Goal: Contribute content: Contribute content

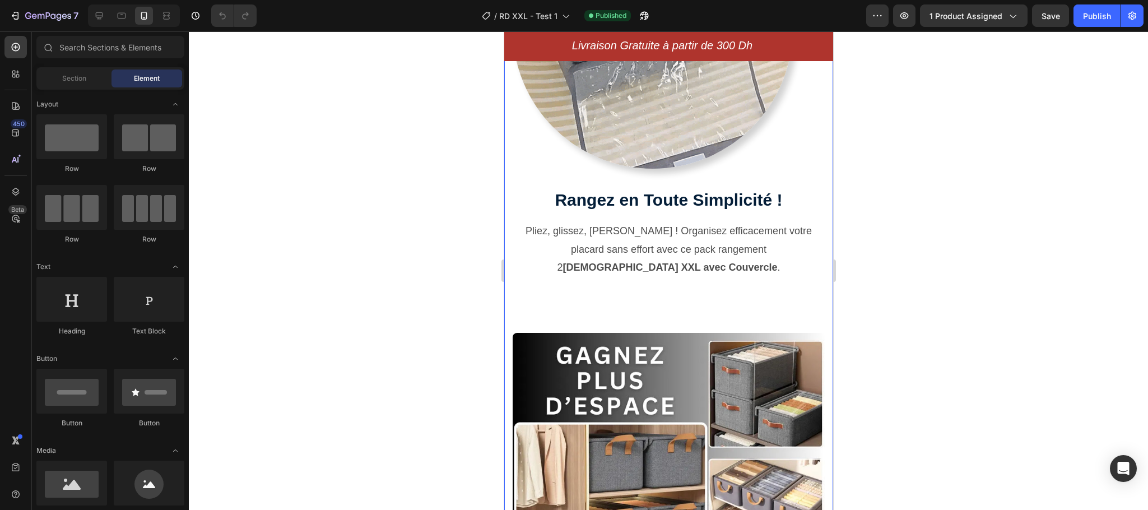
scroll to position [546, 0]
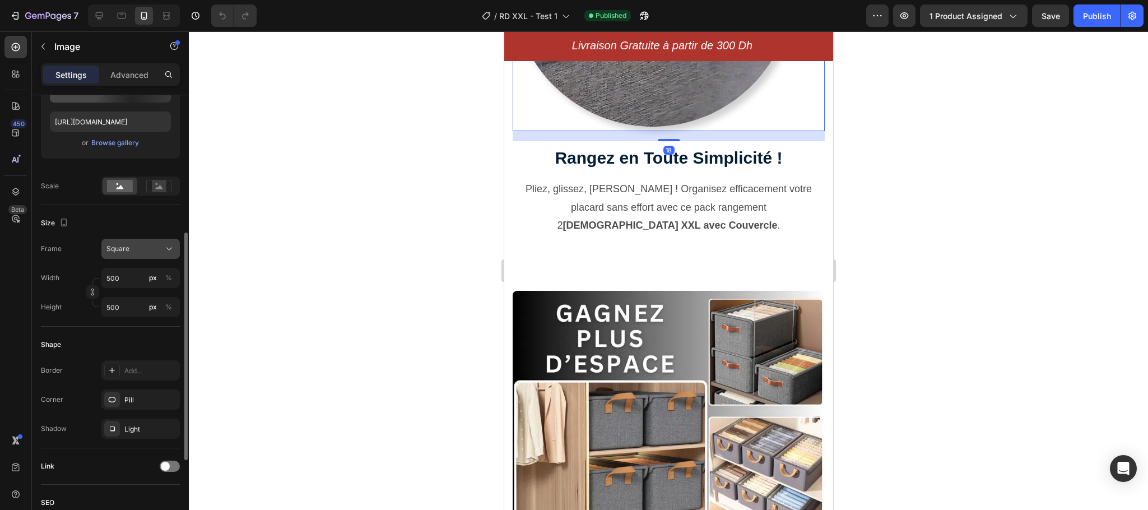
scroll to position [213, 0]
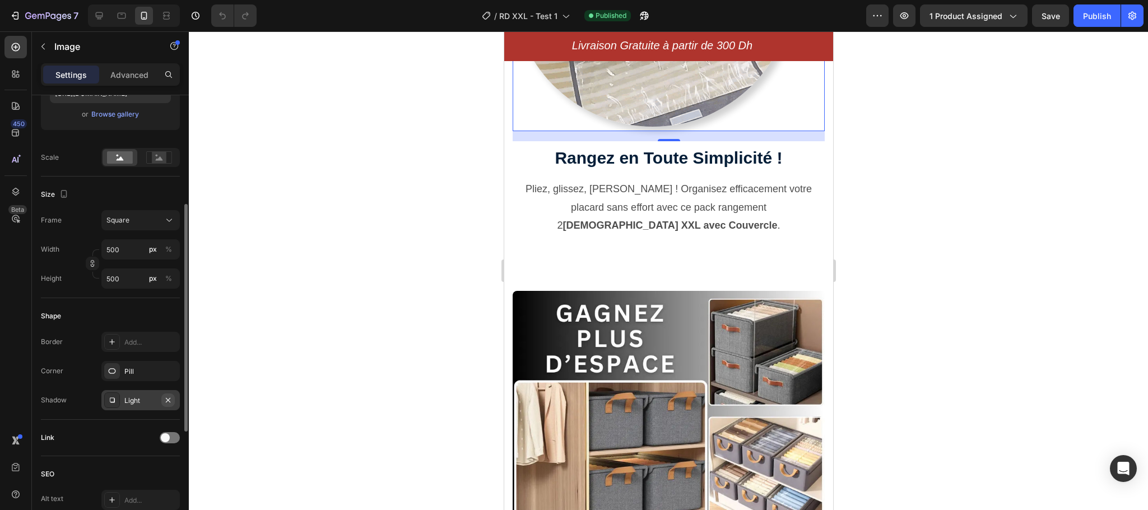
click at [170, 402] on icon "button" at bounding box center [168, 399] width 4 height 4
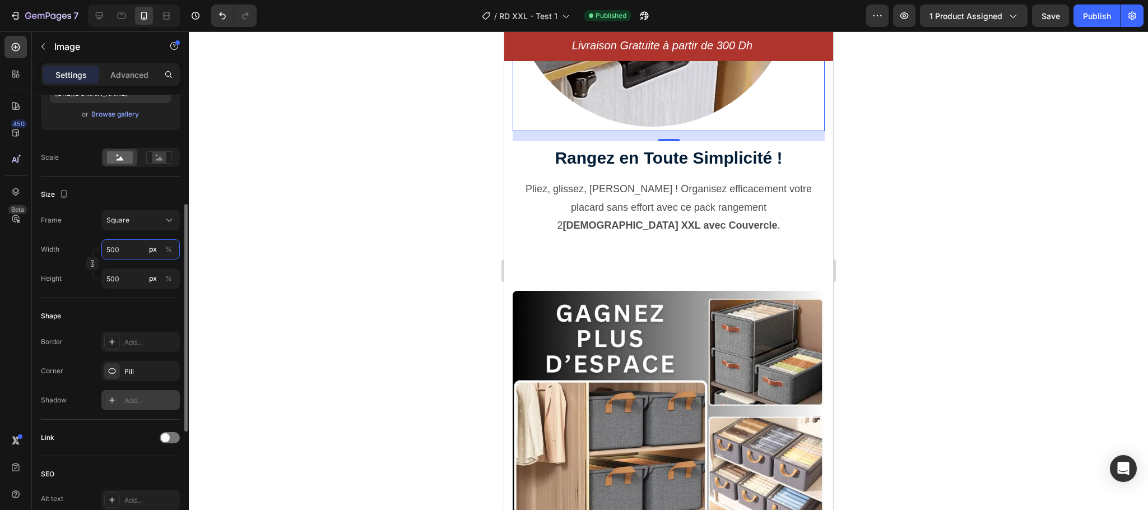
click at [106, 249] on input "500" at bounding box center [140, 249] width 78 height 20
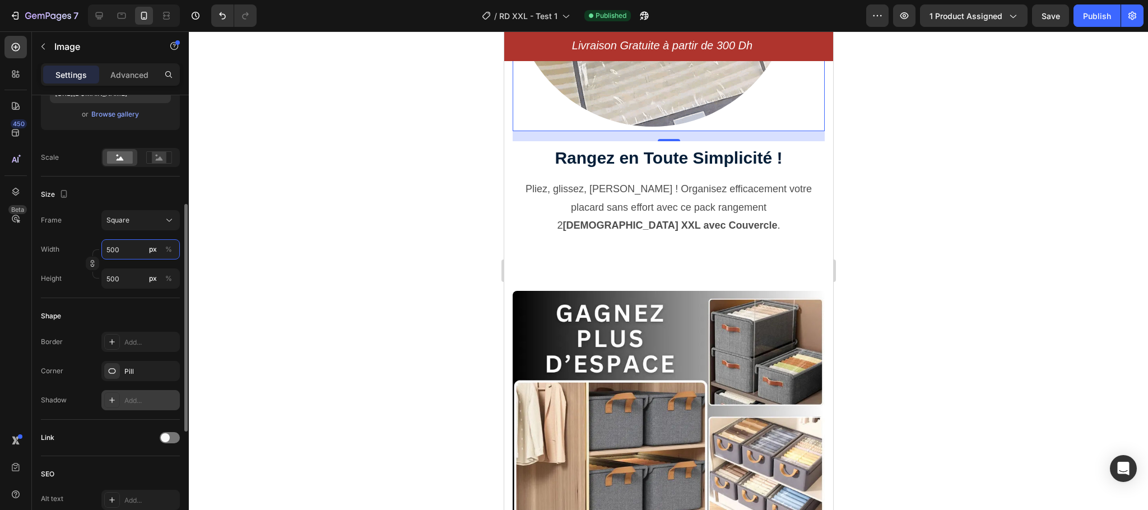
click at [106, 249] on input "500" at bounding box center [140, 249] width 78 height 20
type input "4"
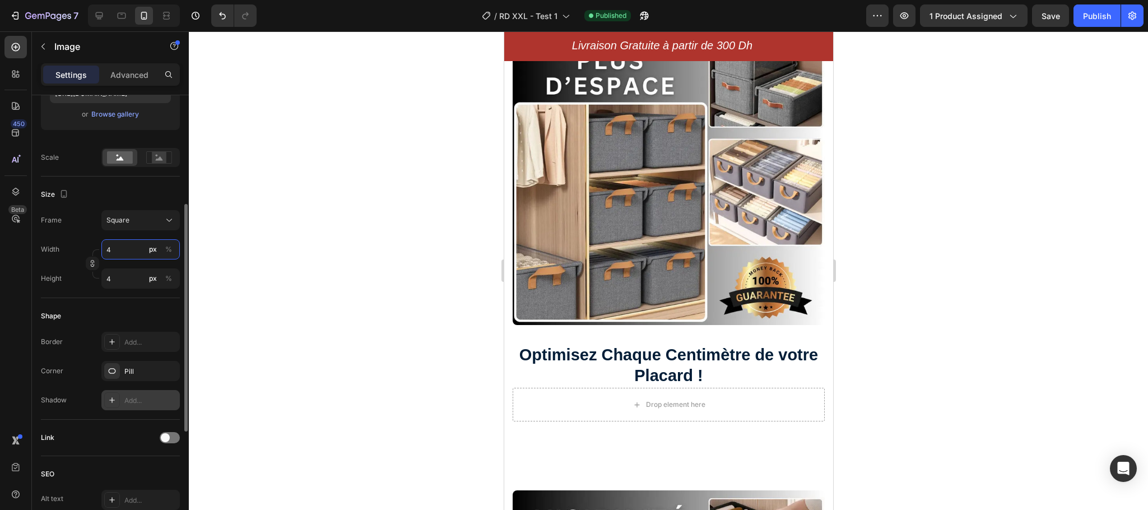
type input "40"
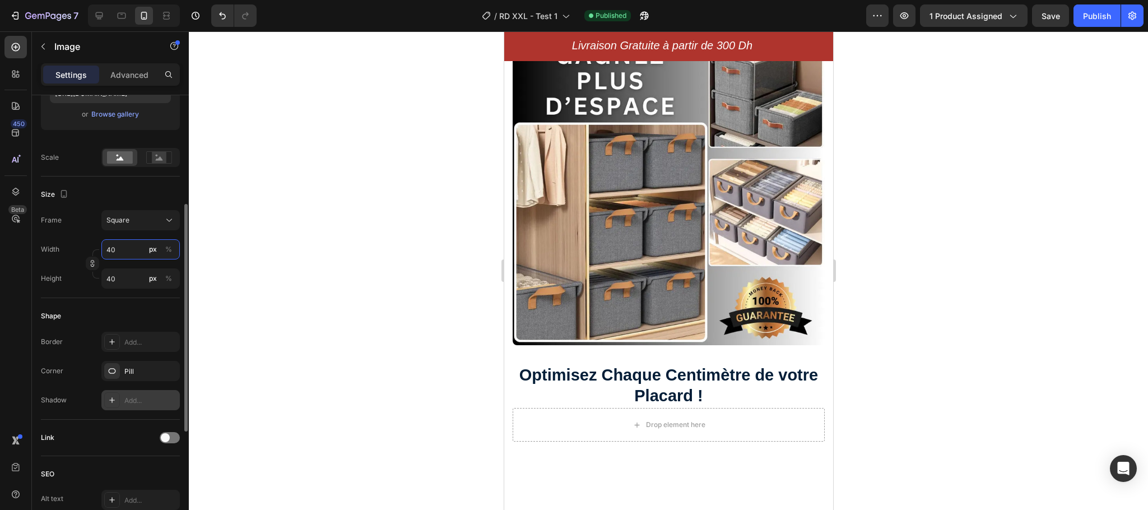
type input "400"
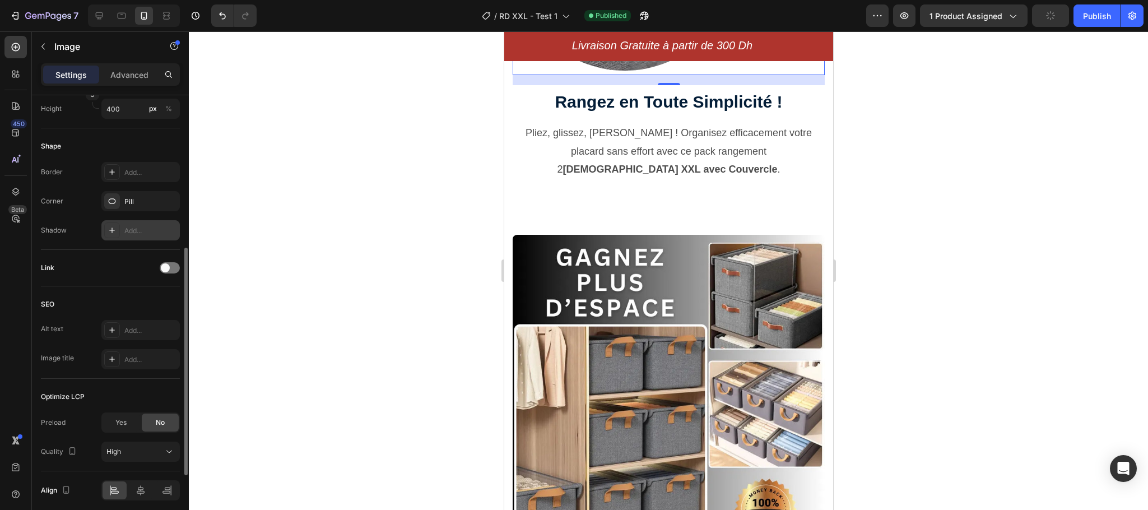
scroll to position [412, 0]
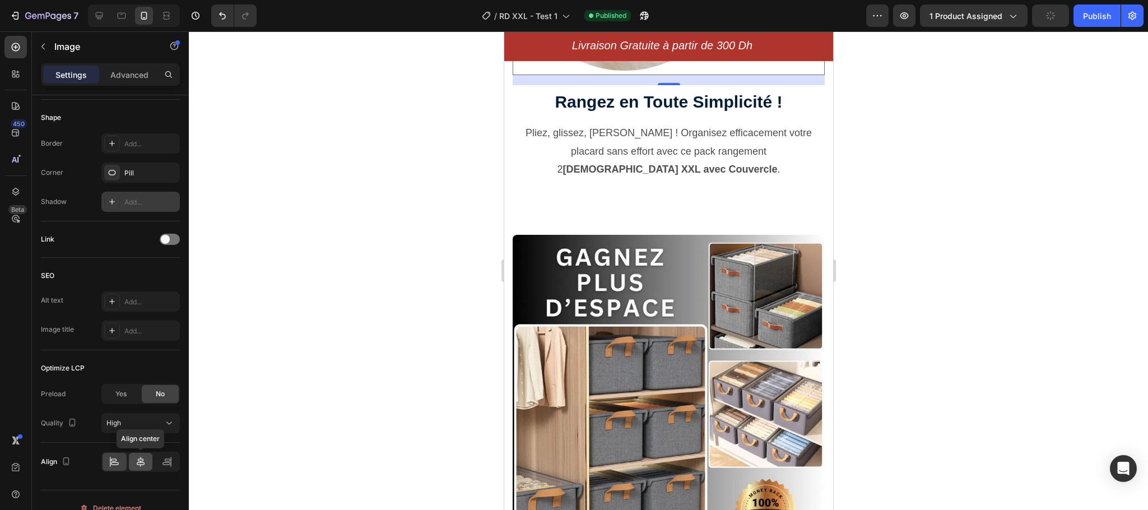
type input "400"
click at [145, 466] on icon at bounding box center [140, 461] width 11 height 11
click at [129, 74] on p "Advanced" at bounding box center [129, 75] width 38 height 12
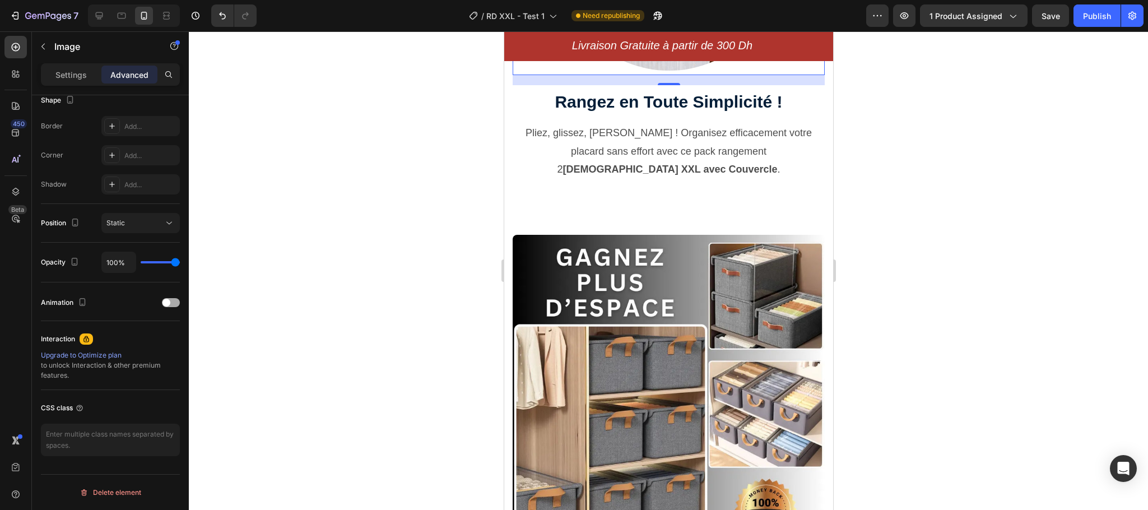
scroll to position [0, 0]
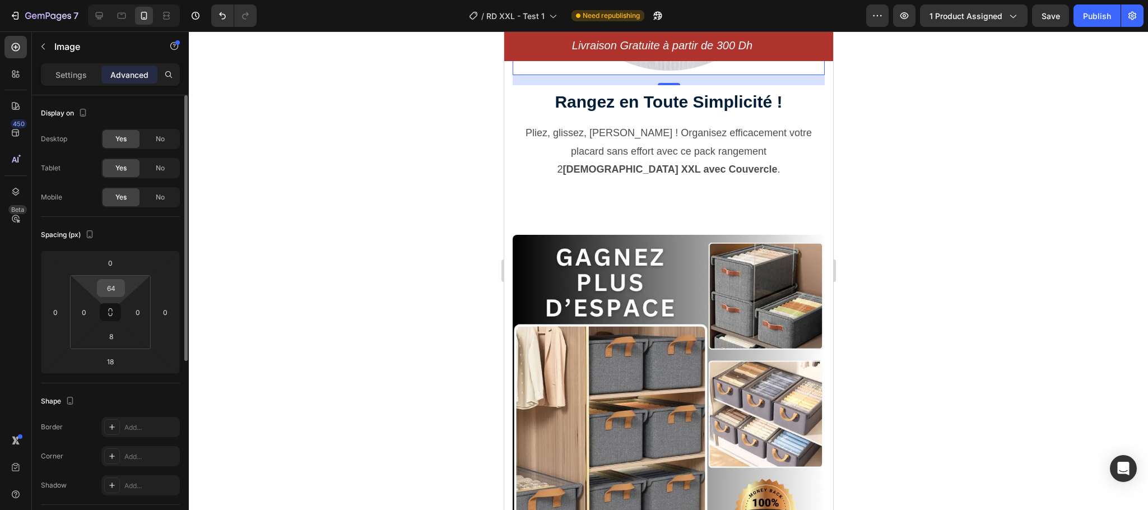
click at [108, 288] on input "64" at bounding box center [111, 287] width 22 height 17
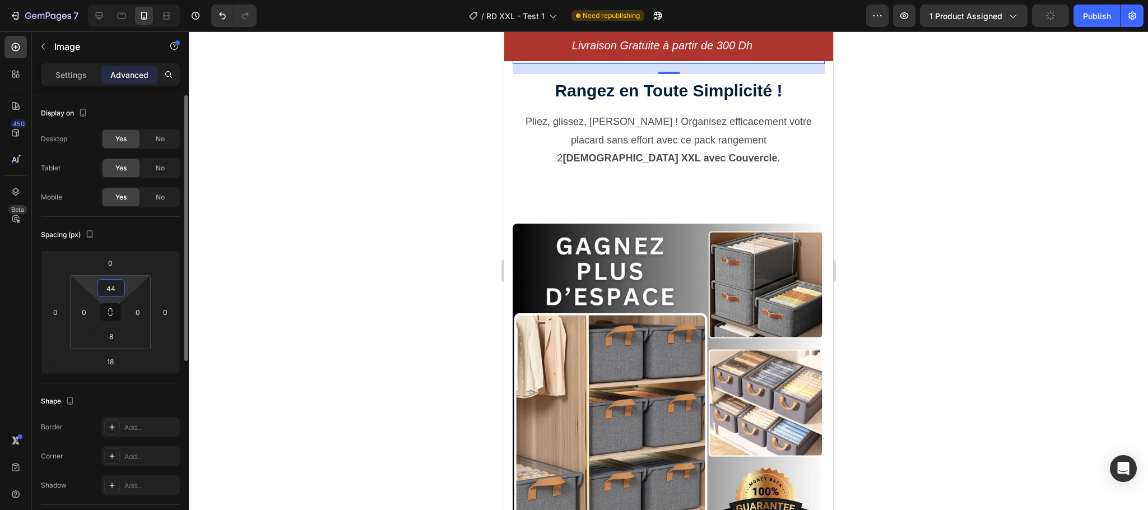
type input "4"
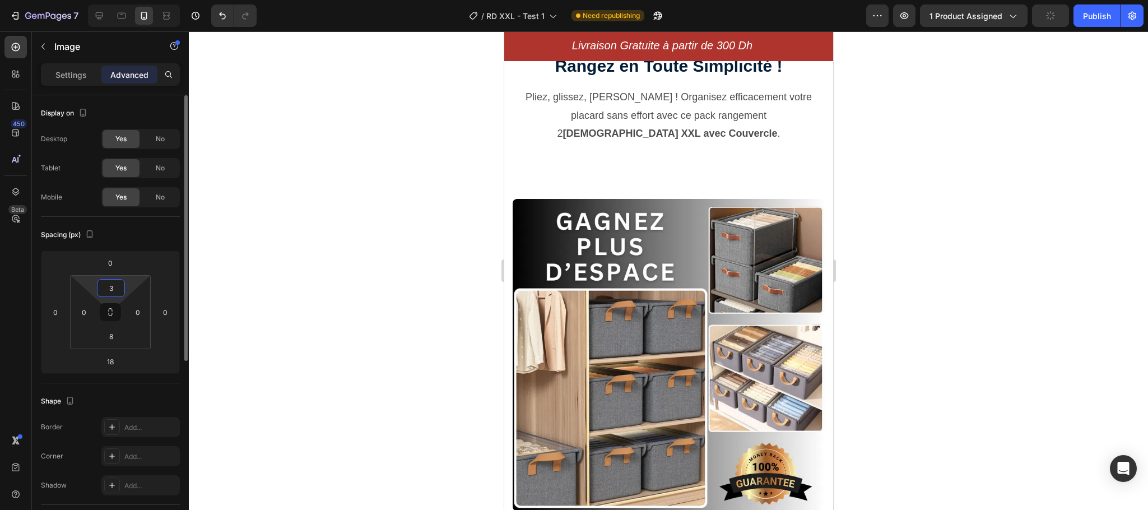
type input "34"
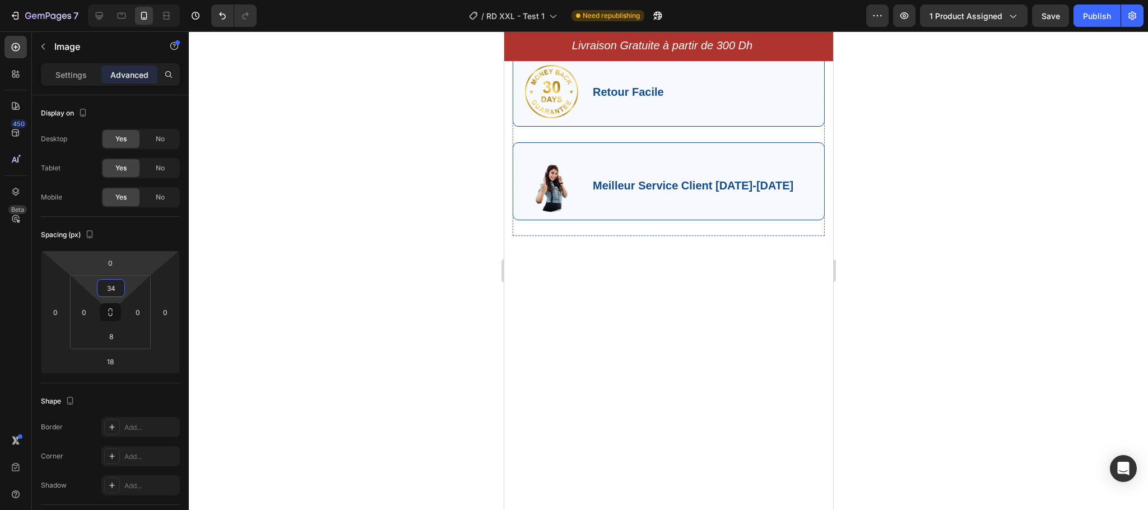
scroll to position [2114, 0]
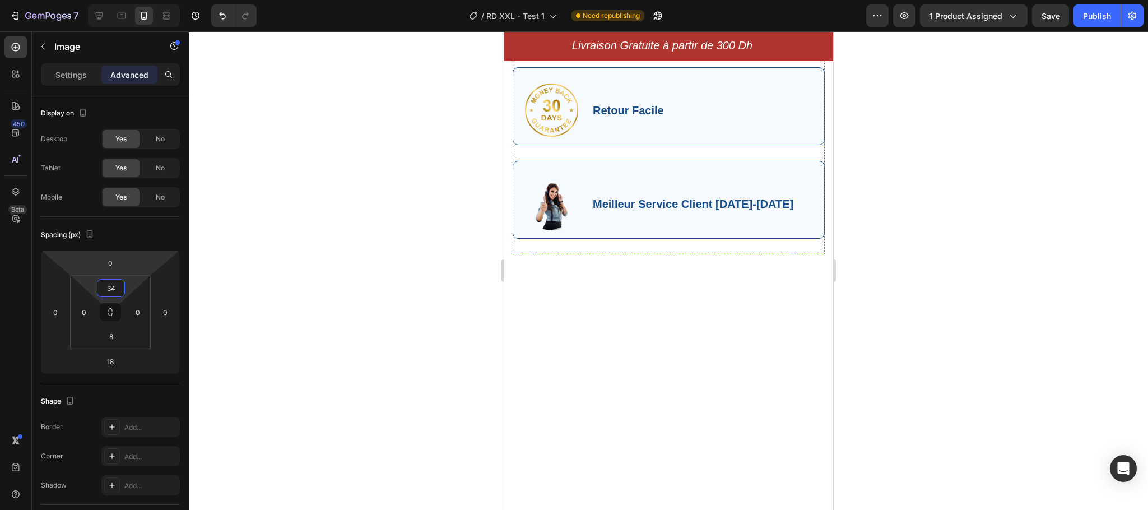
click at [782, 50] on h2 "Notre Engagement" at bounding box center [668, 37] width 312 height 26
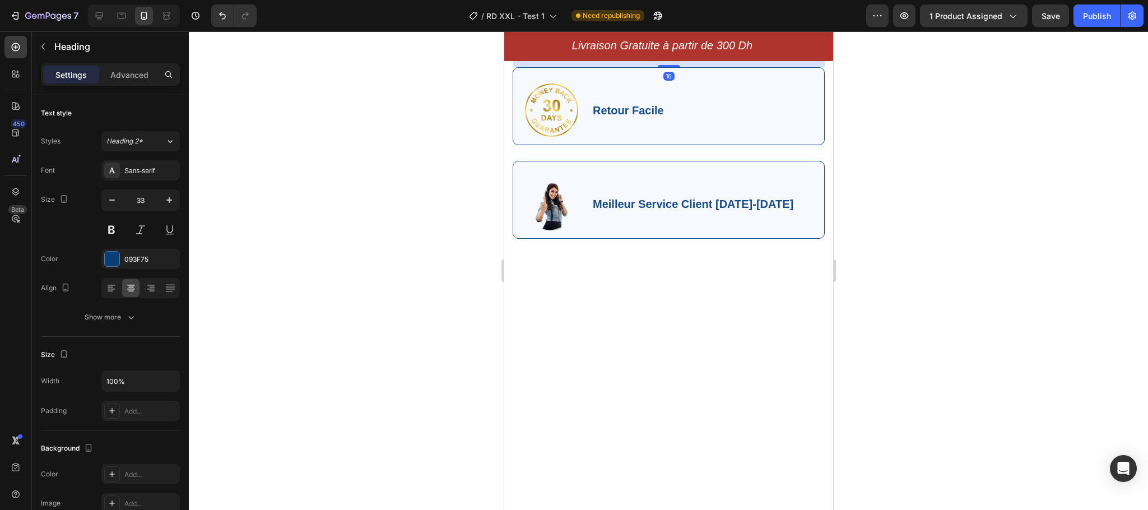
click at [595, 16] on icon at bounding box center [593, 12] width 7 height 8
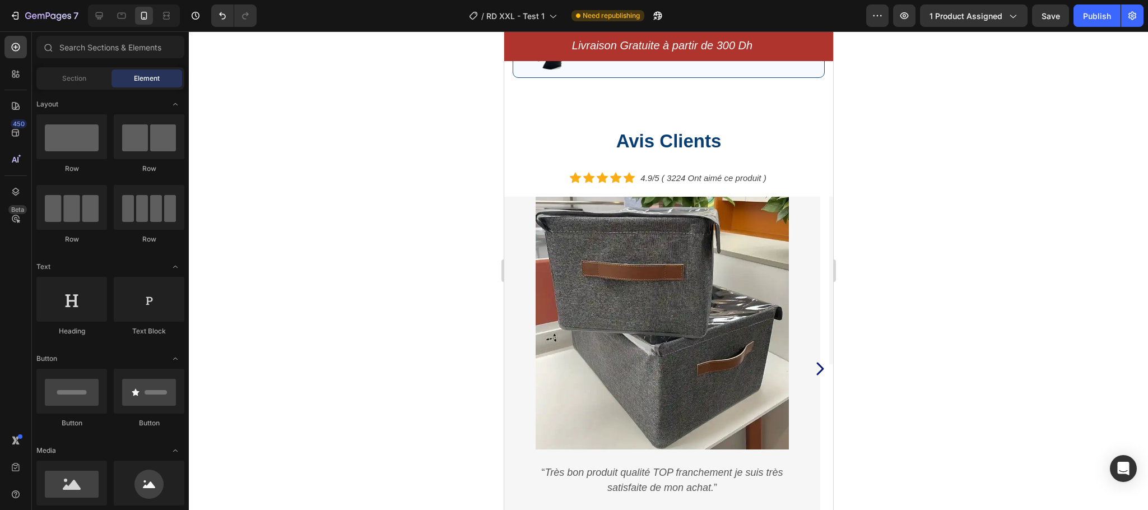
scroll to position [2506, 0]
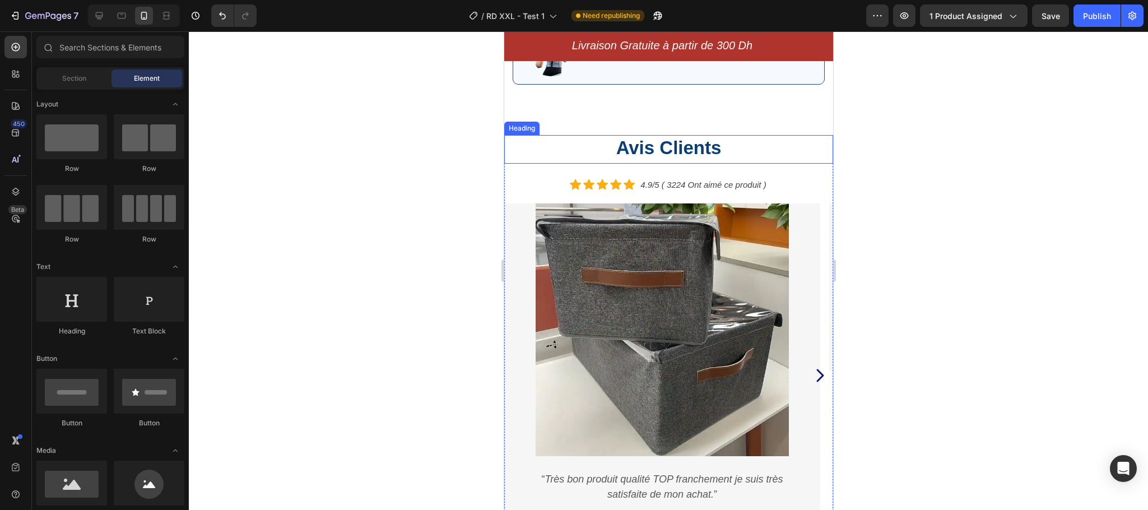
click at [670, 148] on h2 "Avis Clients" at bounding box center [668, 148] width 329 height 26
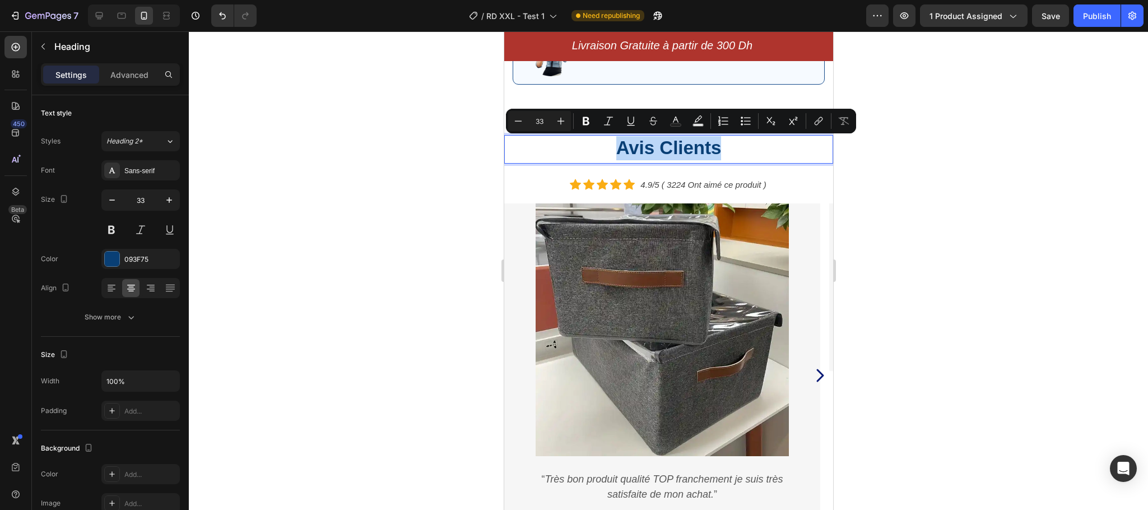
click at [670, 148] on p "Avis Clients" at bounding box center [668, 148] width 327 height 24
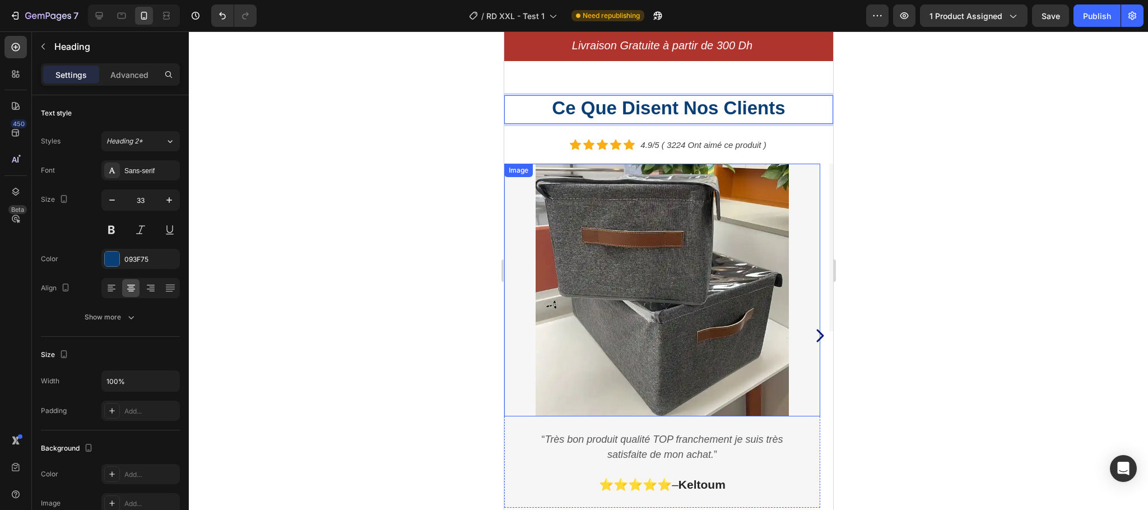
scroll to position [2562, 0]
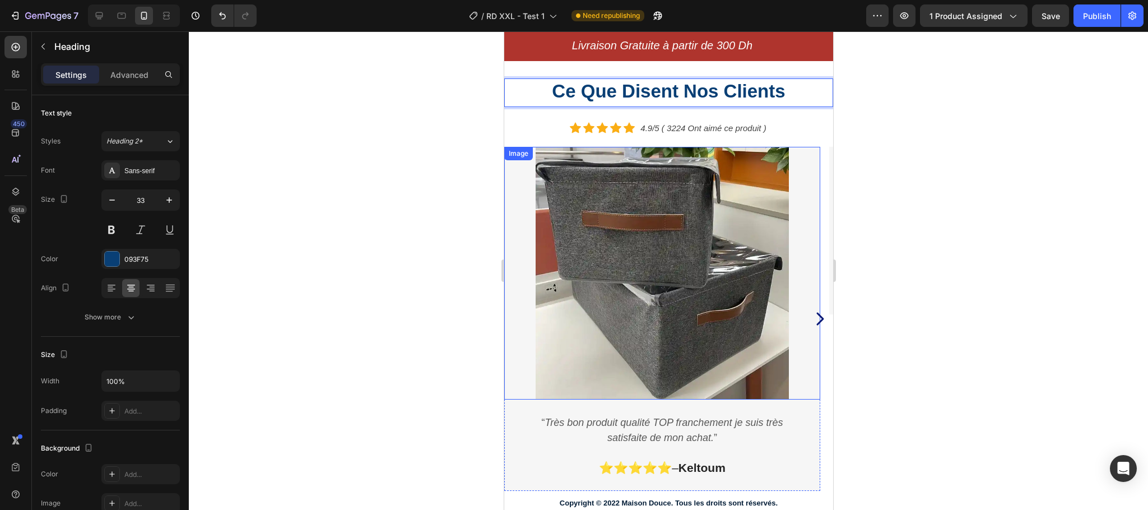
click at [656, 347] on img at bounding box center [661, 273] width 253 height 253
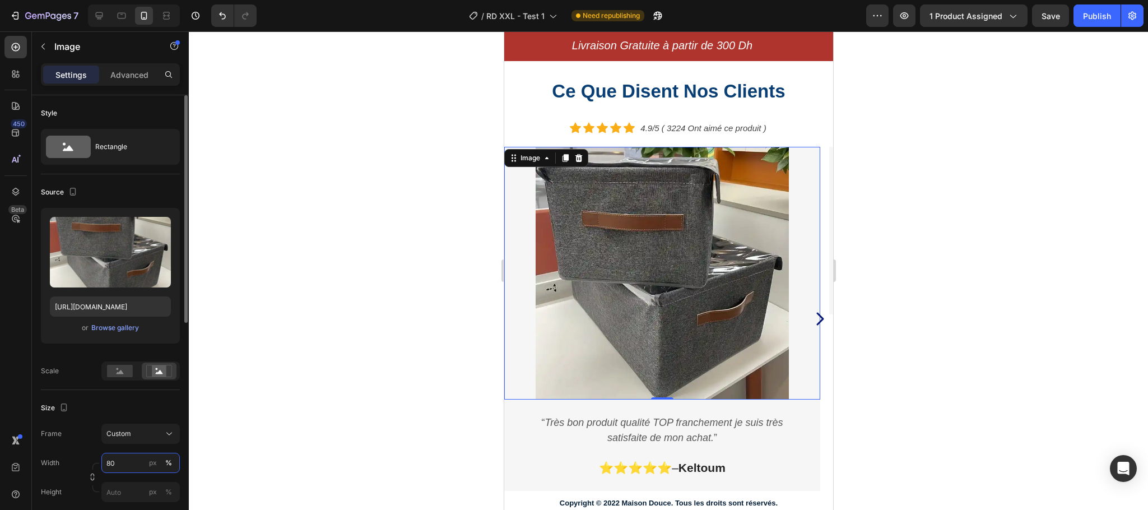
click at [110, 464] on input "80" at bounding box center [140, 463] width 78 height 20
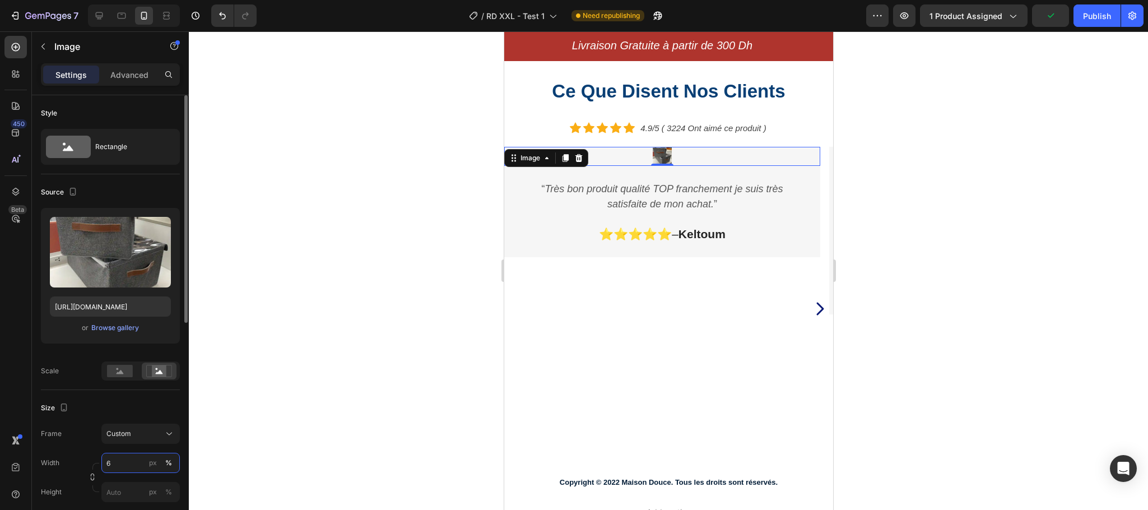
type input "60"
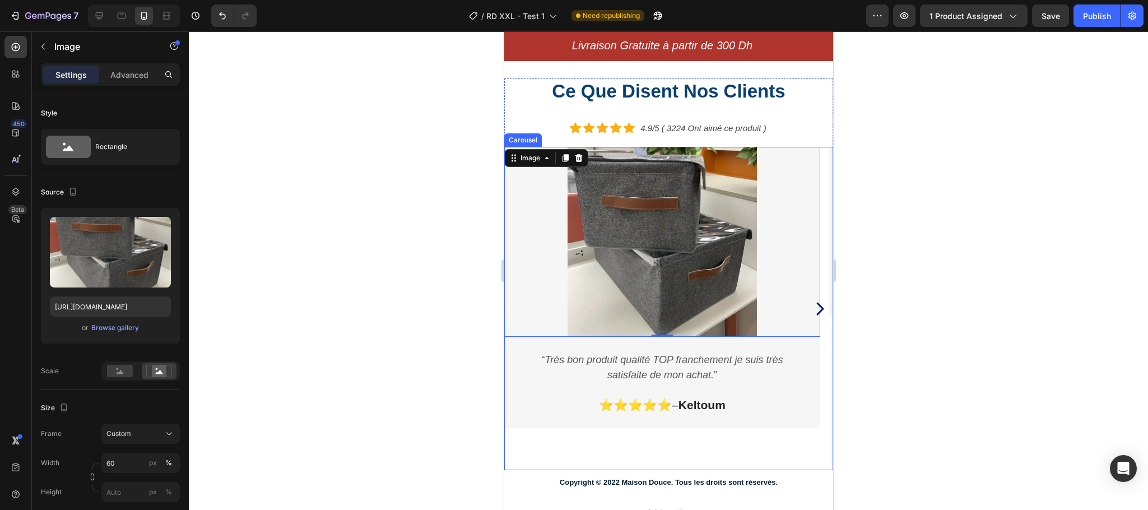
click at [810, 309] on icon "Carousel Next Arrow" at bounding box center [819, 308] width 18 height 21
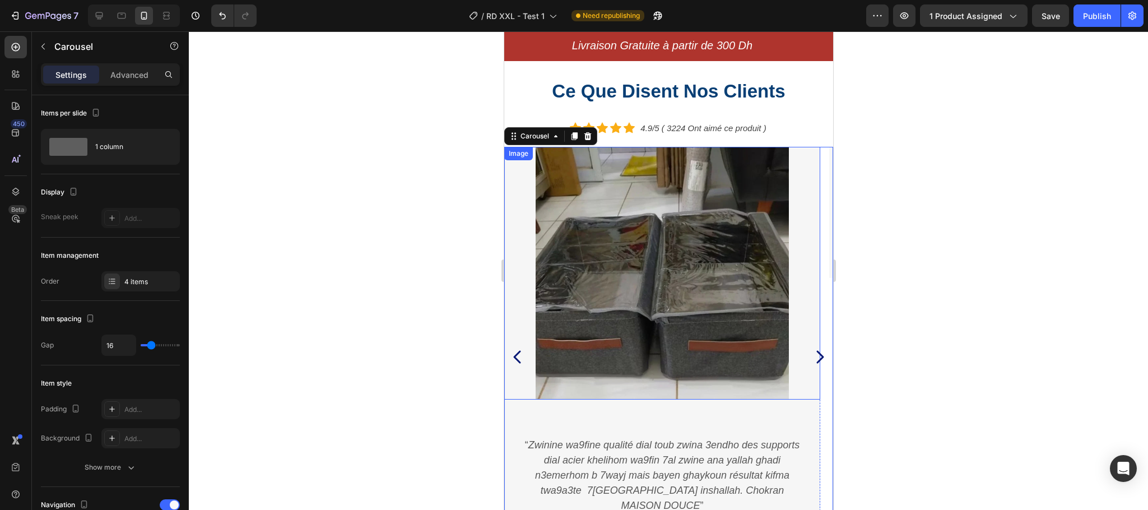
click at [635, 283] on img at bounding box center [661, 273] width 253 height 253
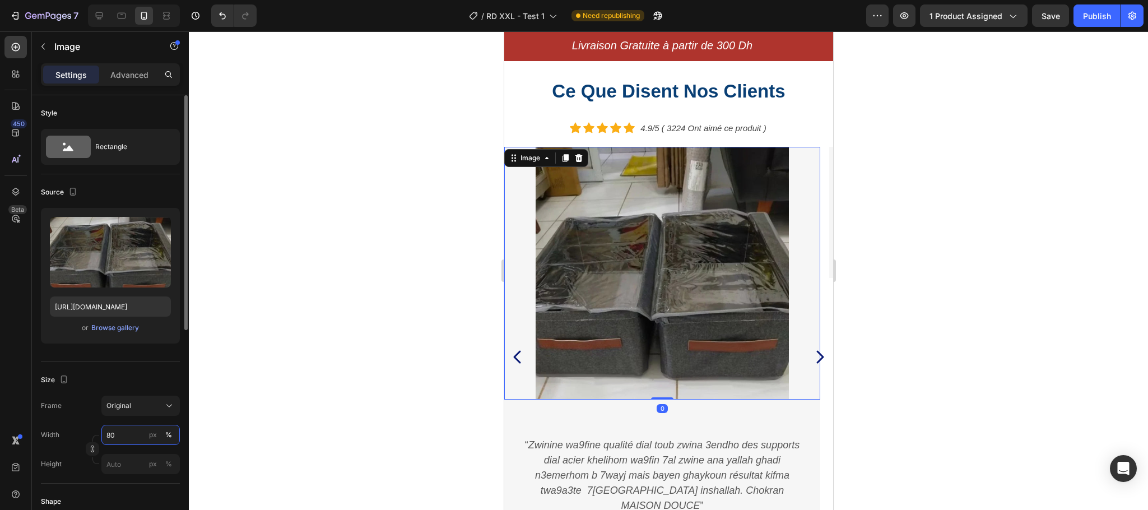
click at [106, 434] on input "80" at bounding box center [140, 435] width 78 height 20
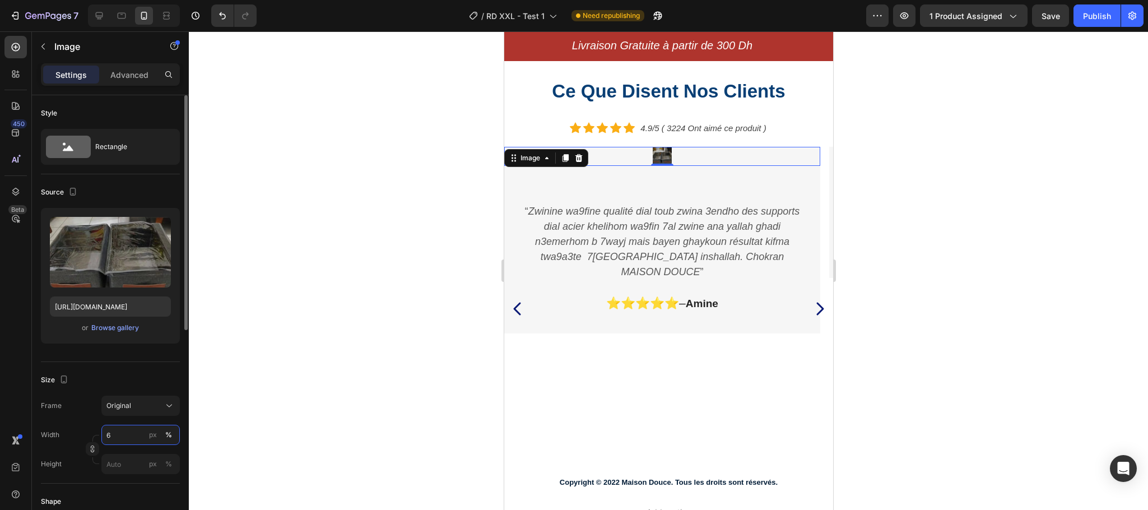
type input "60"
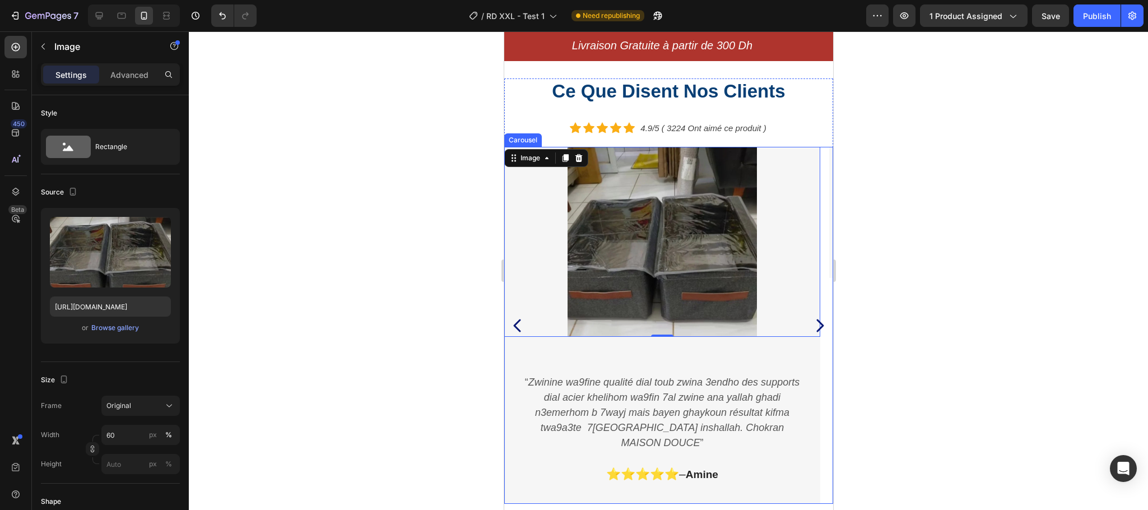
click at [816, 319] on icon "Carousel Next Arrow" at bounding box center [819, 325] width 7 height 13
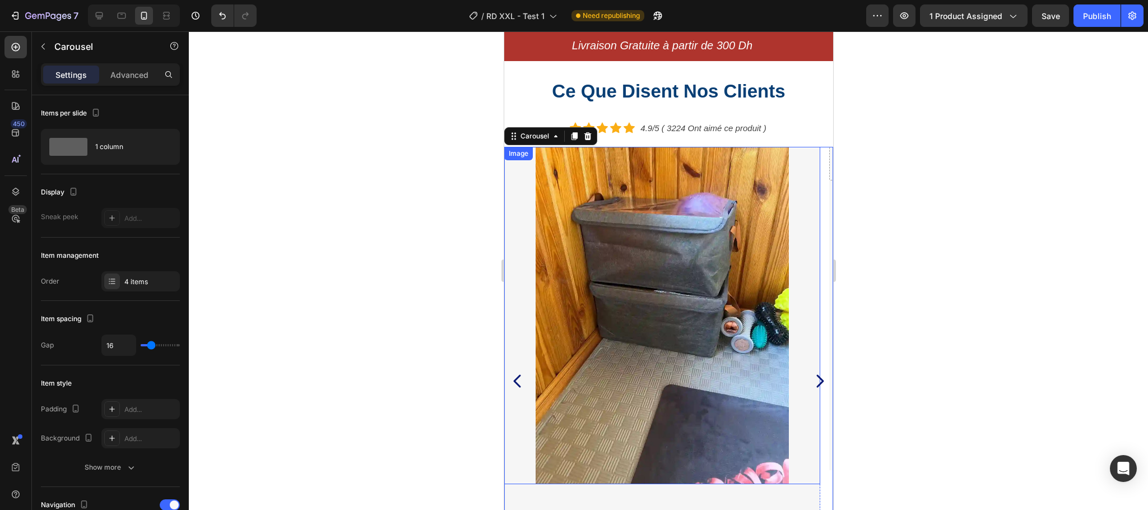
click at [678, 266] on img at bounding box center [661, 315] width 253 height 337
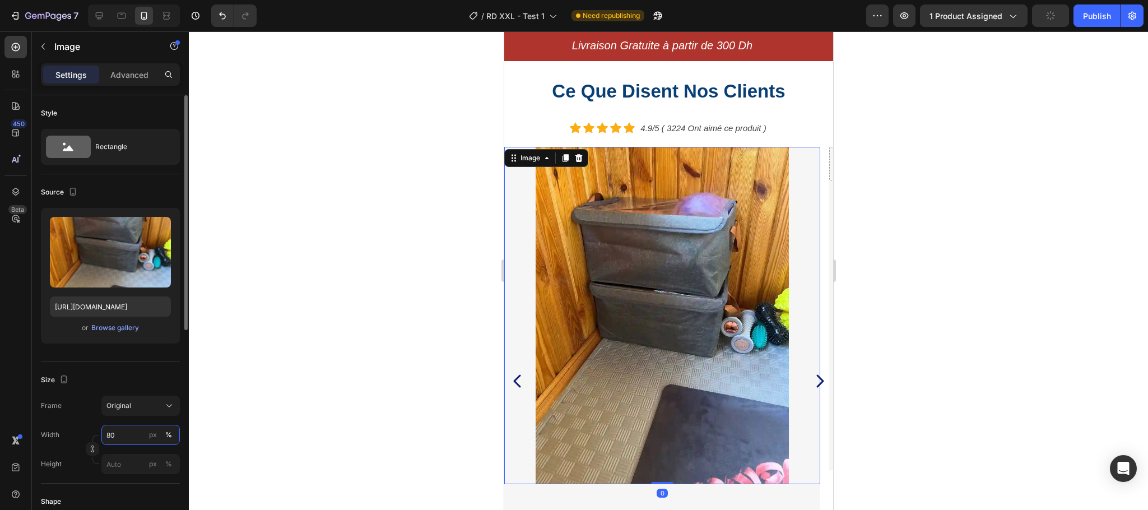
click at [113, 436] on input "80" at bounding box center [140, 435] width 78 height 20
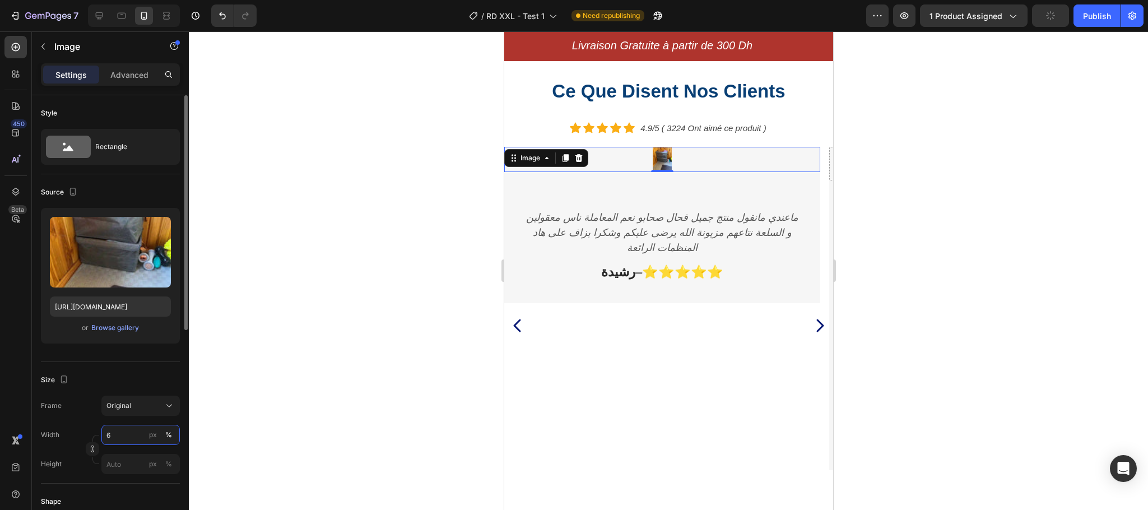
type input "60"
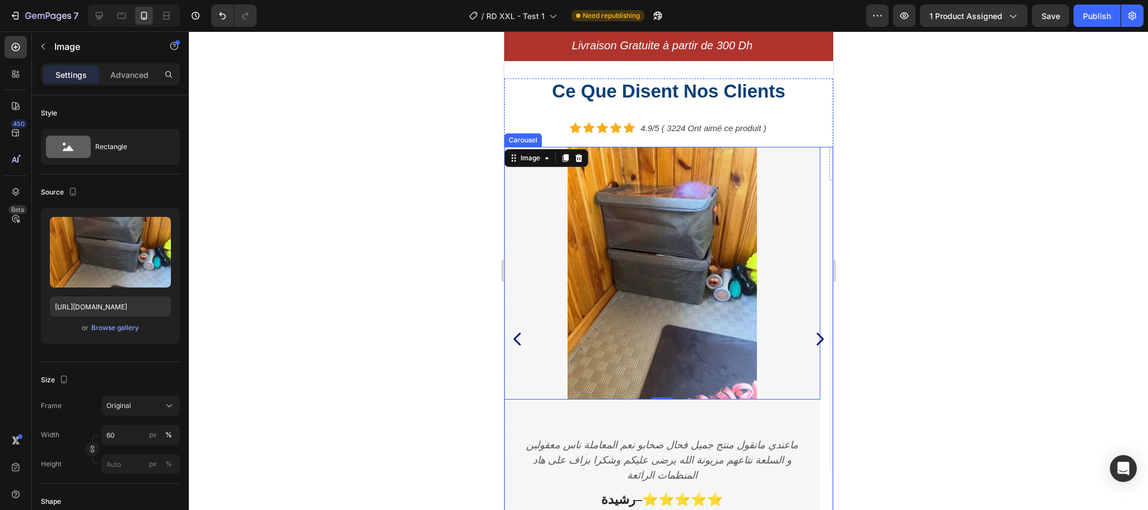
click at [810, 338] on icon "Carousel Next Arrow" at bounding box center [819, 338] width 18 height 21
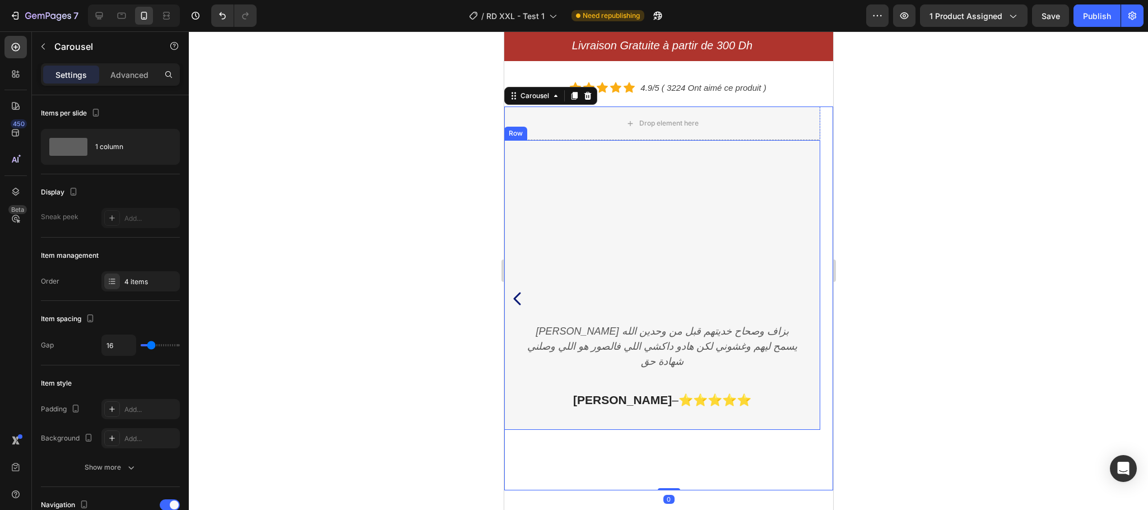
scroll to position [2604, 0]
click at [1091, 13] on div "Publish" at bounding box center [1097, 16] width 28 height 12
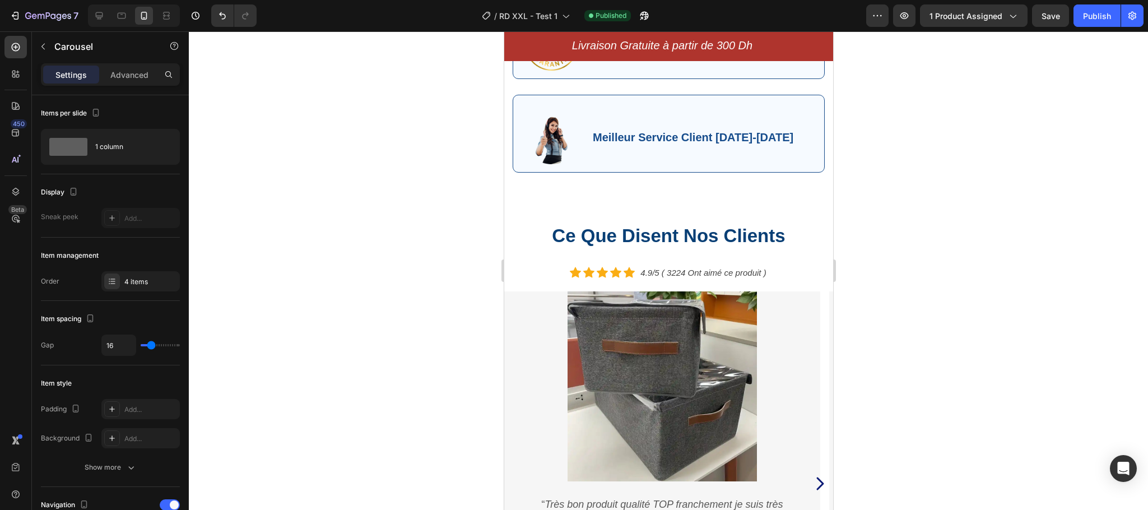
scroll to position [2687, 0]
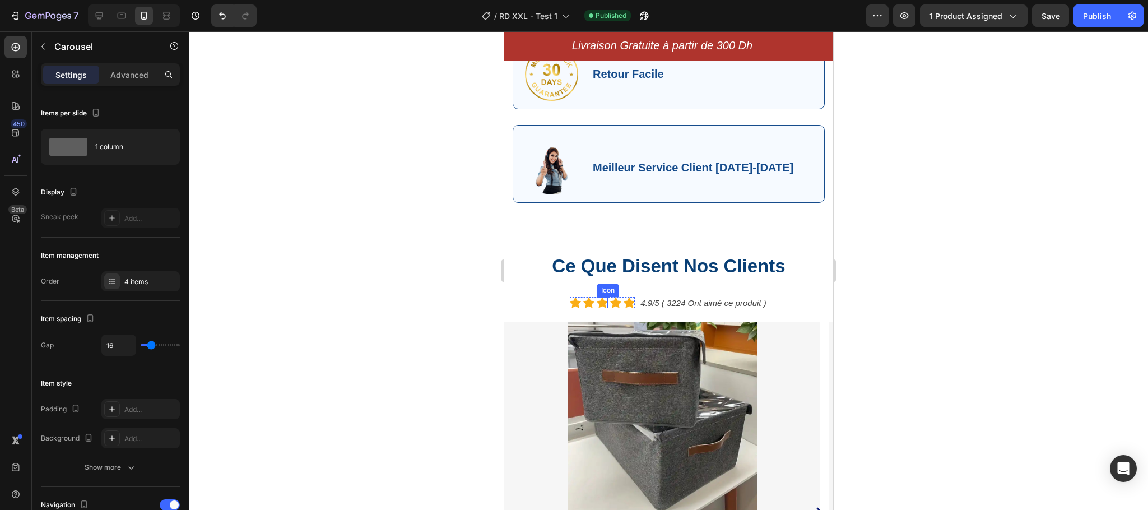
click at [596, 299] on icon at bounding box center [601, 302] width 11 height 11
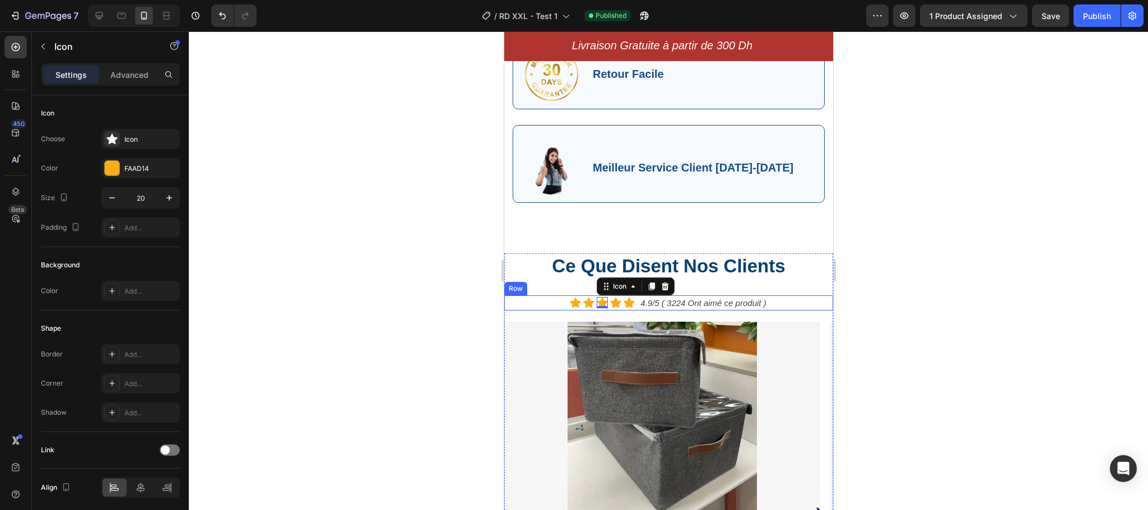
click at [557, 303] on div "Icon Icon Icon 0 Icon Icon Icon List Hoz 4.9/5 ( 3224 Ont aimé ce produit ) Tex…" at bounding box center [668, 303] width 329 height 16
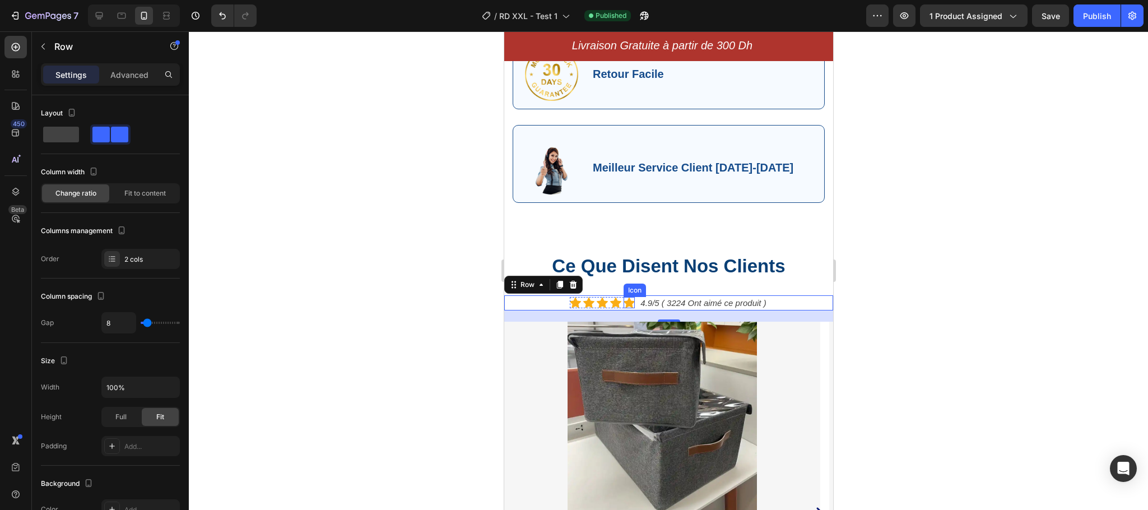
click at [623, 305] on icon at bounding box center [628, 302] width 11 height 11
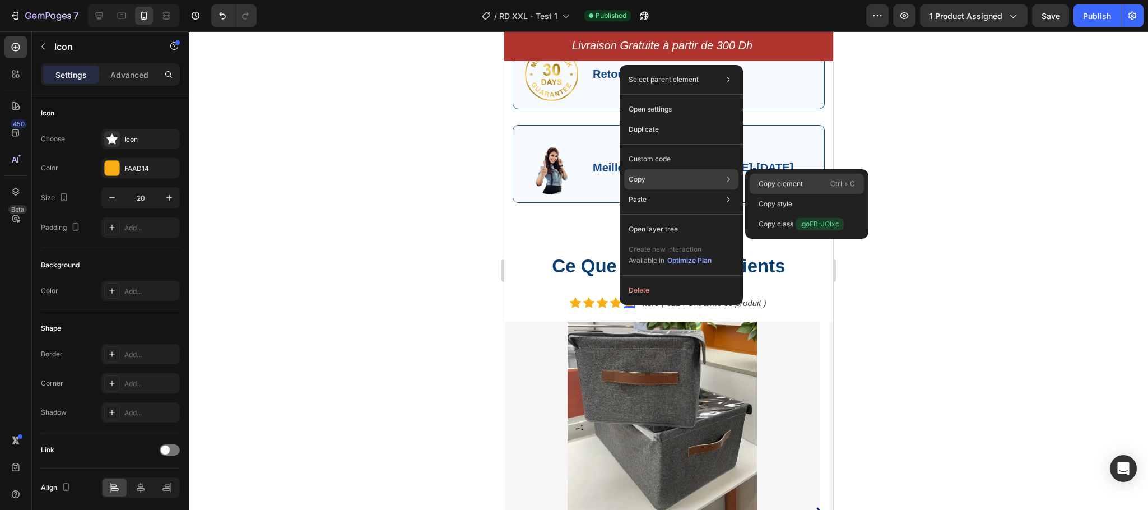
click at [760, 188] on p "Copy element" at bounding box center [780, 184] width 44 height 10
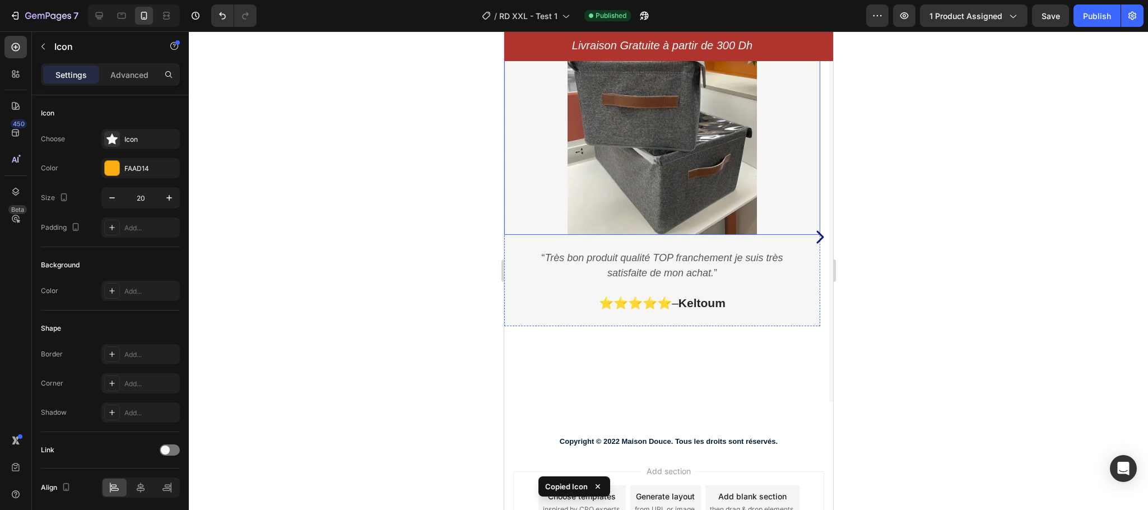
scroll to position [3008, 0]
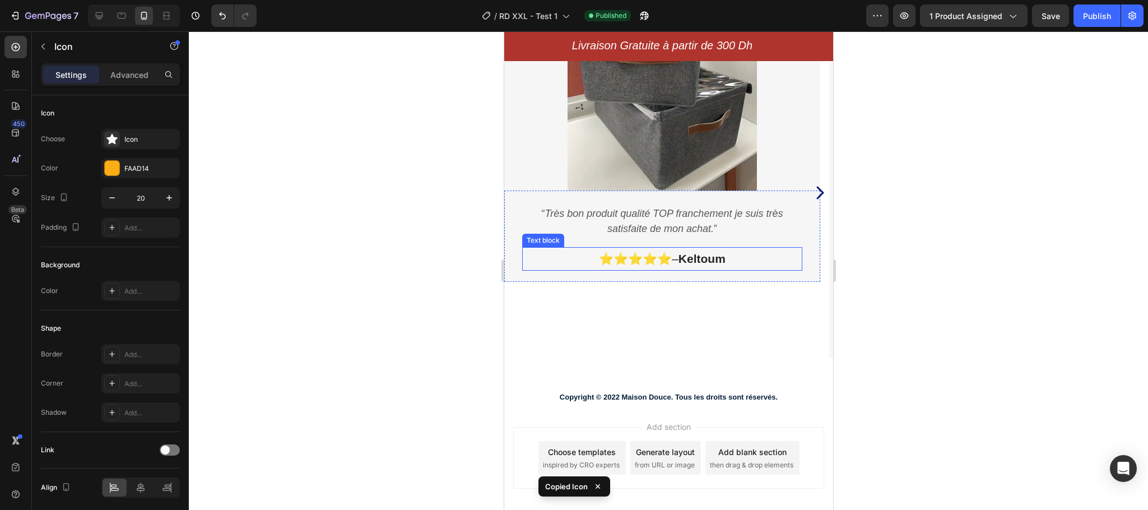
click at [672, 257] on p "⭐⭐⭐⭐⭐ – Keltoum" at bounding box center [662, 258] width 278 height 21
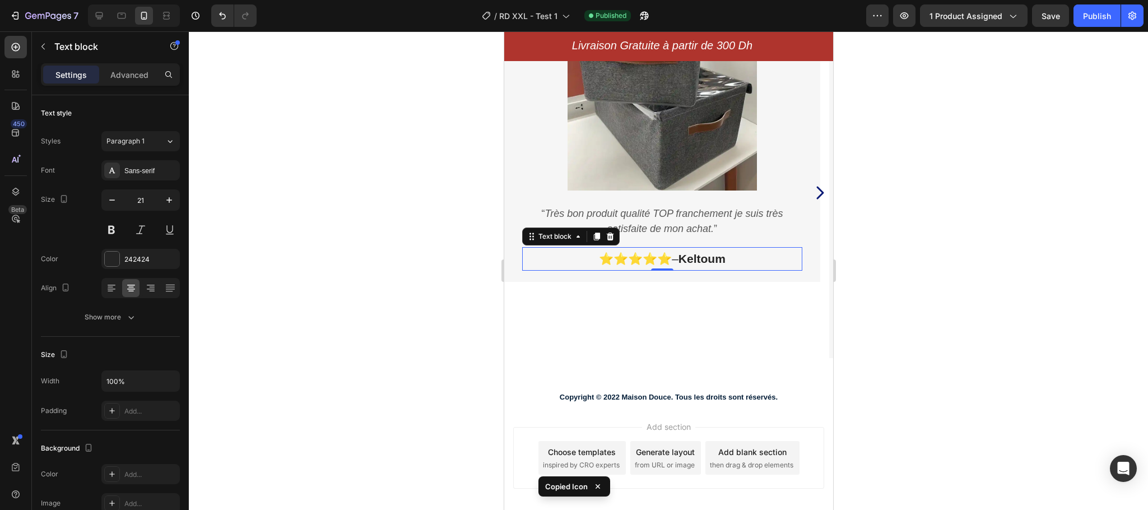
click at [672, 257] on p "⭐⭐⭐⭐⭐ – Keltoum" at bounding box center [662, 258] width 278 height 21
click at [667, 257] on p "⭐⭐⭐⭐⭐ – Keltoum" at bounding box center [662, 258] width 278 height 21
click at [643, 264] on p "⭐⭐⭐⭐⭐ – Keltoum" at bounding box center [662, 258] width 278 height 21
click at [668, 259] on p "⭐⭐⭐⭐⭐ – Keltoum" at bounding box center [662, 258] width 278 height 21
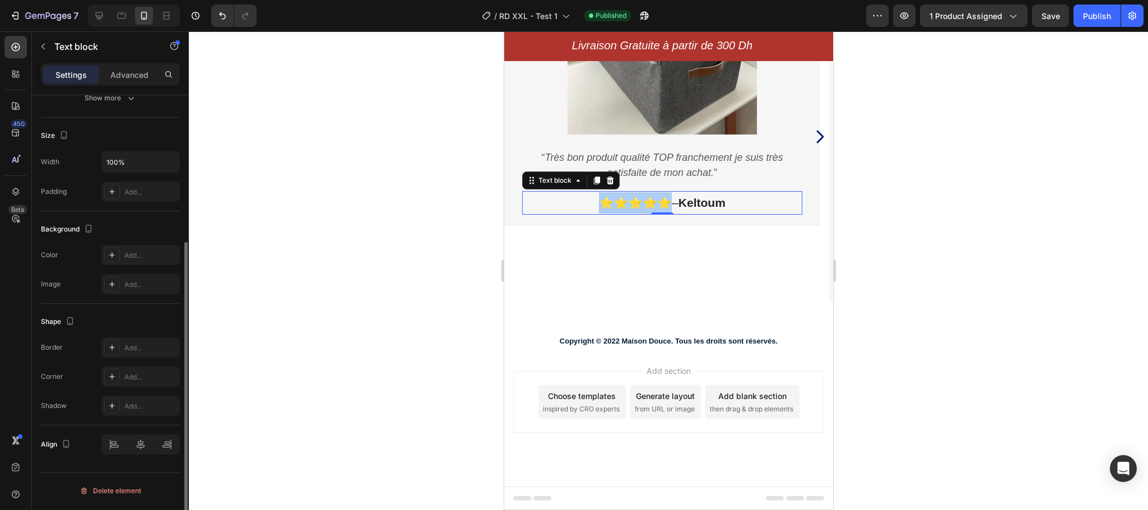
scroll to position [0, 0]
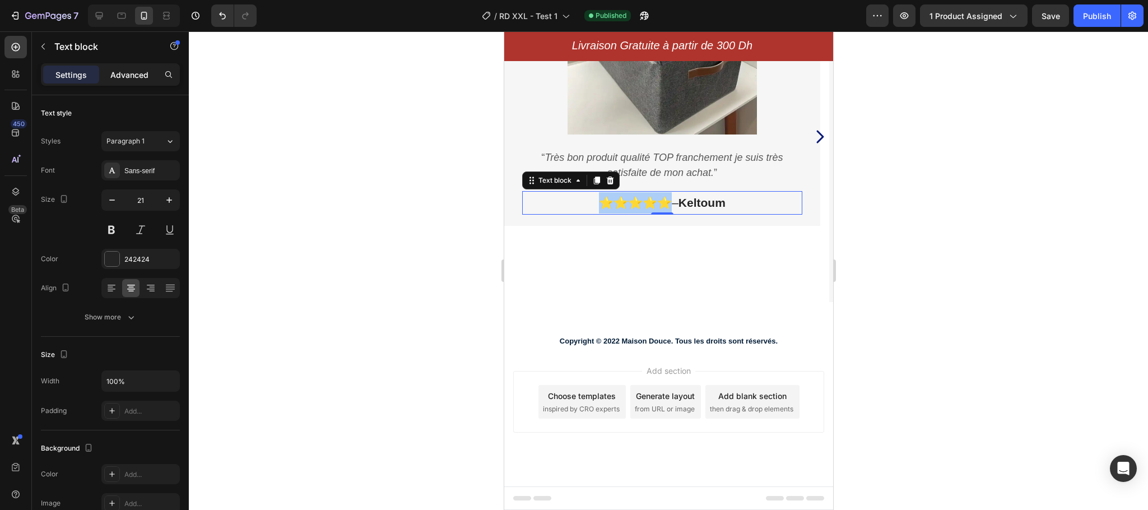
click at [133, 71] on p "Advanced" at bounding box center [129, 75] width 38 height 12
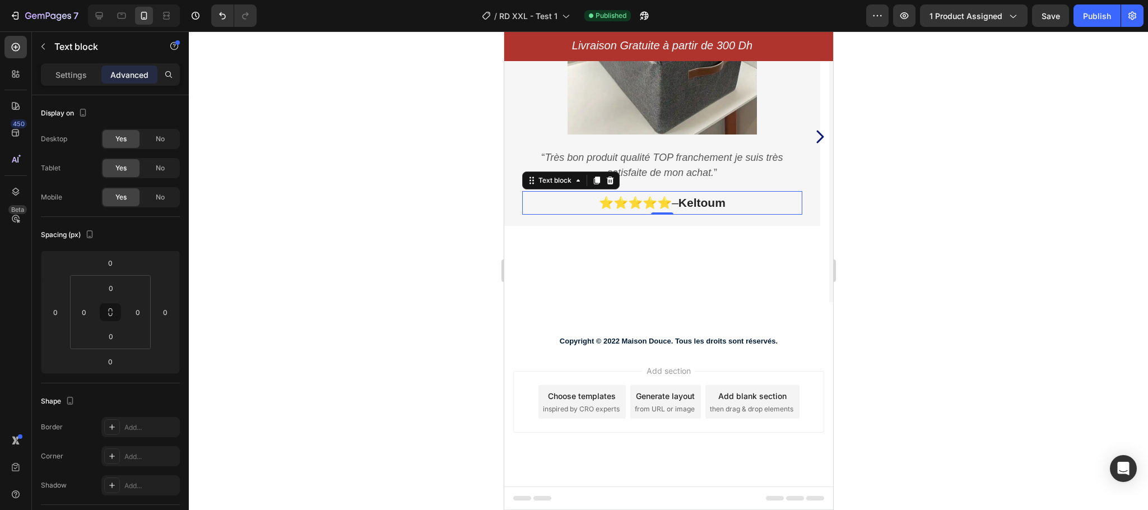
scroll to position [303, 0]
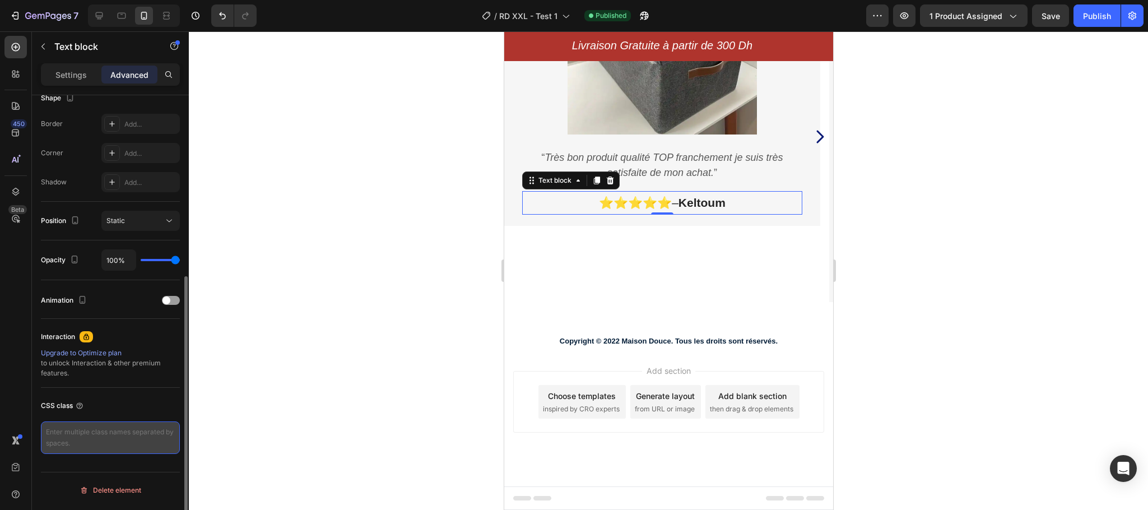
click at [106, 444] on textarea at bounding box center [110, 437] width 139 height 32
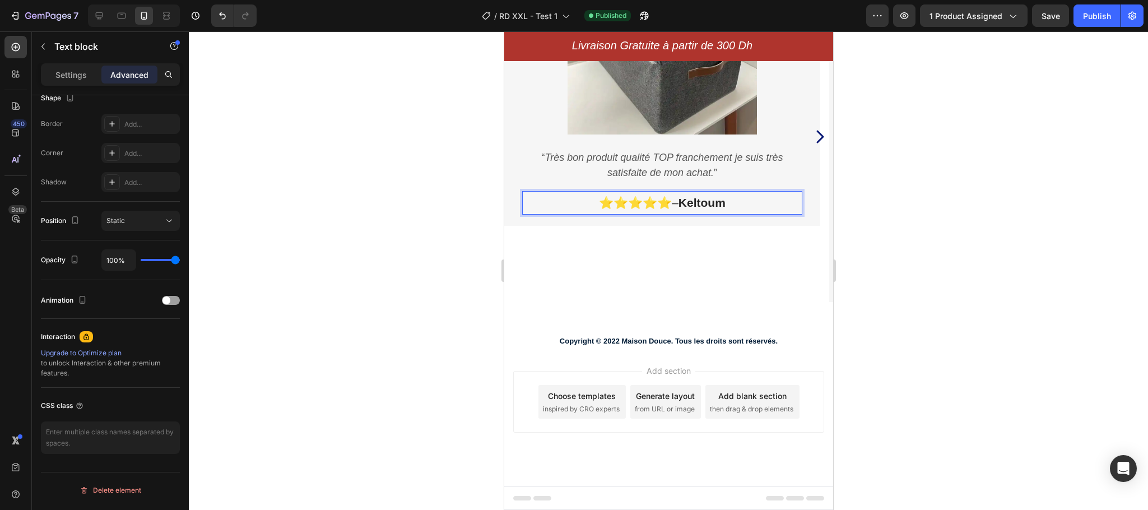
click at [649, 206] on p "⭐⭐⭐⭐⭐ – Keltoum" at bounding box center [662, 202] width 278 height 21
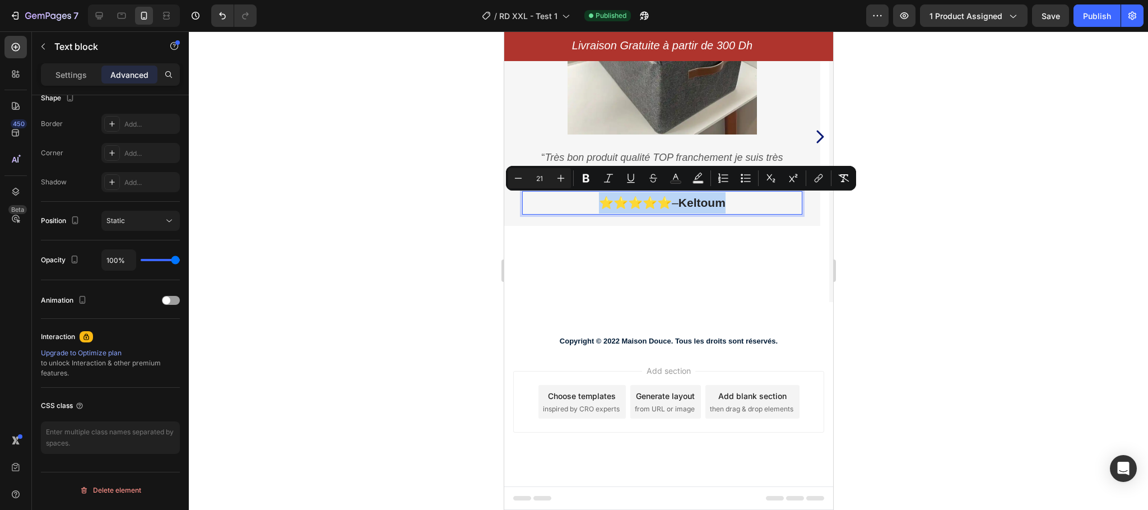
click at [649, 206] on p "⭐⭐⭐⭐⭐ – Keltoum" at bounding box center [662, 202] width 278 height 21
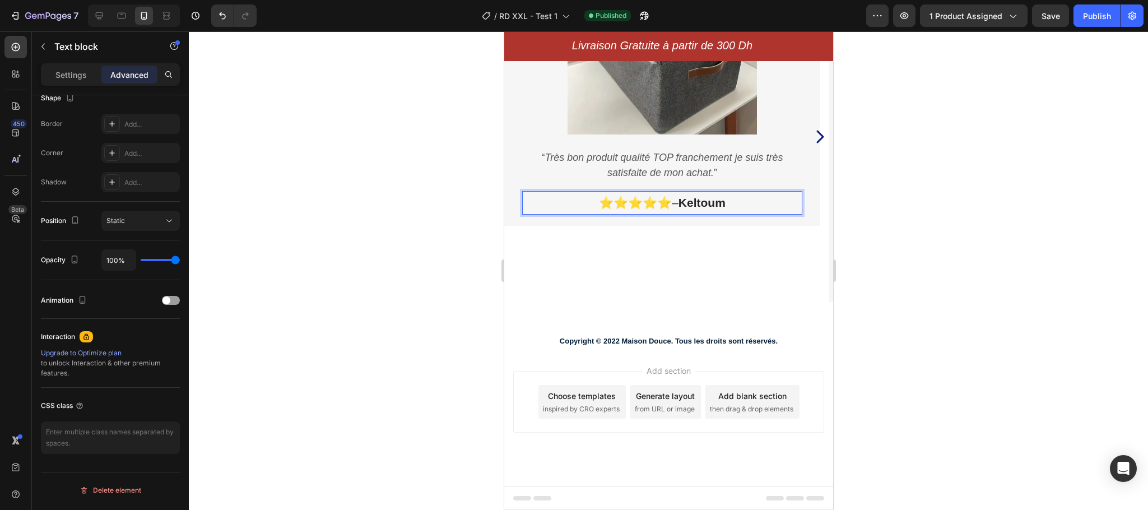
click at [669, 202] on p "⭐⭐⭐⭐⭐ – Keltoum" at bounding box center [662, 202] width 278 height 21
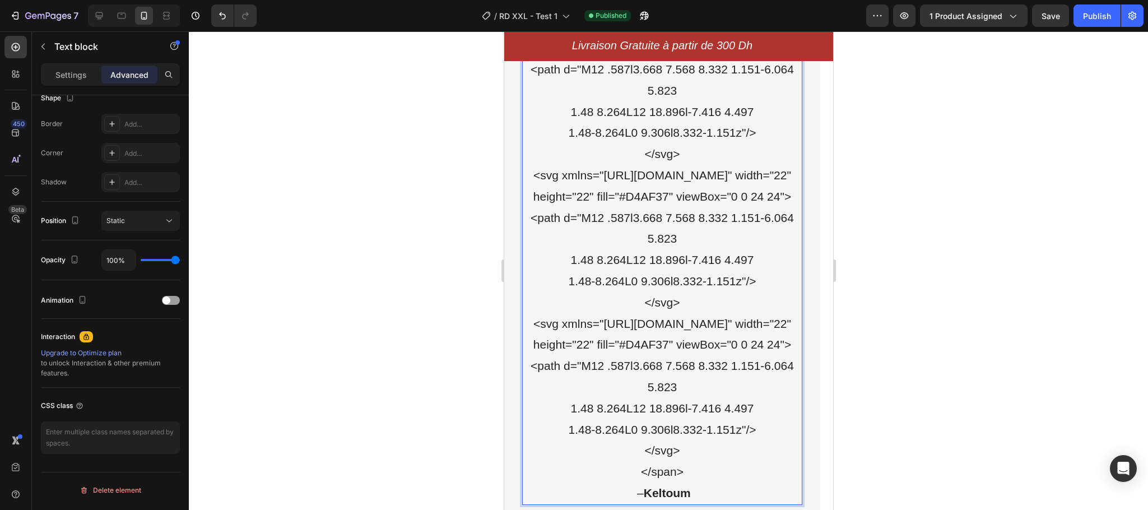
scroll to position [3065, 0]
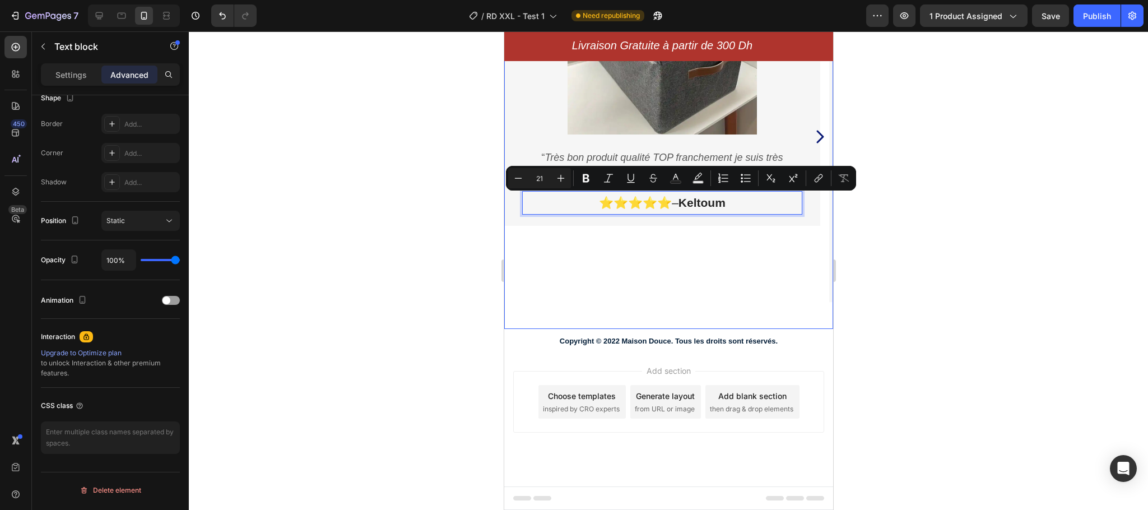
click at [596, 253] on div "Image “ Très bon produit qualité TOP franchement je suis très satisfaite de mon…" at bounding box center [662, 137] width 316 height 384
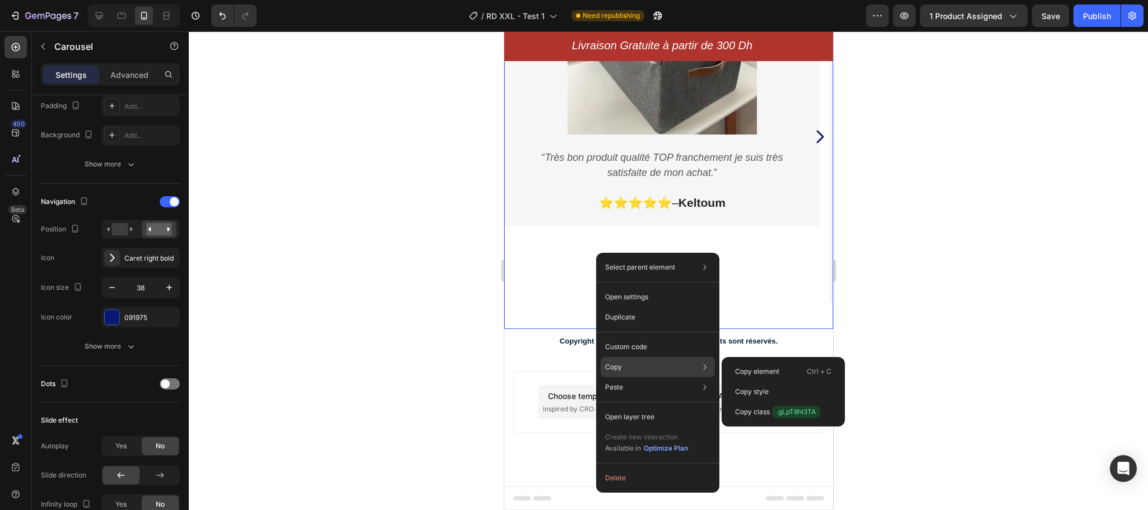
scroll to position [0, 0]
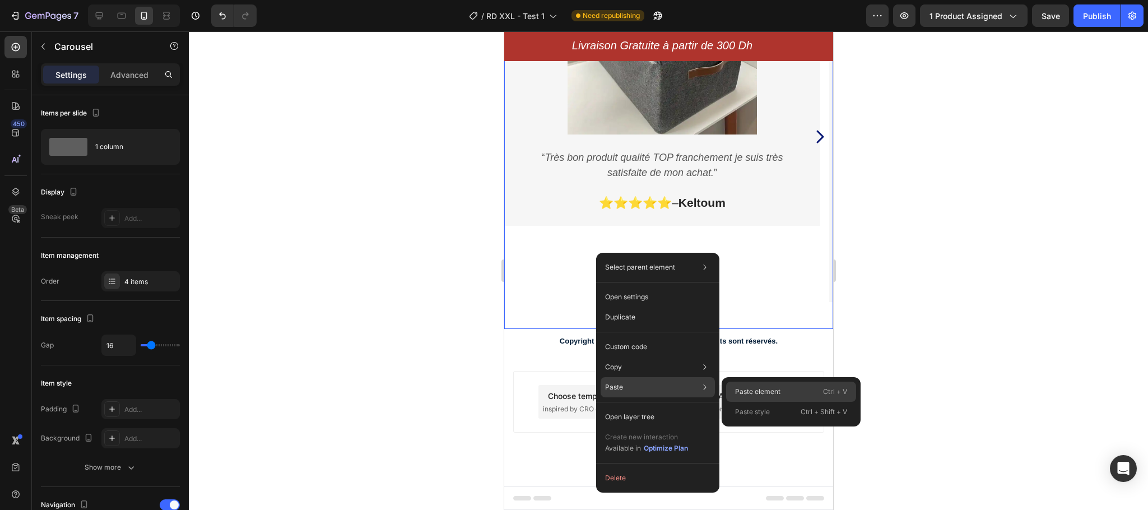
click at [770, 393] on p "Paste element" at bounding box center [757, 391] width 45 height 10
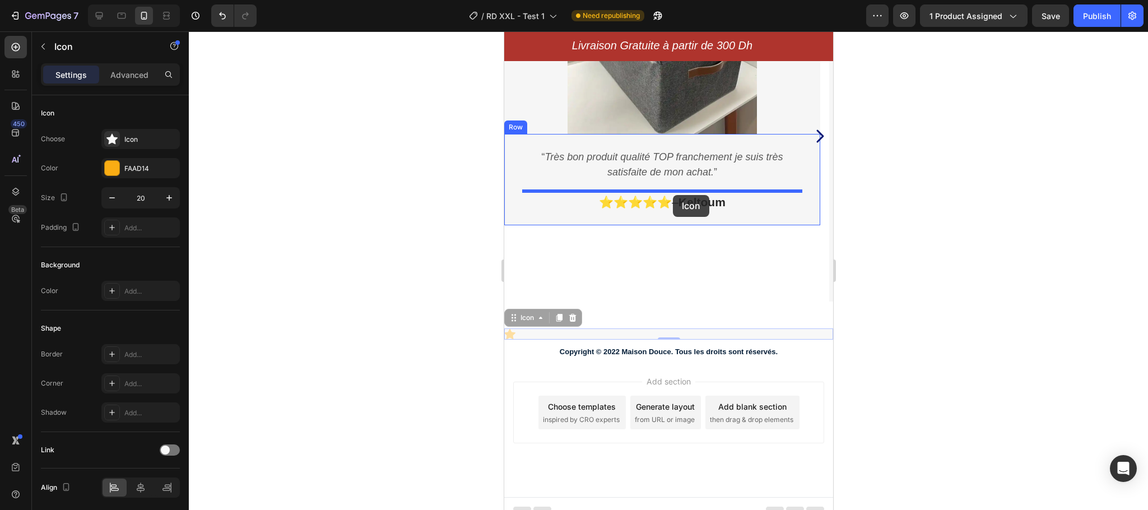
drag, startPoint x: 509, startPoint y: 335, endPoint x: 673, endPoint y: 195, distance: 215.7
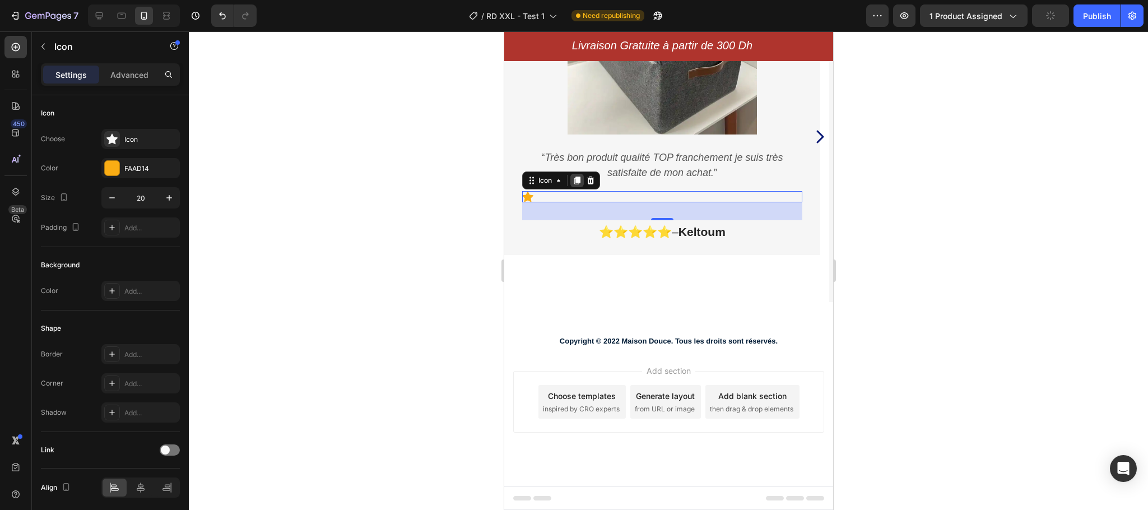
click at [575, 184] on icon at bounding box center [577, 181] width 6 height 8
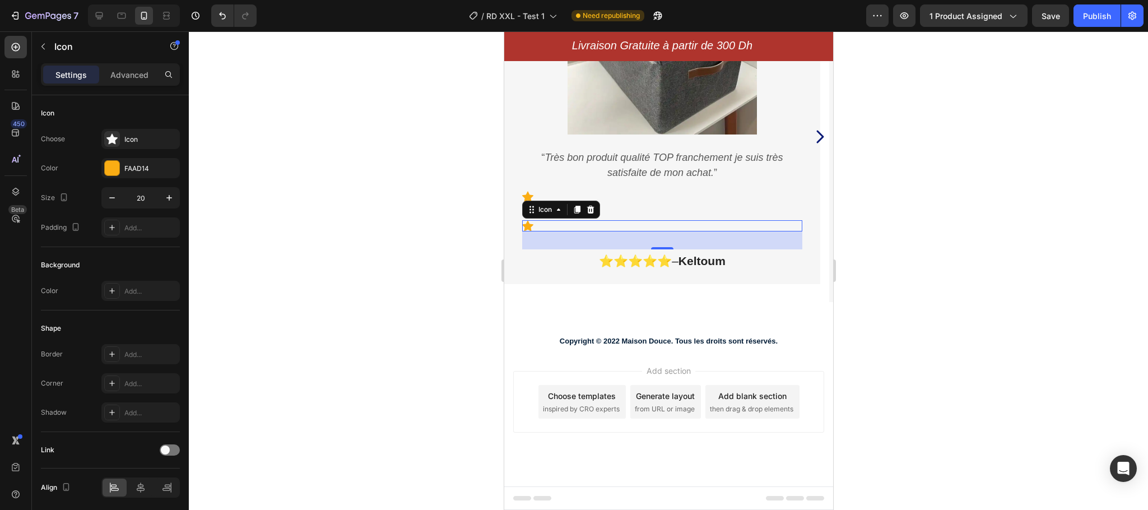
click at [528, 229] on icon at bounding box center [526, 226] width 11 height 11
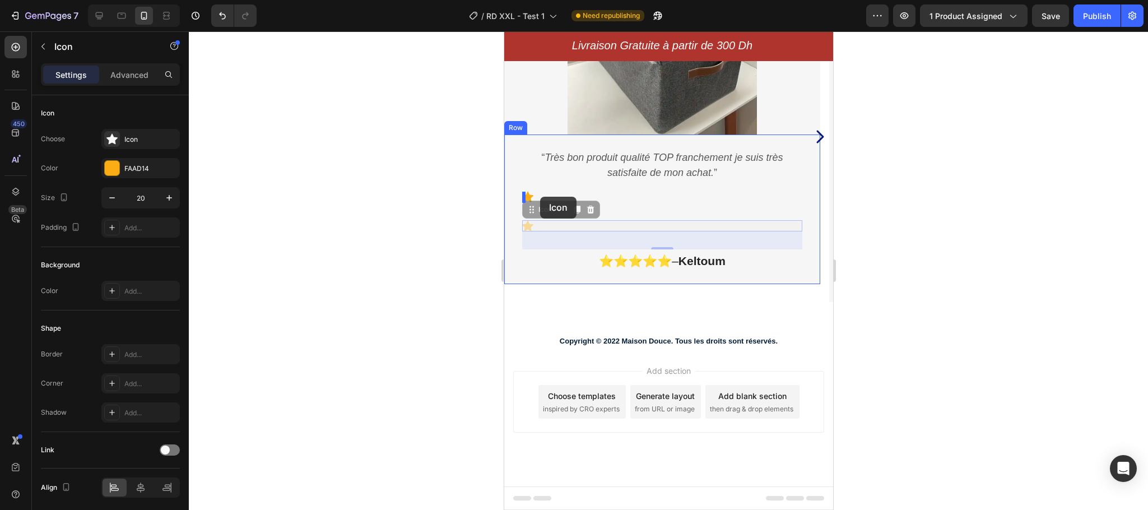
drag, startPoint x: 525, startPoint y: 226, endPoint x: 540, endPoint y: 197, distance: 32.6
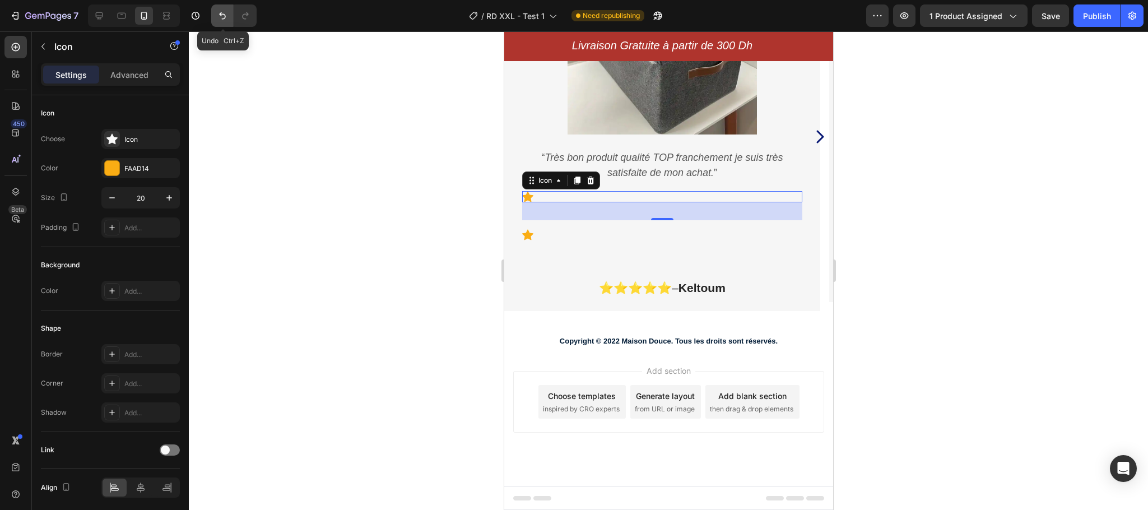
click at [222, 12] on icon "Undo/Redo" at bounding box center [222, 15] width 11 height 11
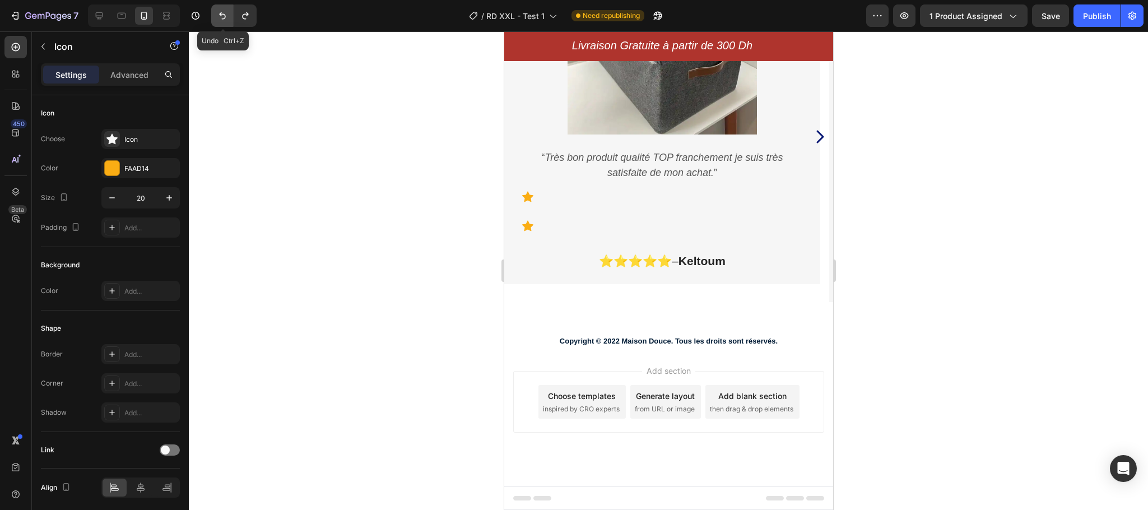
click at [222, 12] on icon "Undo/Redo" at bounding box center [222, 15] width 11 height 11
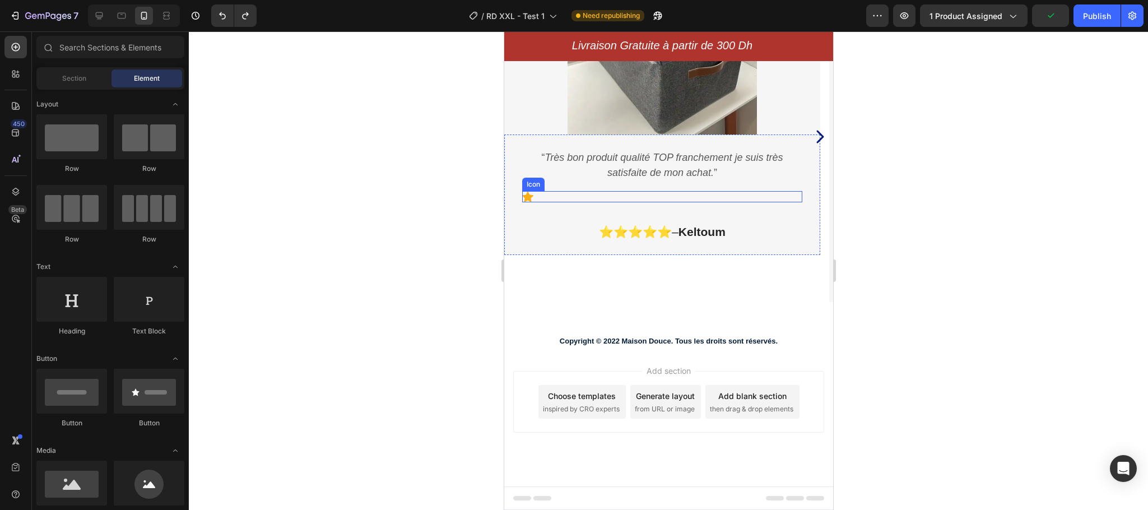
click at [534, 197] on div "Icon" at bounding box center [661, 196] width 280 height 11
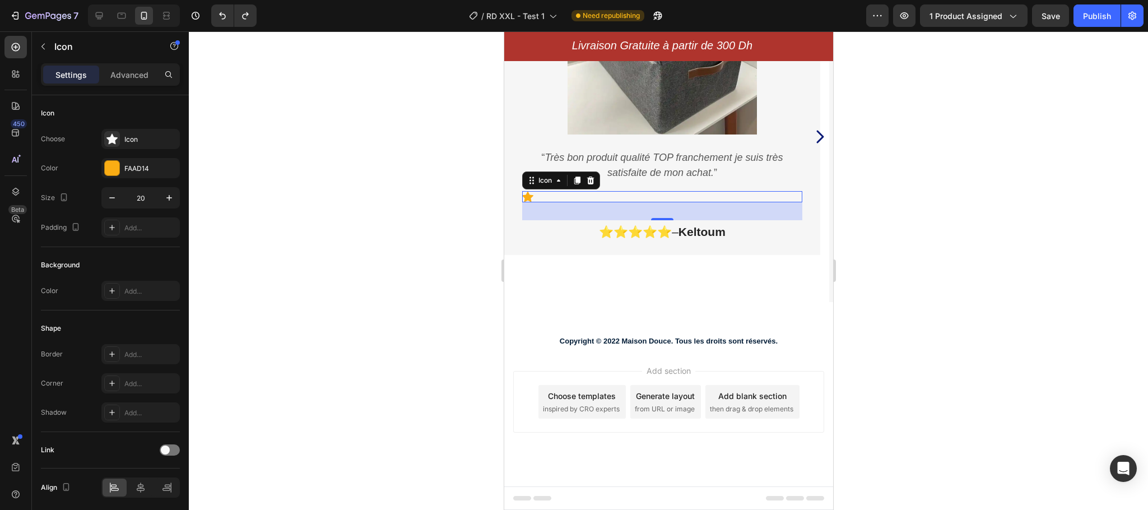
click at [679, 195] on div "Icon 32" at bounding box center [661, 196] width 280 height 11
click at [139, 493] on icon at bounding box center [140, 487] width 11 height 11
click at [576, 181] on icon at bounding box center [577, 181] width 6 height 8
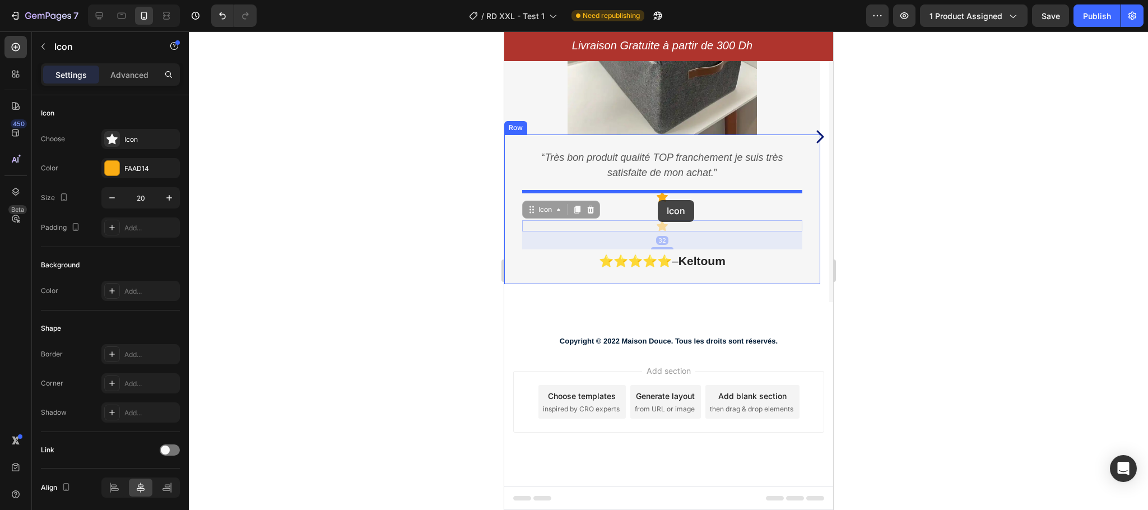
drag, startPoint x: 660, startPoint y: 224, endPoint x: 658, endPoint y: 200, distance: 24.2
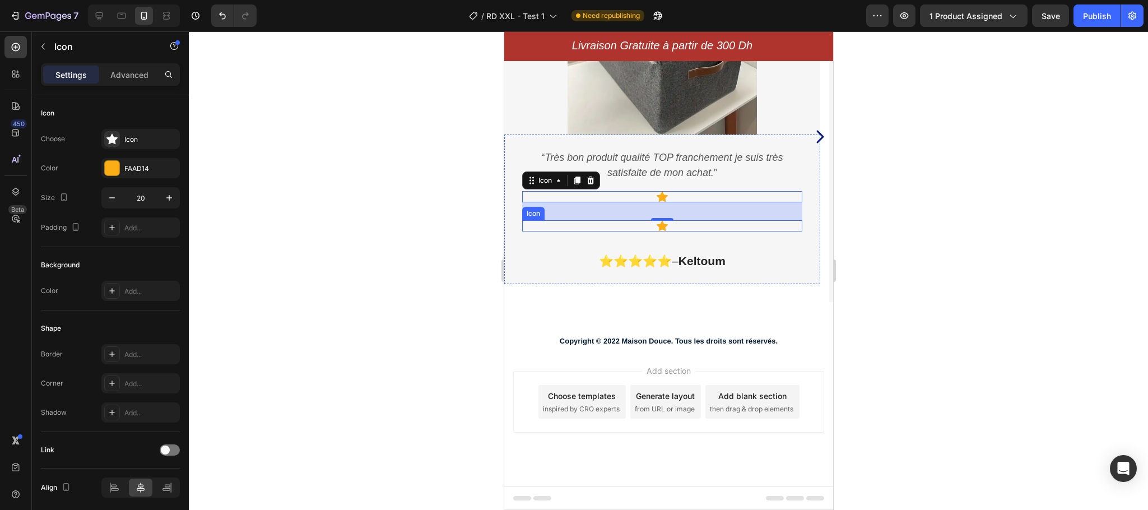
click at [661, 227] on icon at bounding box center [661, 226] width 11 height 11
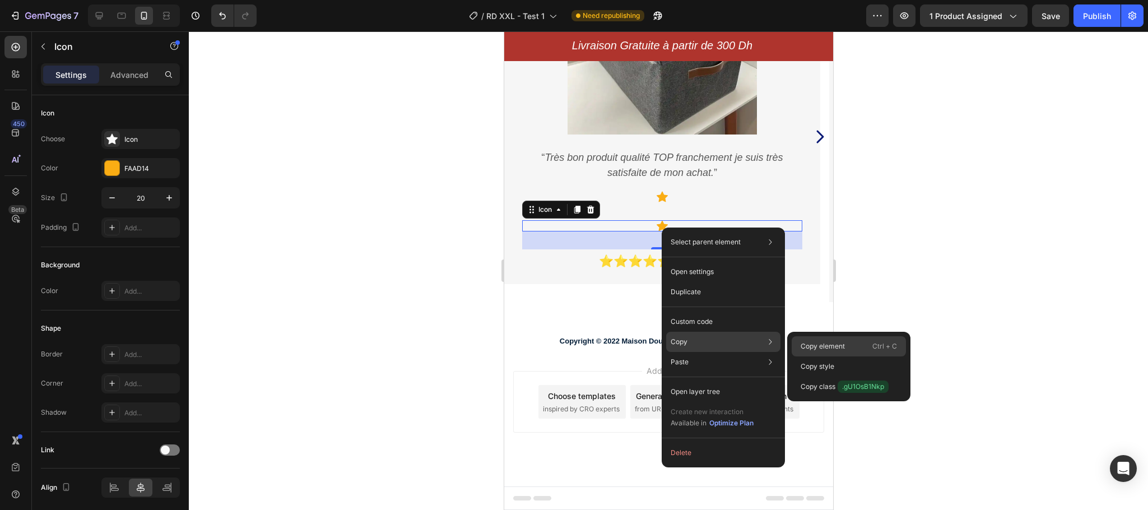
click at [807, 343] on p "Copy element" at bounding box center [822, 346] width 44 height 10
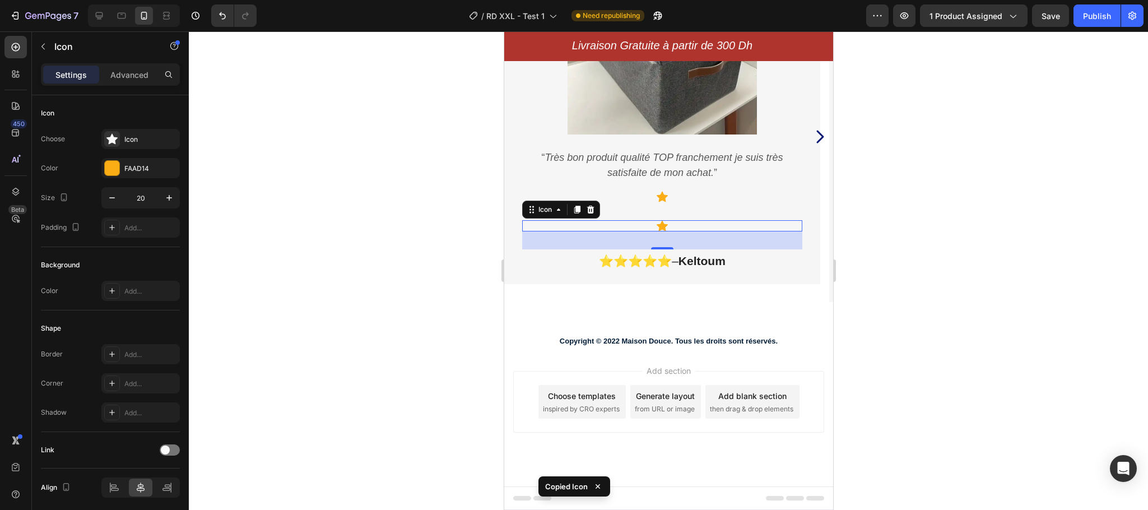
click at [672, 227] on div "Icon 32" at bounding box center [661, 225] width 280 height 11
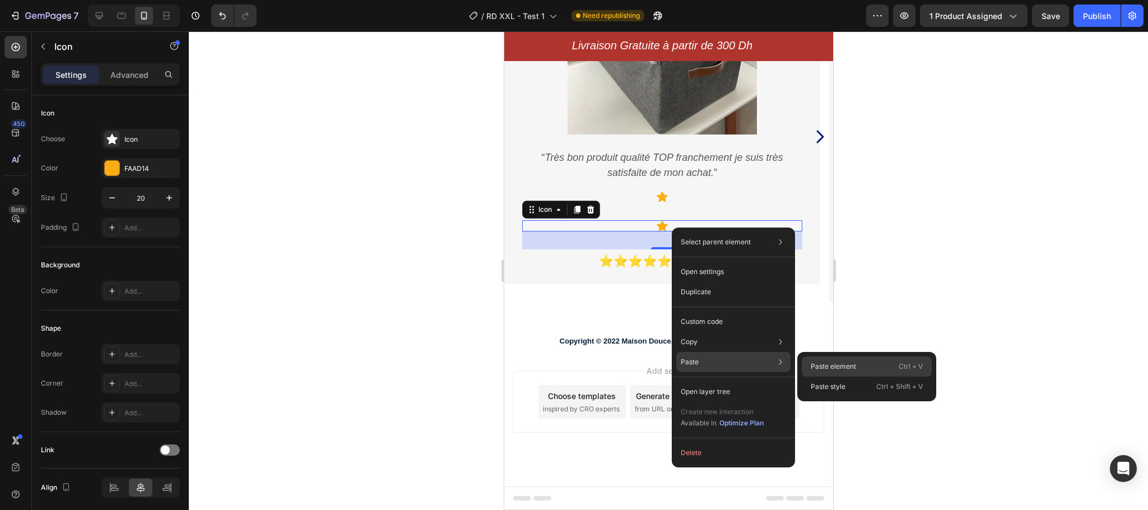
click at [832, 366] on p "Paste element" at bounding box center [832, 366] width 45 height 10
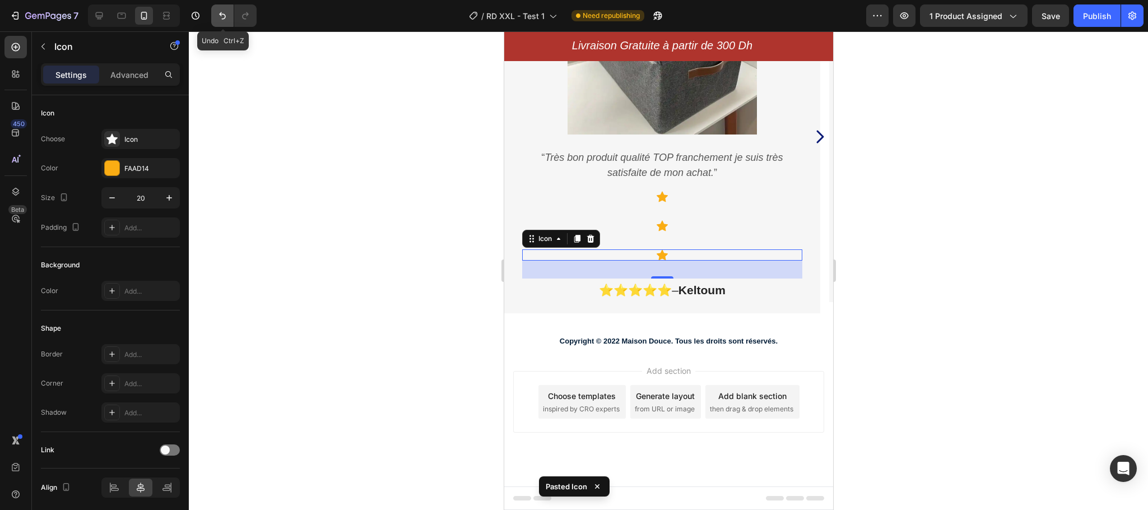
click at [222, 19] on icon "Undo/Redo" at bounding box center [222, 15] width 11 height 11
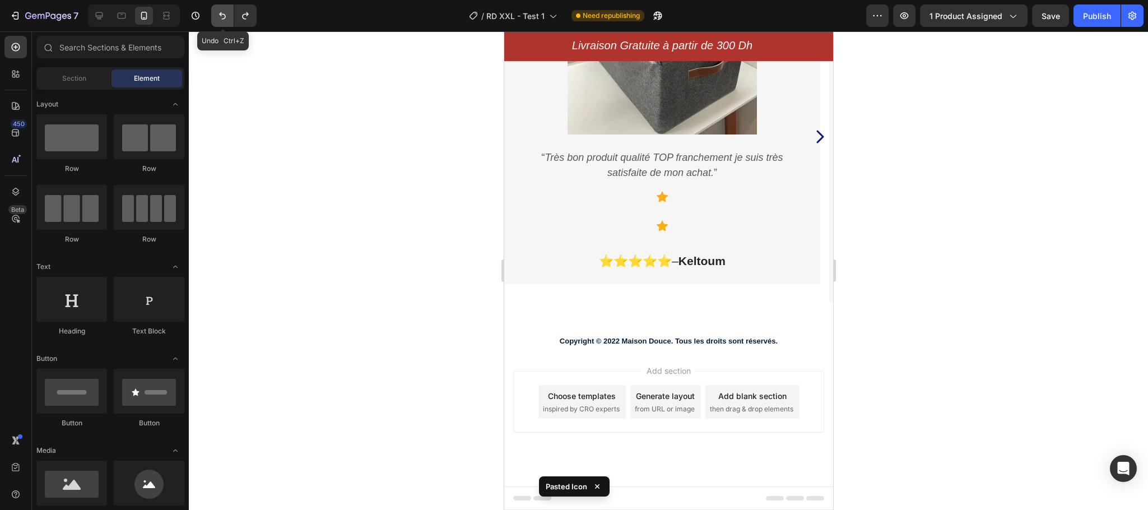
click at [222, 19] on icon "Undo/Redo" at bounding box center [222, 15] width 11 height 11
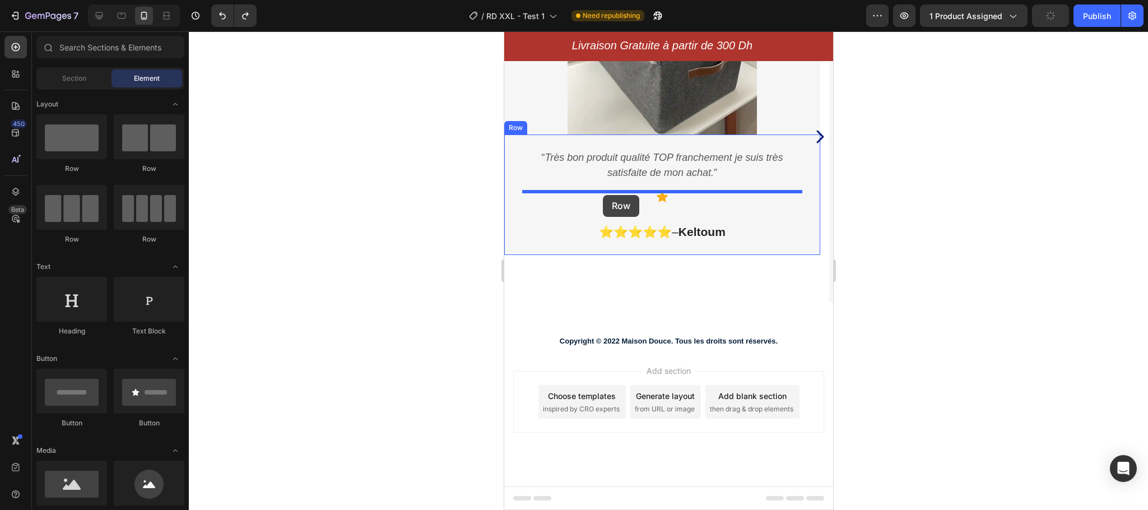
drag, startPoint x: 645, startPoint y: 250, endPoint x: 603, endPoint y: 195, distance: 69.6
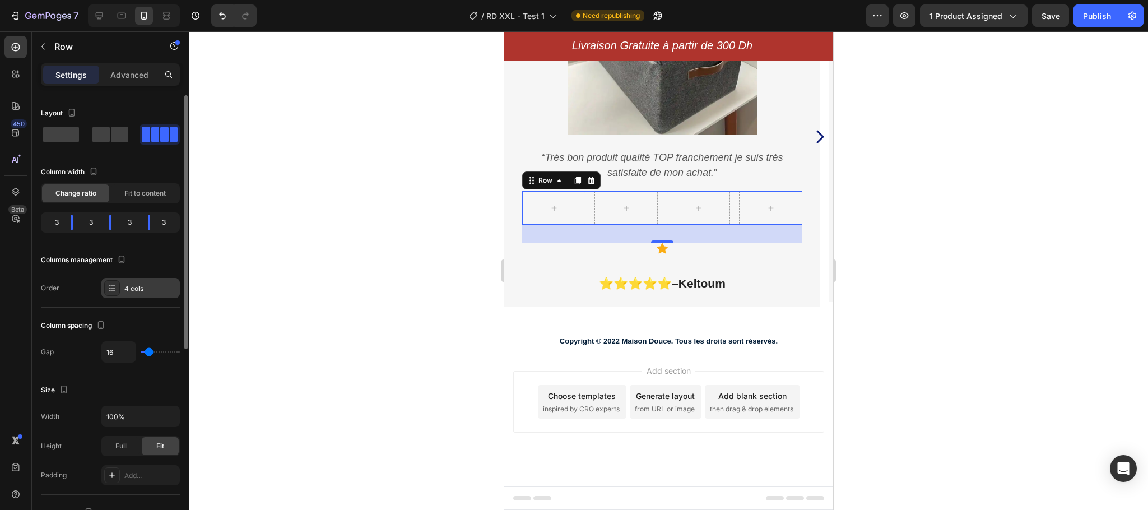
click at [134, 286] on div "4 cols" at bounding box center [150, 288] width 53 height 10
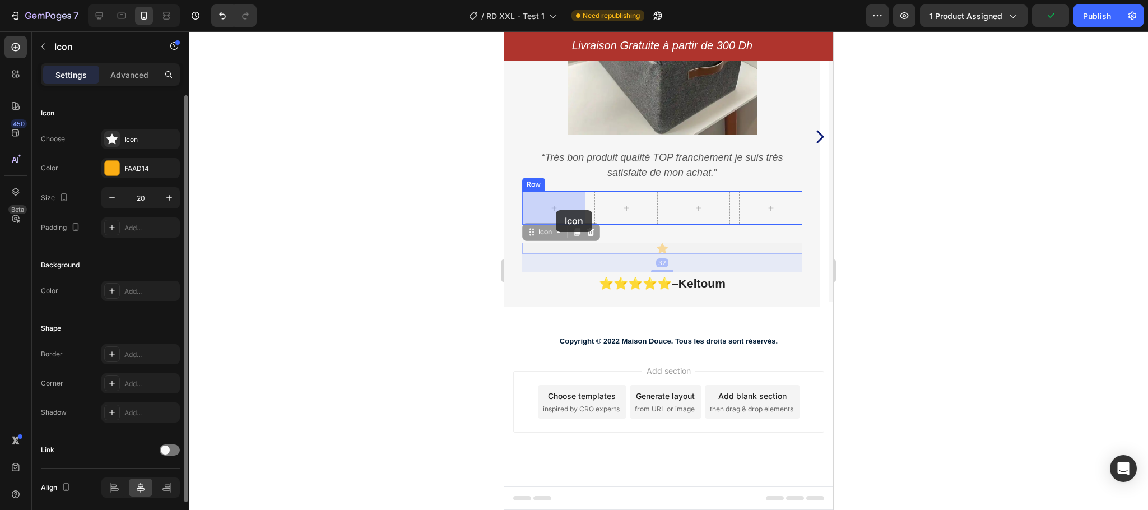
drag, startPoint x: 654, startPoint y: 248, endPoint x: 556, endPoint y: 210, distance: 105.5
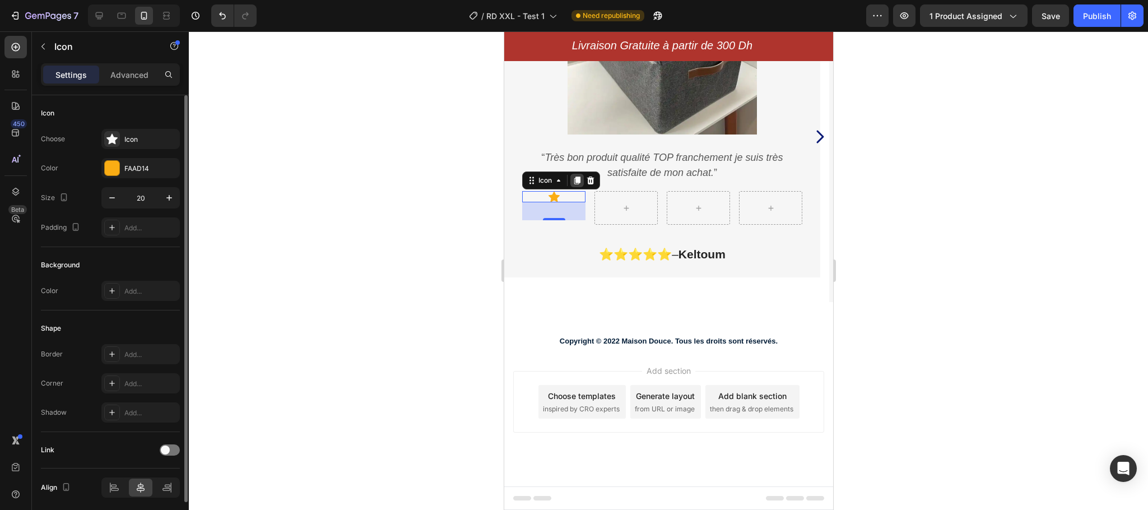
click at [574, 176] on icon at bounding box center [576, 180] width 9 height 9
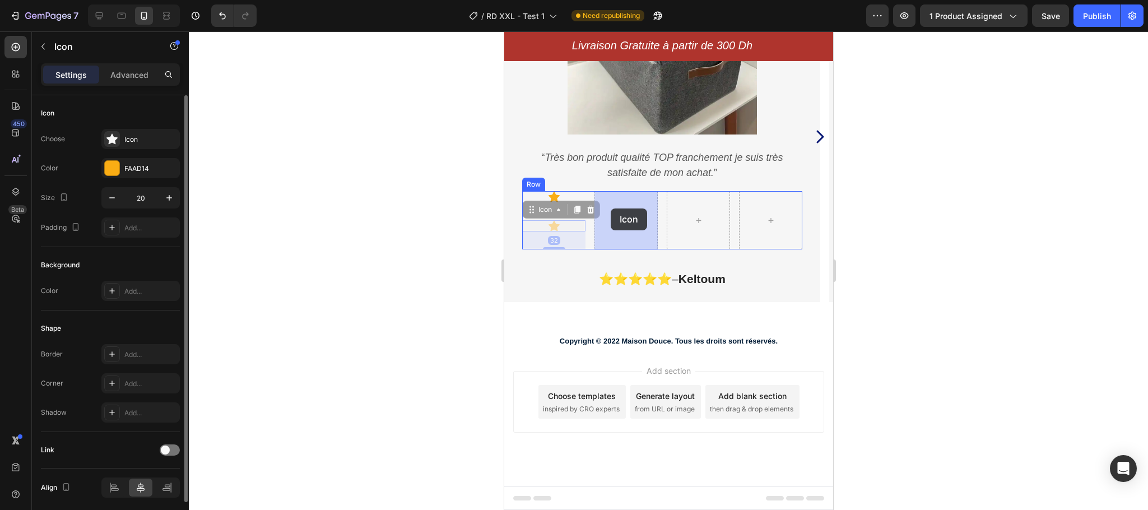
drag, startPoint x: 532, startPoint y: 215, endPoint x: 611, endPoint y: 208, distance: 79.3
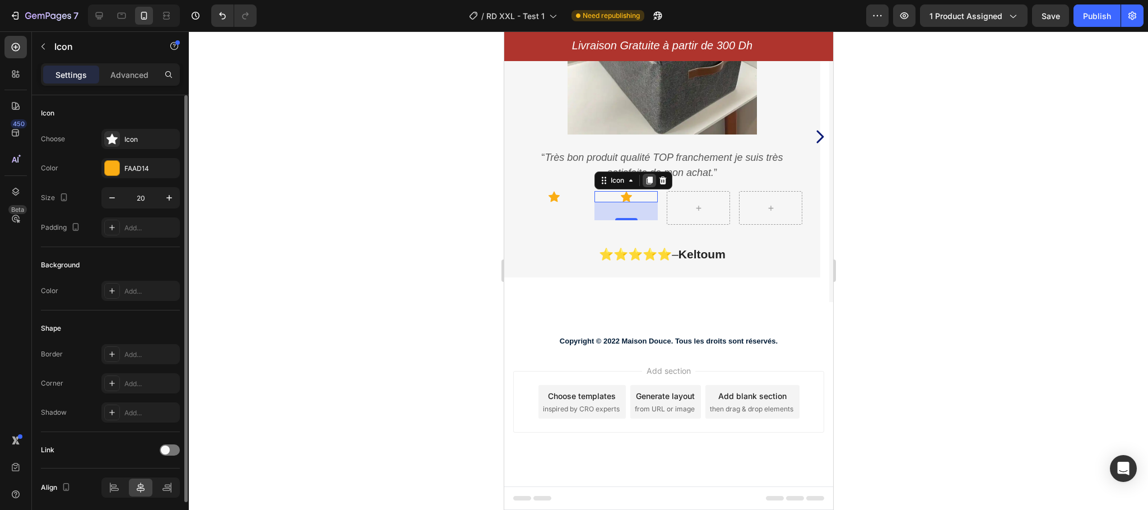
click at [648, 177] on icon at bounding box center [649, 181] width 6 height 8
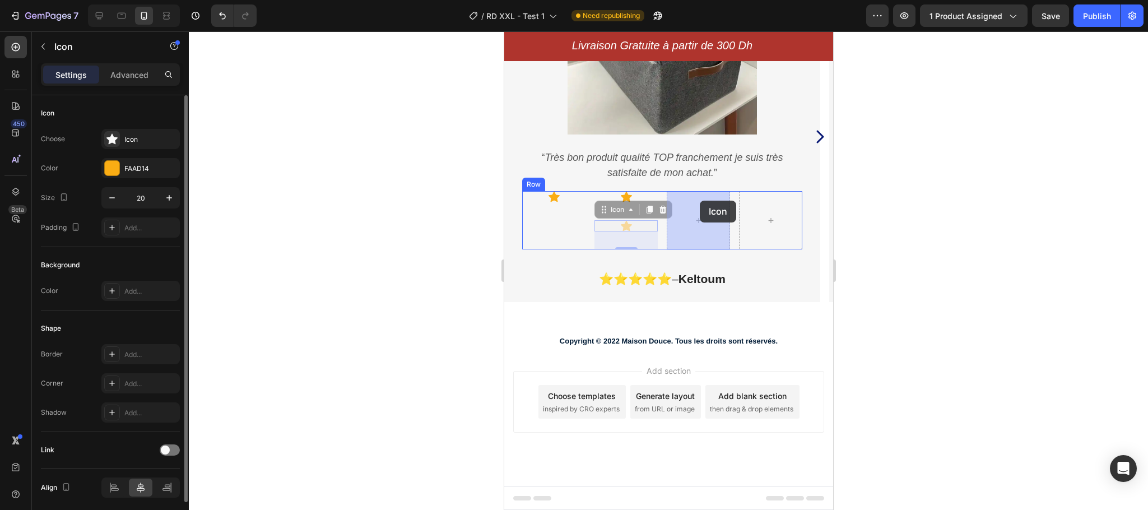
drag, startPoint x: 606, startPoint y: 213, endPoint x: 700, endPoint y: 201, distance: 94.4
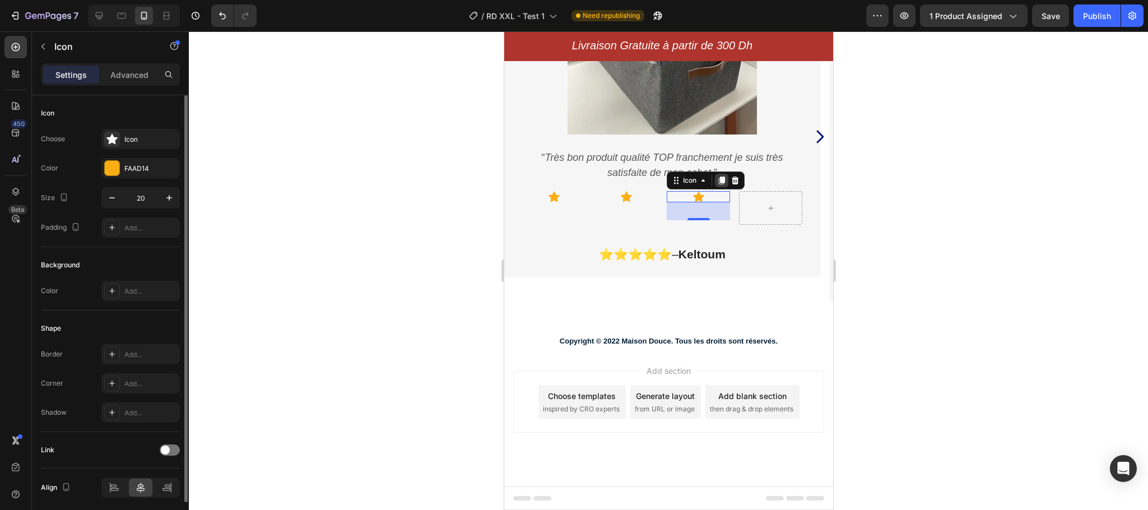
click at [721, 181] on icon at bounding box center [721, 181] width 6 height 8
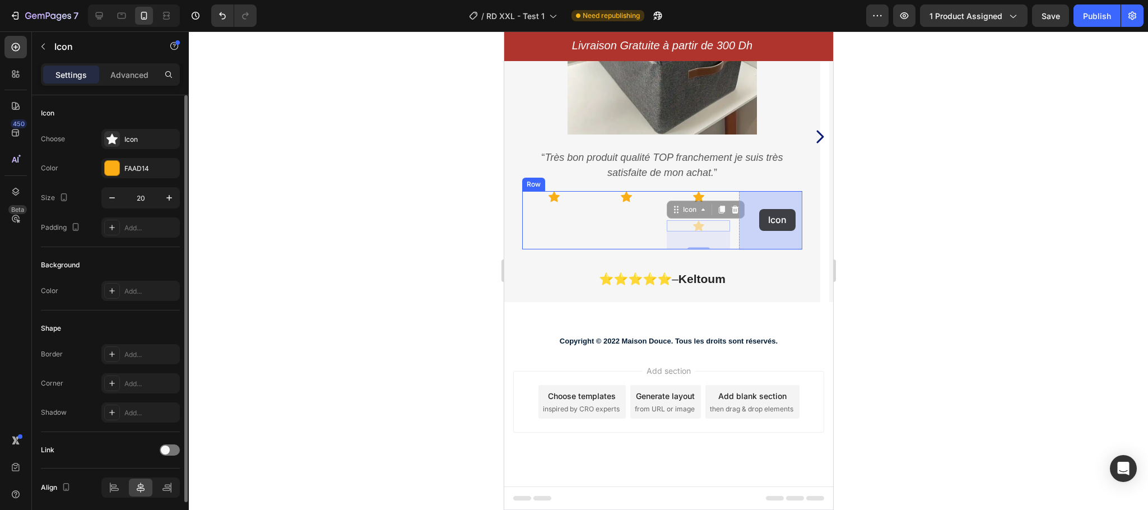
drag, startPoint x: 675, startPoint y: 215, endPoint x: 759, endPoint y: 209, distance: 84.2
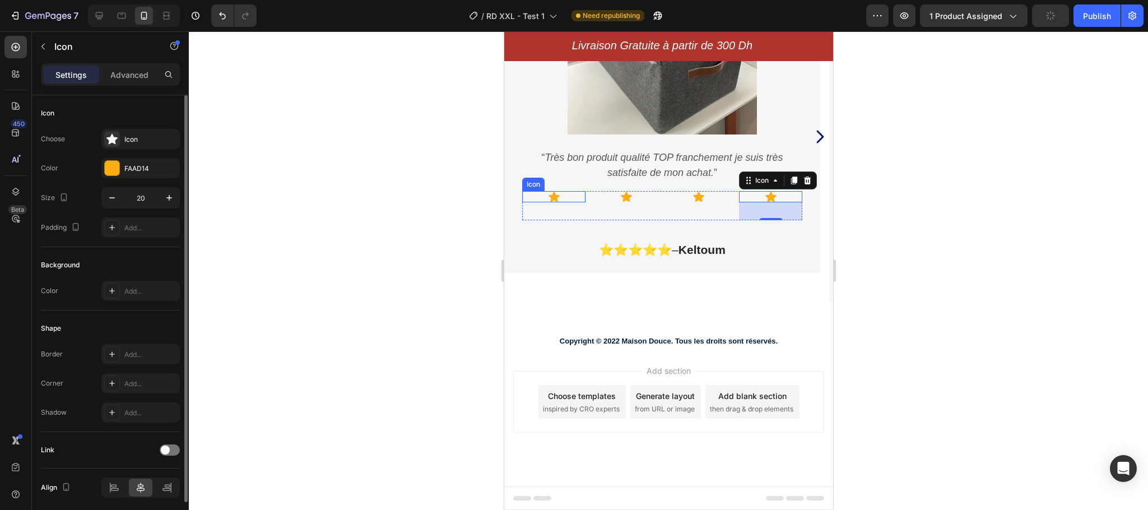
click at [564, 193] on div "Icon" at bounding box center [552, 196] width 63 height 11
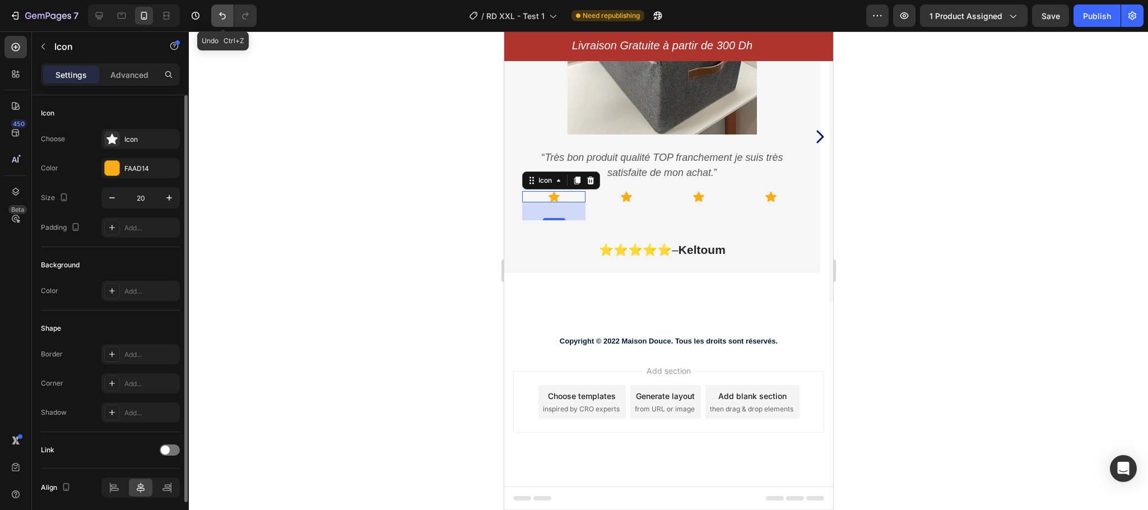
click at [220, 14] on icon "Undo/Redo" at bounding box center [222, 15] width 7 height 7
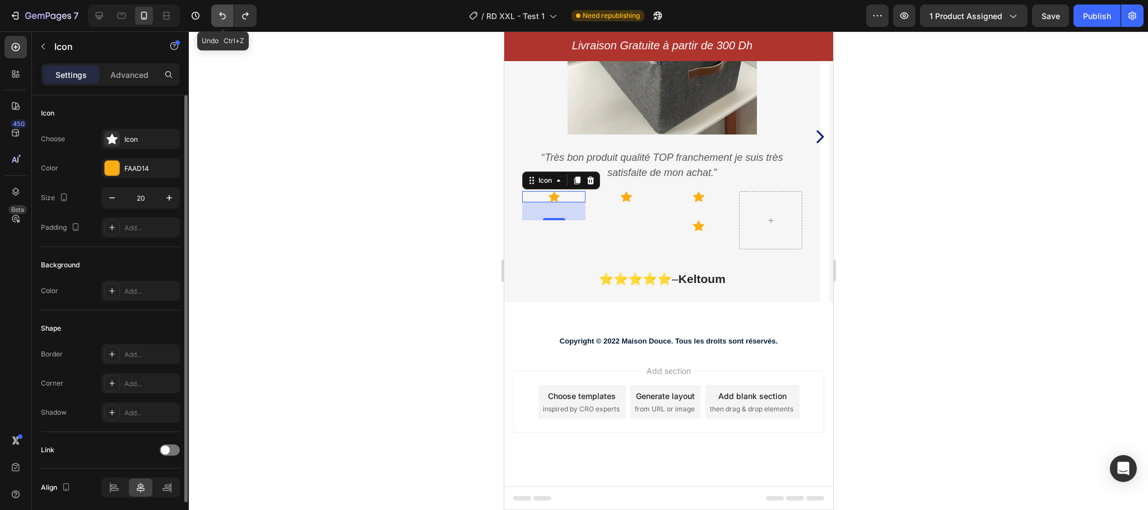
click at [220, 14] on icon "Undo/Redo" at bounding box center [222, 15] width 7 height 7
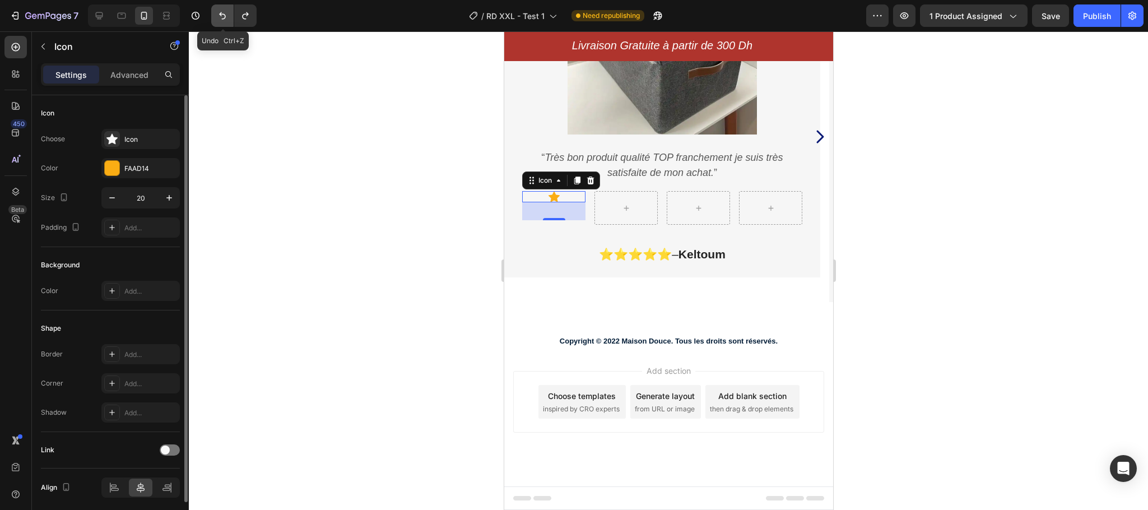
click at [220, 14] on icon "Undo/Redo" at bounding box center [222, 15] width 7 height 7
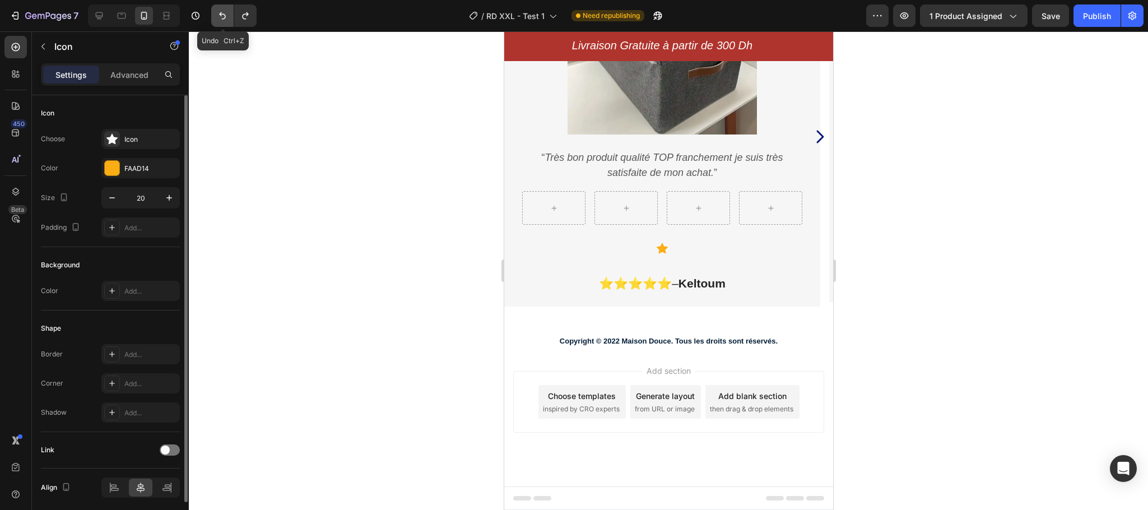
click at [220, 14] on icon "Undo/Redo" at bounding box center [222, 15] width 7 height 7
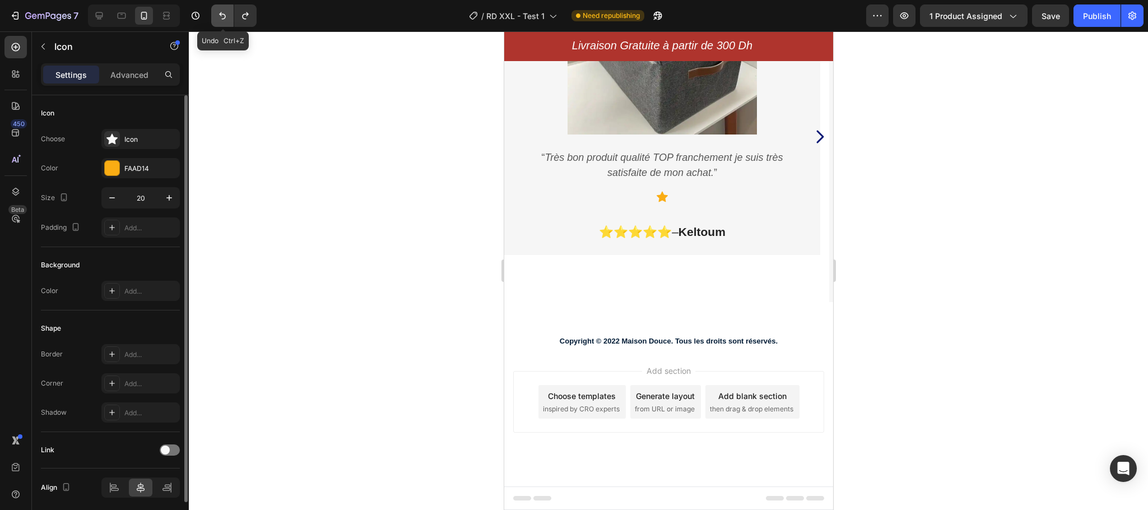
click at [220, 14] on icon "Undo/Redo" at bounding box center [222, 15] width 7 height 7
click at [520, 195] on div "“ Très bon produit qualité TOP franchement je suis très satisfaite de mon achat…" at bounding box center [662, 194] width 316 height 120
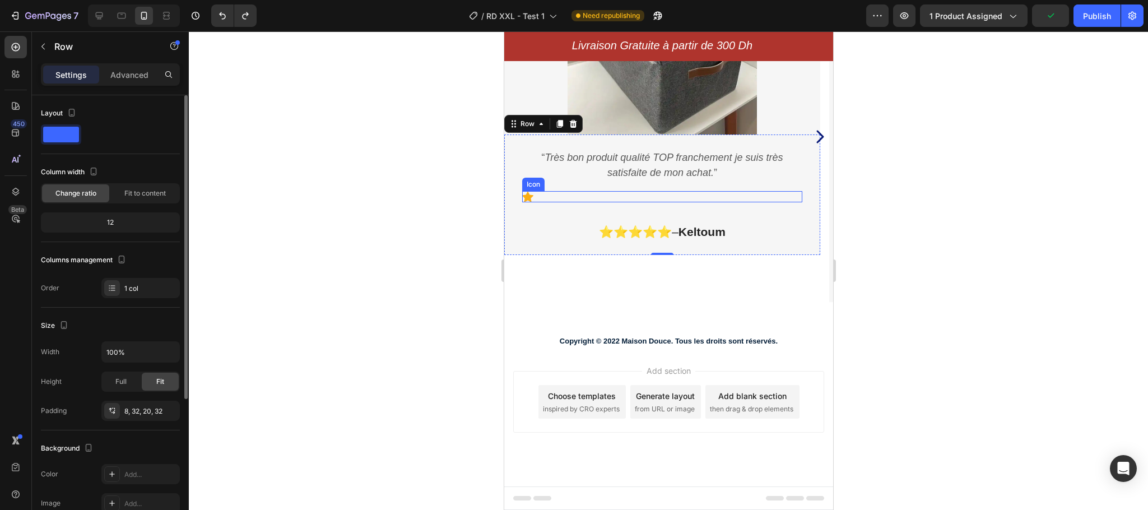
click at [527, 197] on icon at bounding box center [526, 197] width 11 height 11
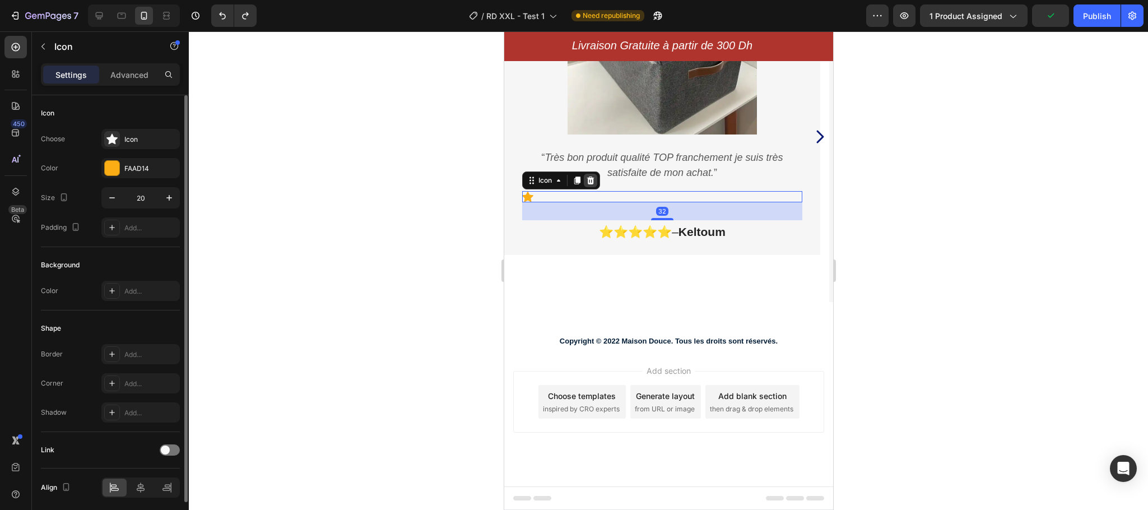
click at [589, 176] on icon at bounding box center [589, 180] width 9 height 9
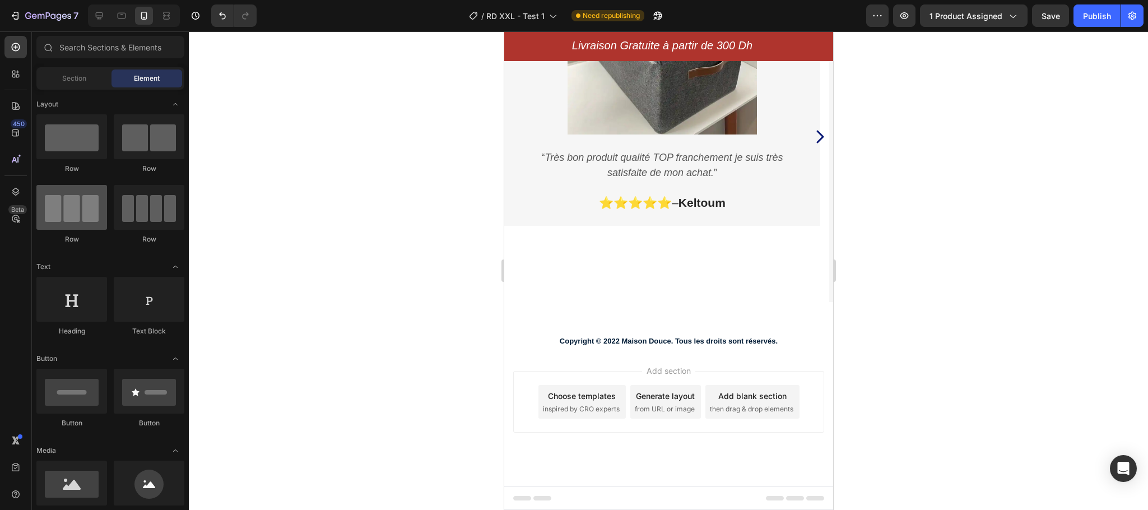
click at [71, 220] on div at bounding box center [71, 207] width 71 height 45
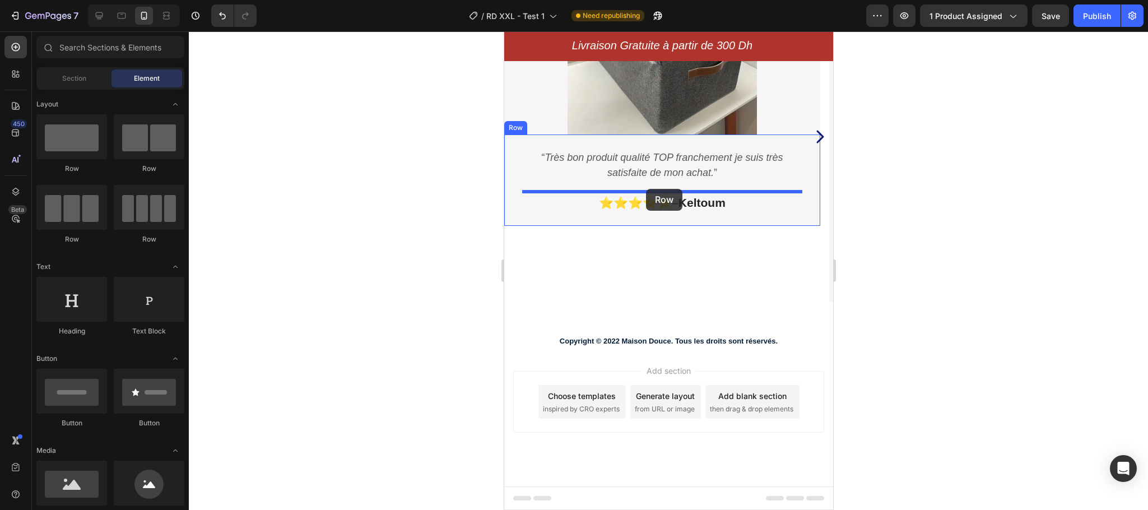
drag, startPoint x: 574, startPoint y: 251, endPoint x: 646, endPoint y: 188, distance: 95.6
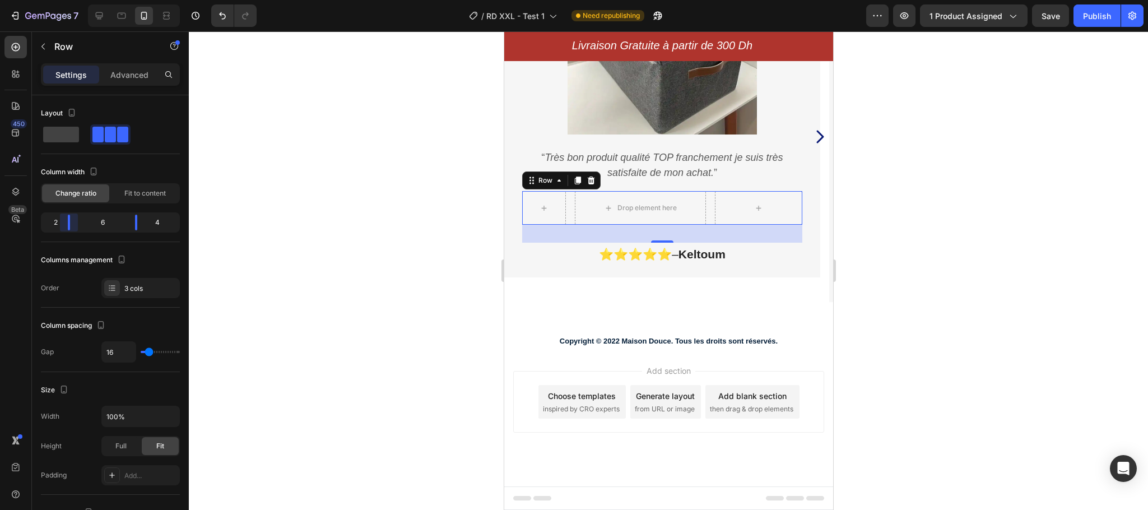
drag, startPoint x: 87, startPoint y: 227, endPoint x: 66, endPoint y: 230, distance: 21.5
click at [66, 0] on body "7 Version history / RD XXL - Test 1 Need republishing Preview 1 product assigne…" at bounding box center [574, 0] width 1148 height 0
click at [806, 197] on div "“ Très bon produit qualité TOP franchement je suis très satisfaite de mon achat…" at bounding box center [662, 205] width 316 height 143
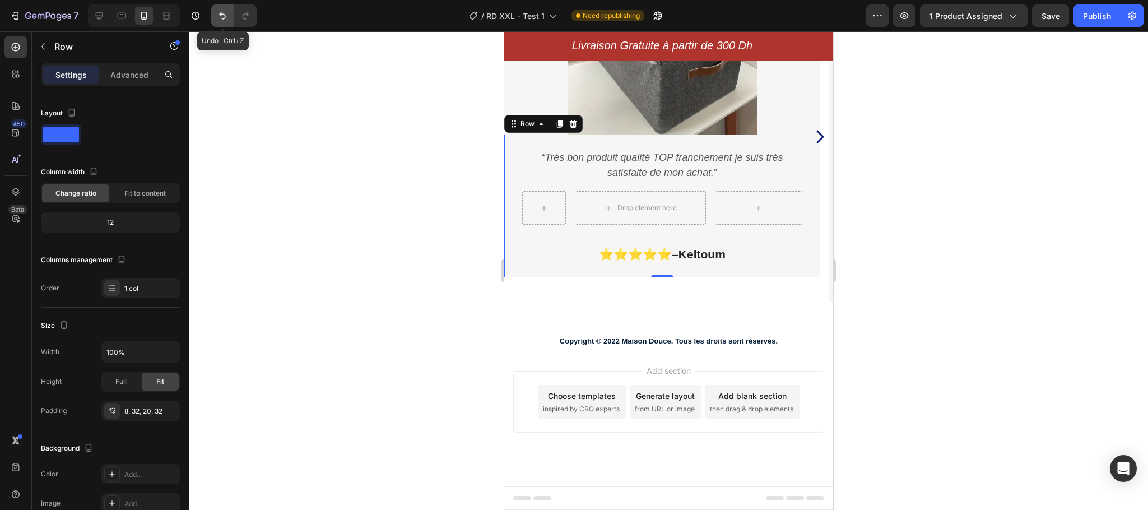
click at [230, 17] on button "Undo/Redo" at bounding box center [222, 15] width 22 height 22
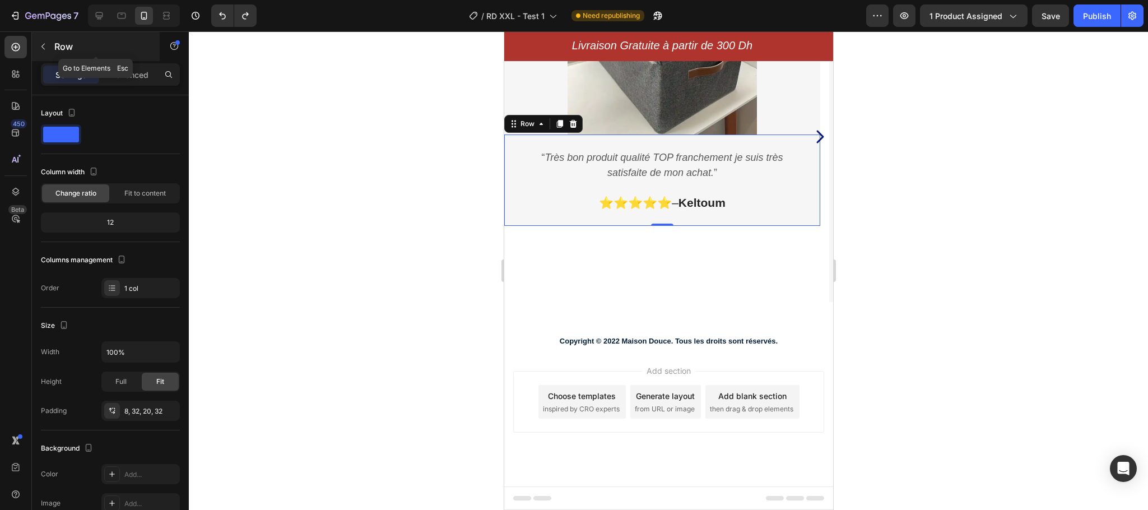
click at [43, 44] on icon "button" at bounding box center [43, 46] width 9 height 9
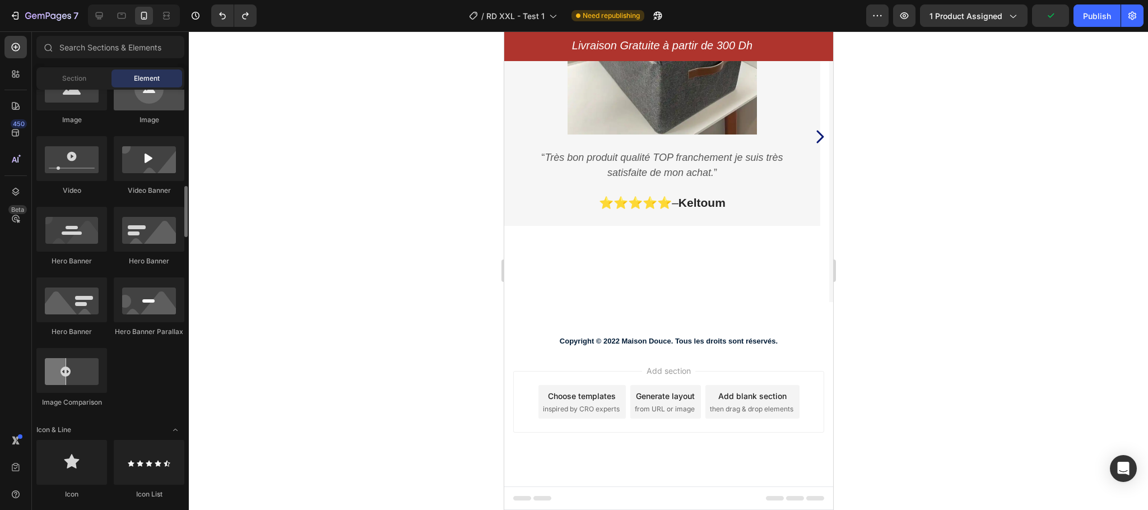
scroll to position [437, 0]
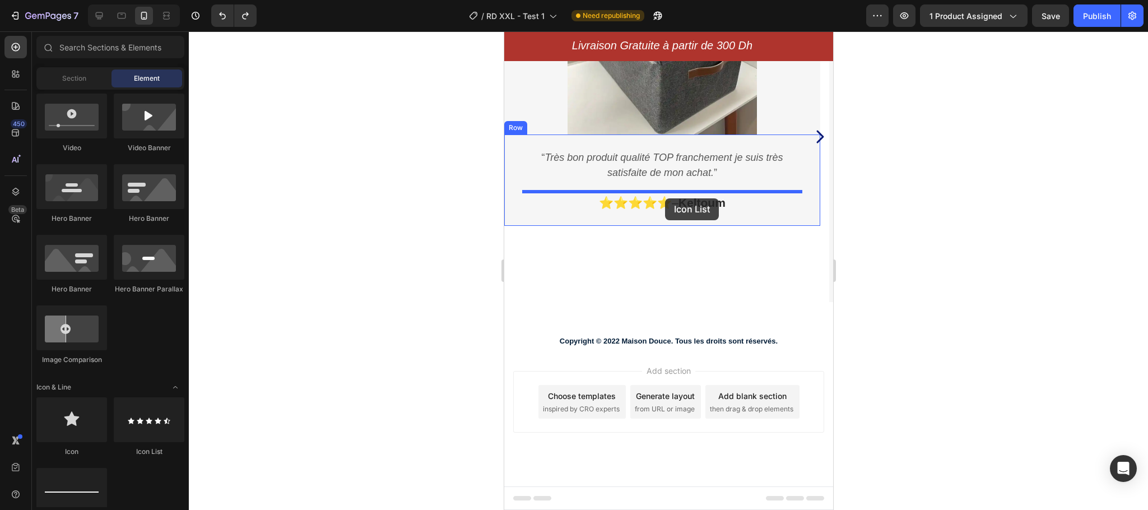
drag, startPoint x: 642, startPoint y: 464, endPoint x: 665, endPoint y: 198, distance: 266.5
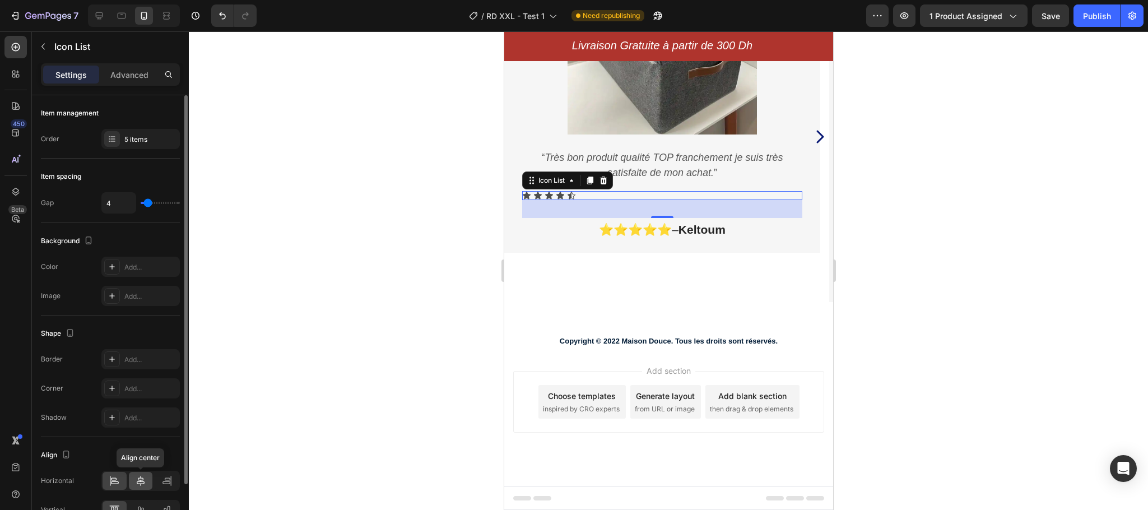
click at [147, 486] on div at bounding box center [141, 481] width 24 height 18
click at [130, 137] on div "5 items" at bounding box center [150, 139] width 53 height 10
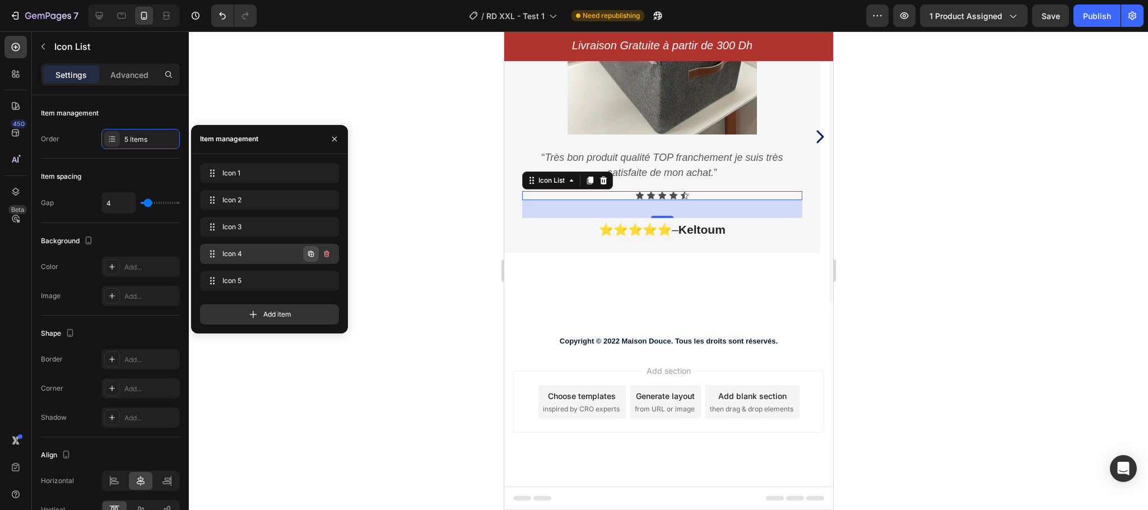
click at [307, 255] on icon "button" at bounding box center [310, 253] width 9 height 9
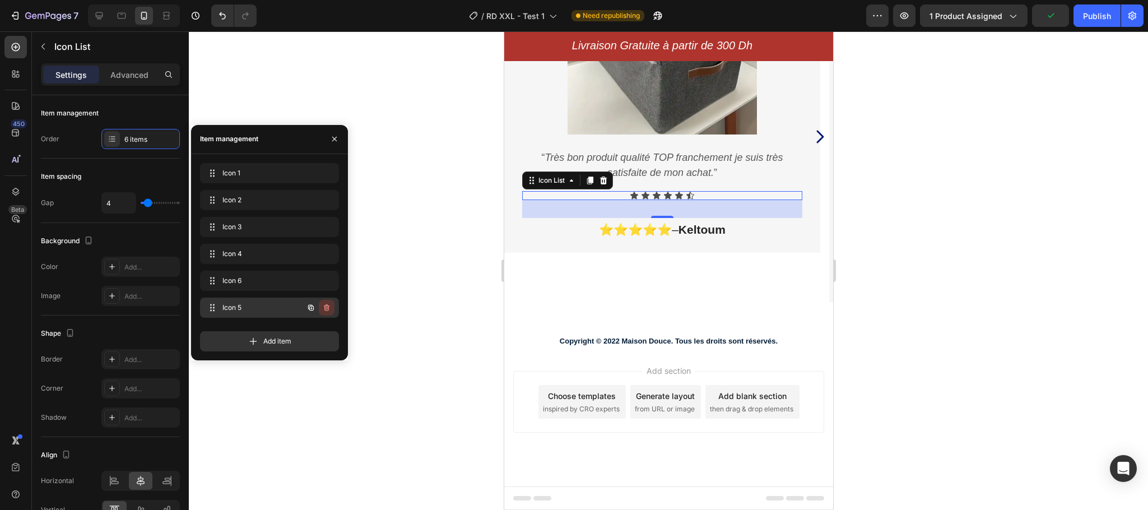
click at [328, 309] on icon "button" at bounding box center [326, 307] width 9 height 9
click at [328, 309] on div "Delete" at bounding box center [319, 307] width 21 height 10
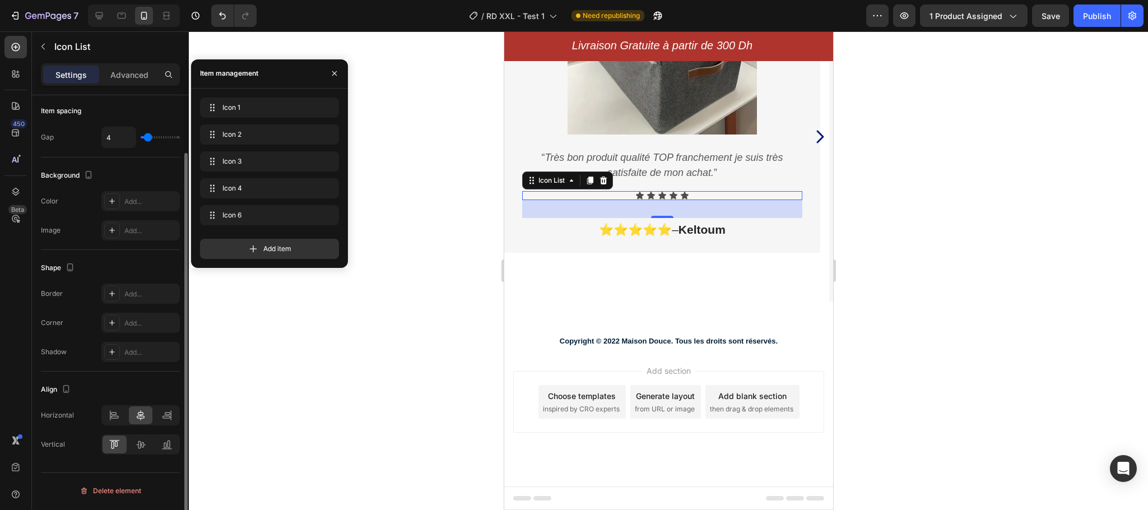
scroll to position [0, 0]
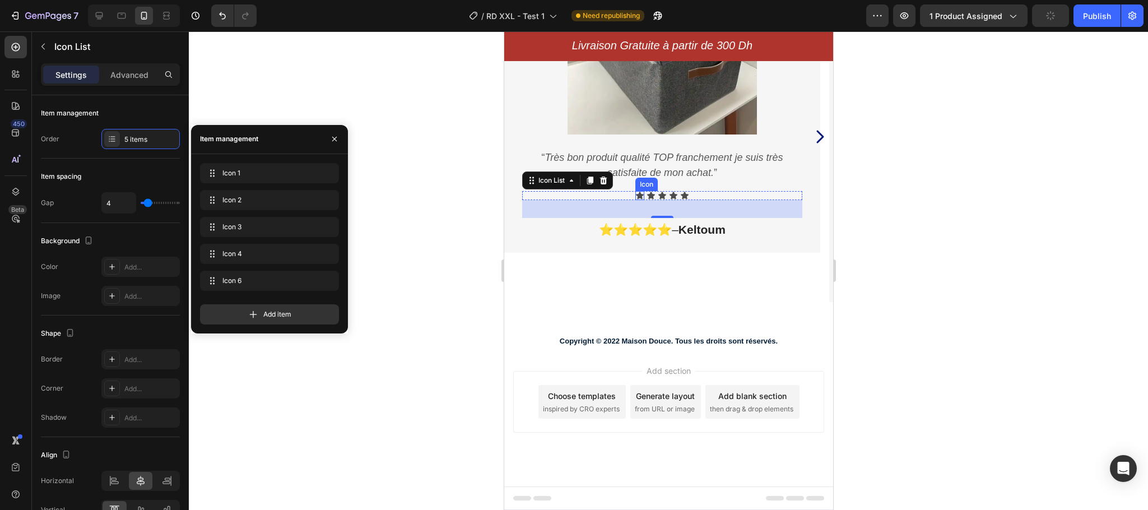
click at [640, 194] on icon at bounding box center [639, 195] width 8 height 7
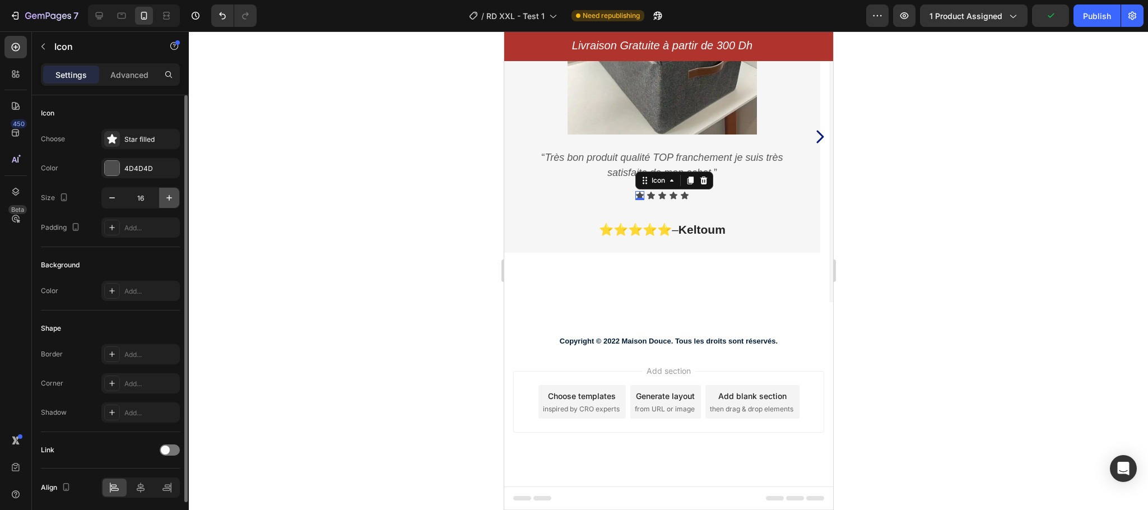
click at [166, 200] on icon "button" at bounding box center [169, 197] width 11 height 11
type input "20"
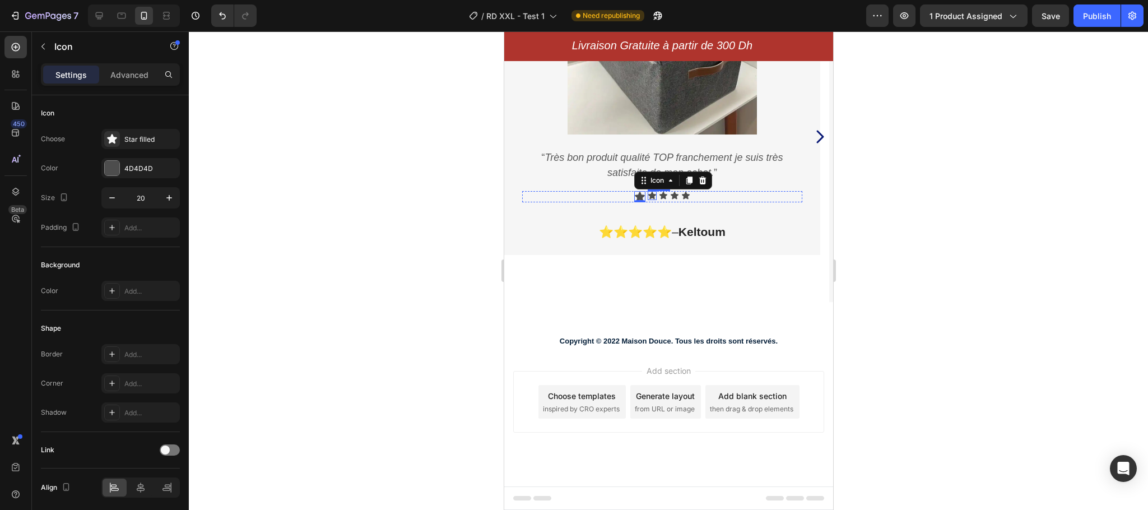
click at [651, 195] on icon at bounding box center [651, 195] width 8 height 7
click at [170, 198] on icon "button" at bounding box center [169, 198] width 6 height 6
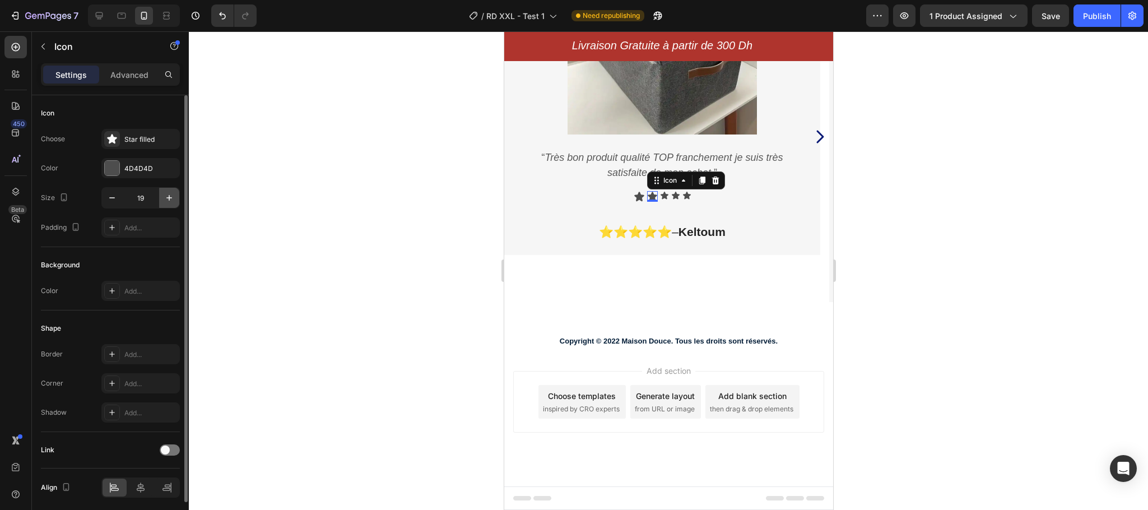
click at [170, 198] on icon "button" at bounding box center [169, 198] width 6 height 6
type input "20"
click at [663, 195] on icon at bounding box center [664, 195] width 8 height 7
click at [172, 197] on icon "button" at bounding box center [169, 197] width 11 height 11
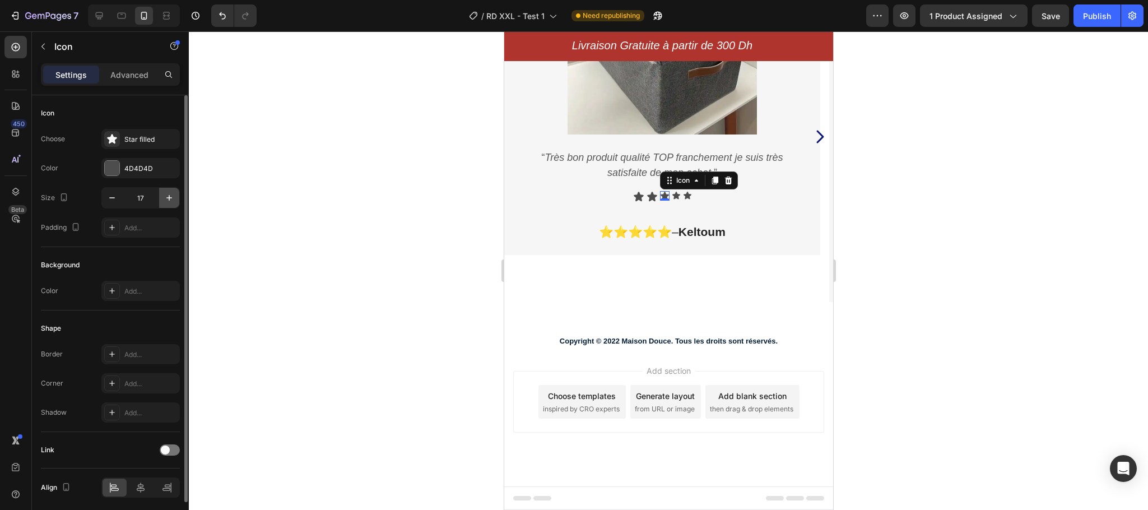
click at [172, 197] on icon "button" at bounding box center [169, 197] width 11 height 11
type input "20"
click at [678, 195] on icon at bounding box center [676, 195] width 8 height 7
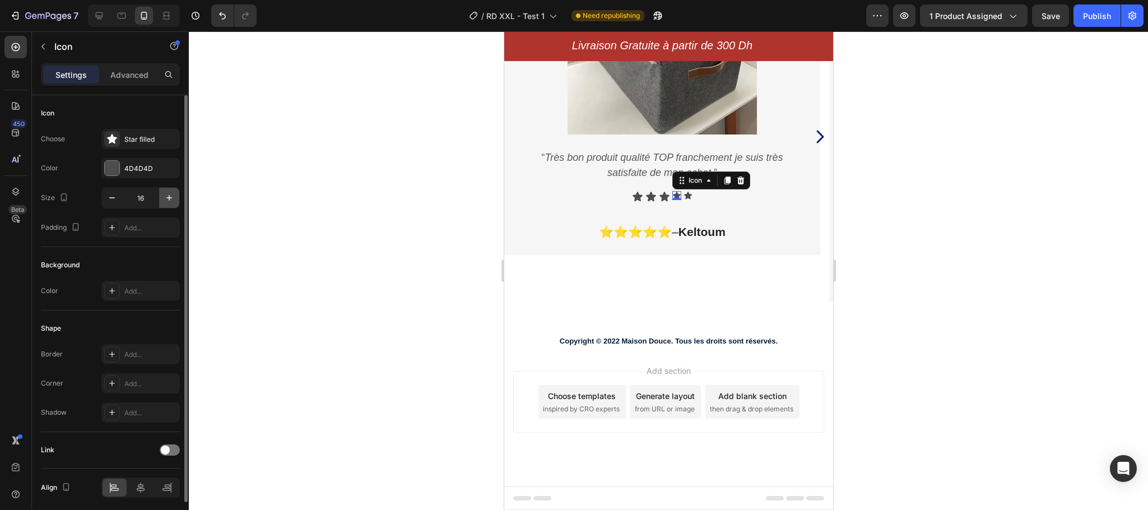
click at [168, 199] on icon "button" at bounding box center [169, 197] width 11 height 11
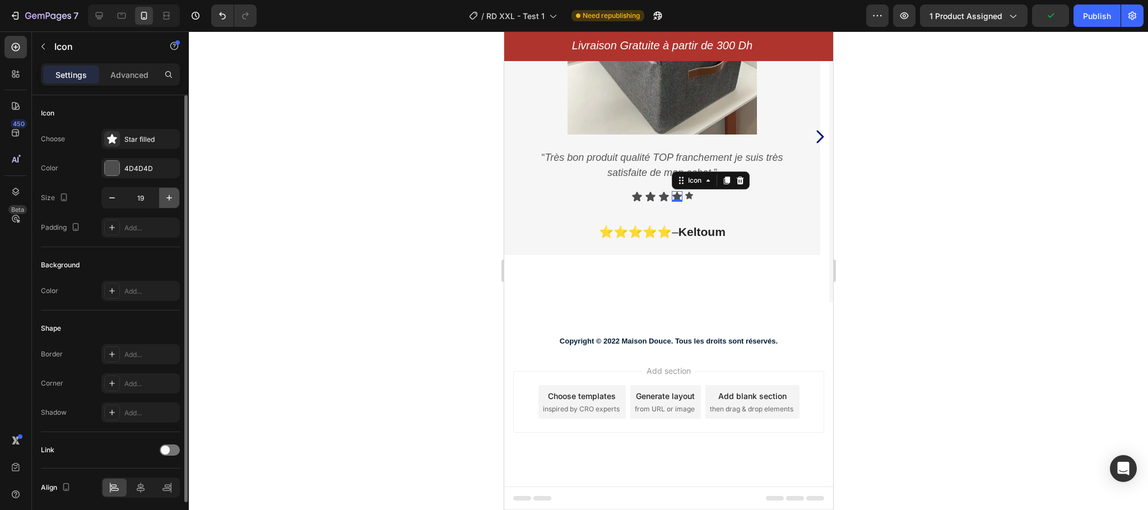
type input "20"
click at [688, 198] on icon at bounding box center [688, 195] width 9 height 9
click at [169, 199] on icon "button" at bounding box center [169, 198] width 6 height 6
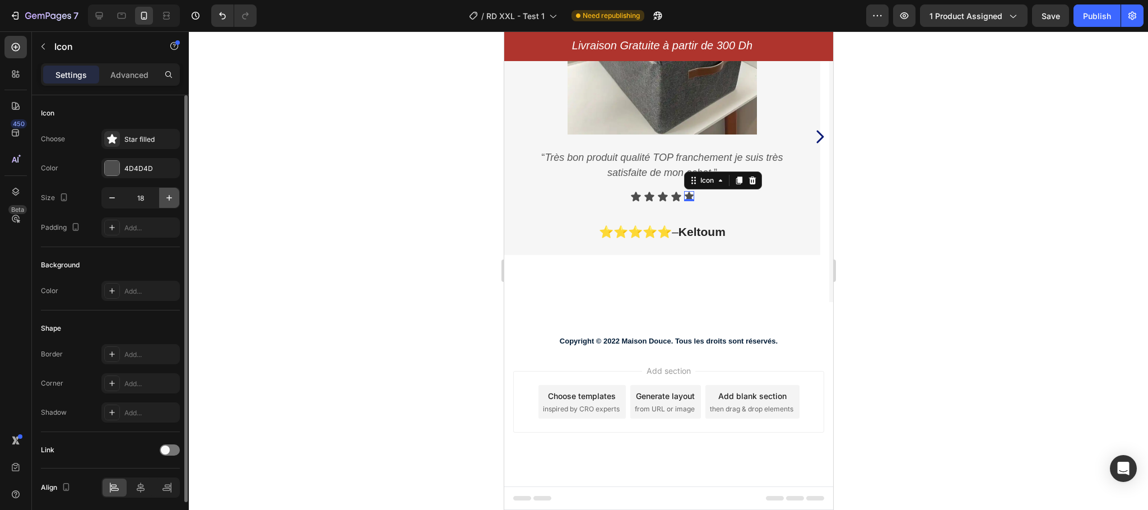
click at [169, 199] on icon "button" at bounding box center [169, 198] width 6 height 6
type input "20"
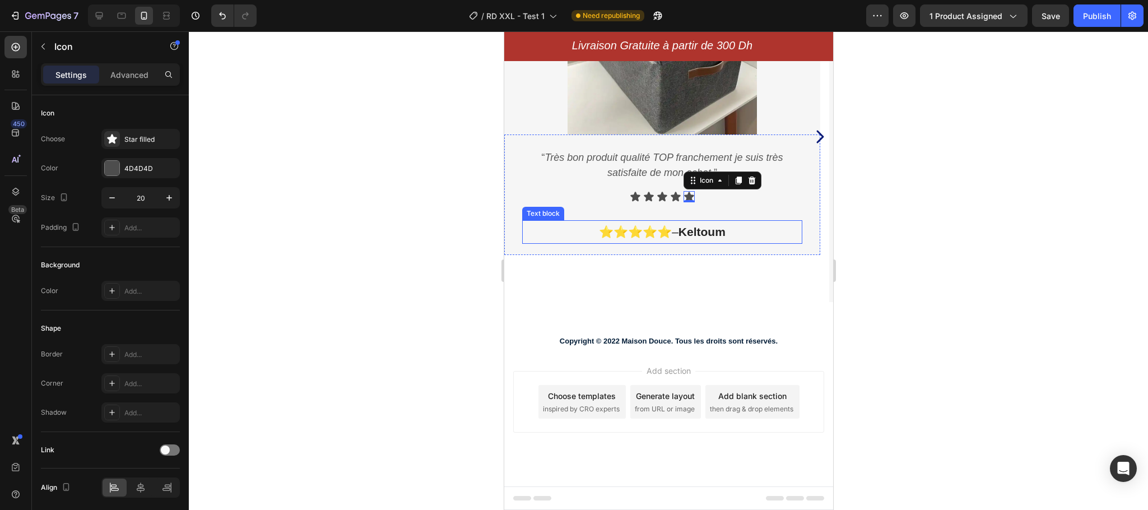
click at [587, 235] on p "⭐⭐⭐⭐⭐ – Keltoum" at bounding box center [662, 231] width 278 height 21
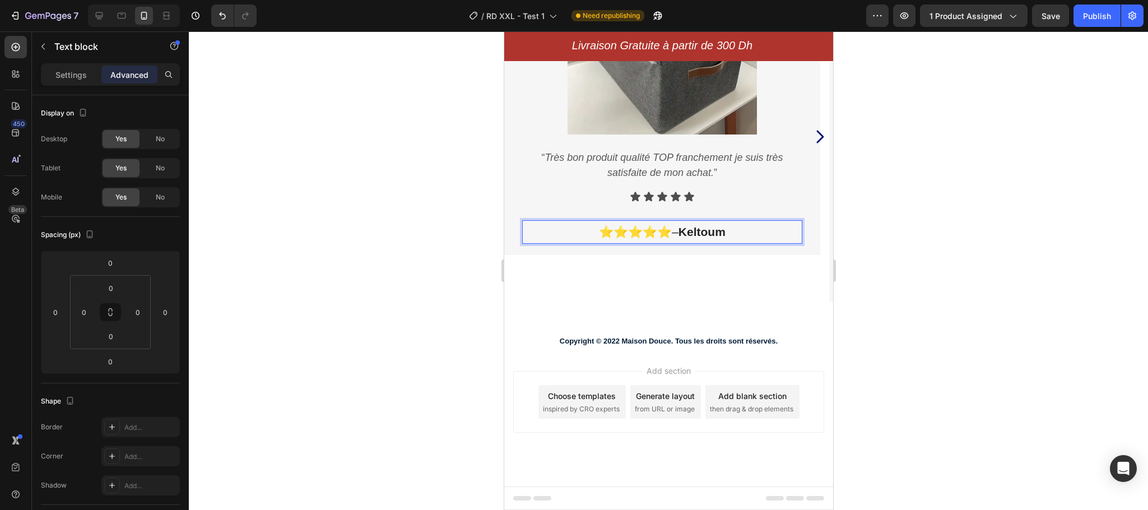
click at [598, 232] on p "⭐⭐⭐⭐⭐ – Keltoum" at bounding box center [662, 231] width 278 height 21
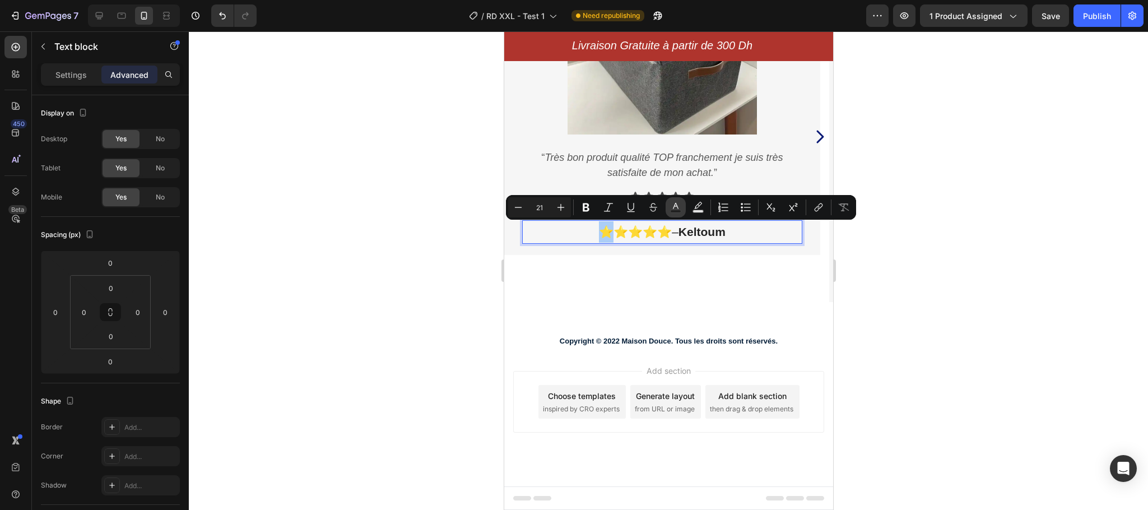
click at [676, 203] on icon "Editor contextual toolbar" at bounding box center [675, 207] width 11 height 11
type input "242424"
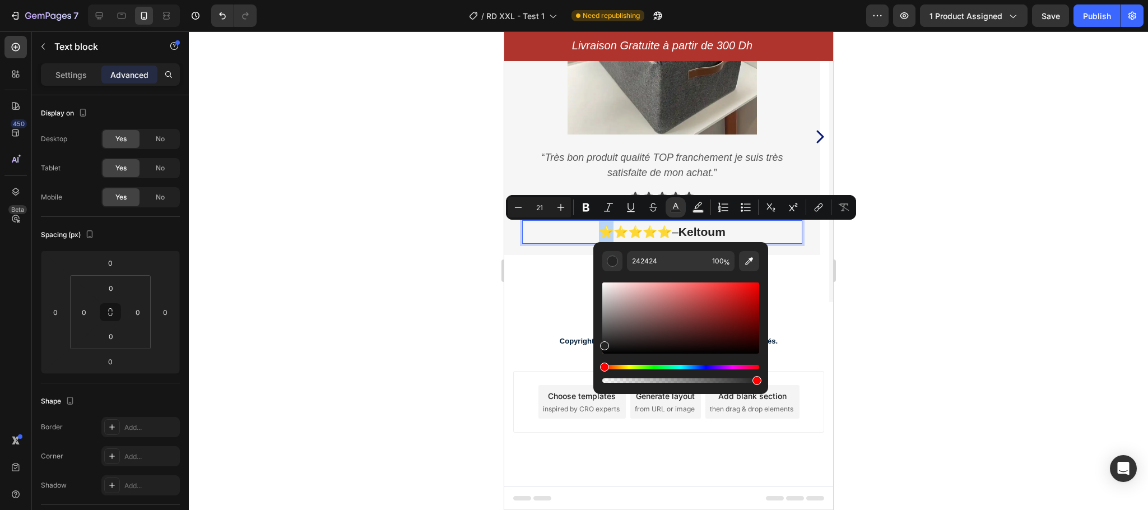
click at [537, 239] on p "⭐⭐⭐⭐⭐ – Keltoum" at bounding box center [662, 231] width 278 height 21
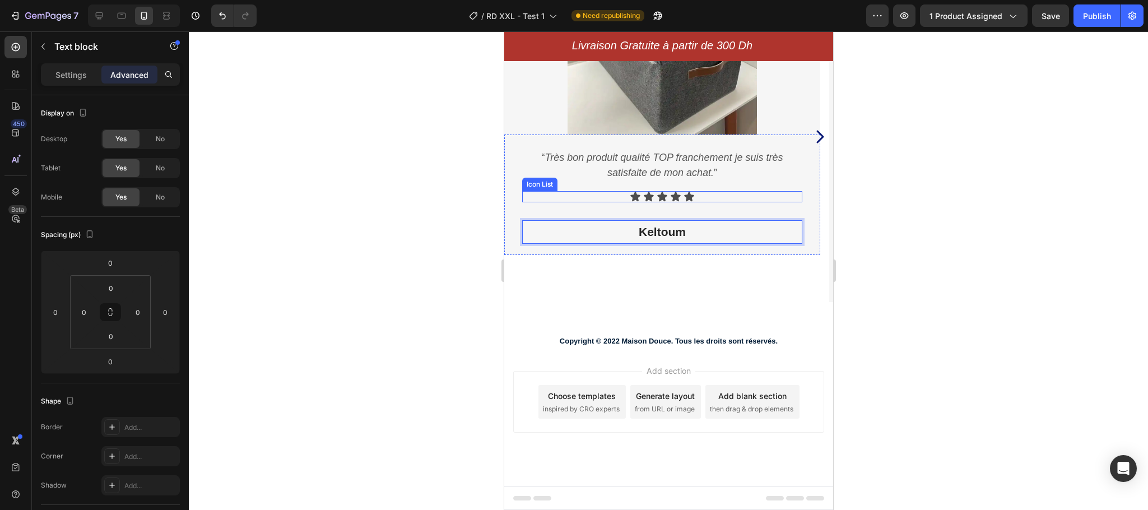
click at [720, 194] on div "Icon Icon Icon Icon Icon" at bounding box center [661, 196] width 280 height 11
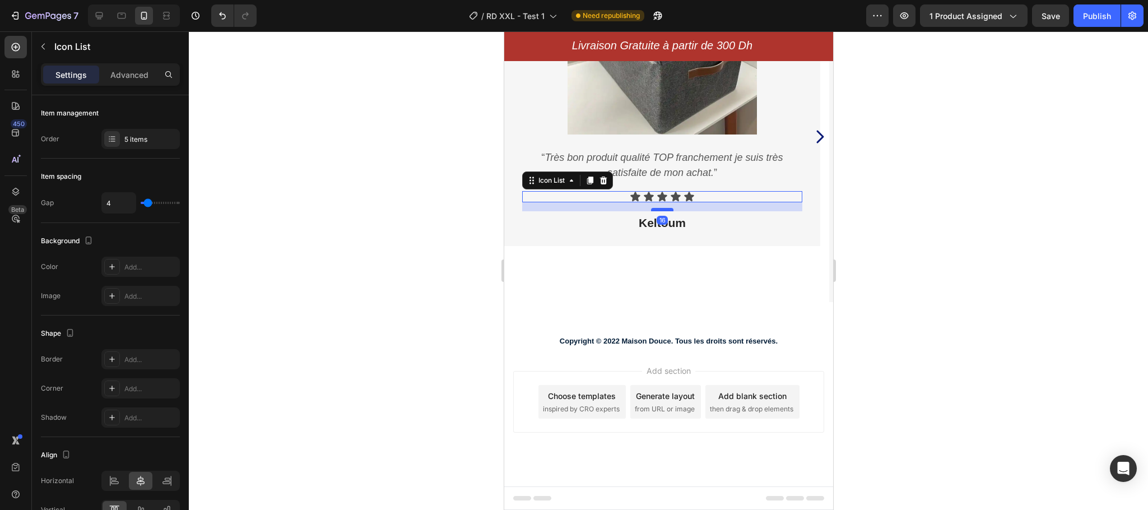
drag, startPoint x: 668, startPoint y: 219, endPoint x: 669, endPoint y: 210, distance: 9.0
click at [669, 210] on div at bounding box center [661, 209] width 22 height 3
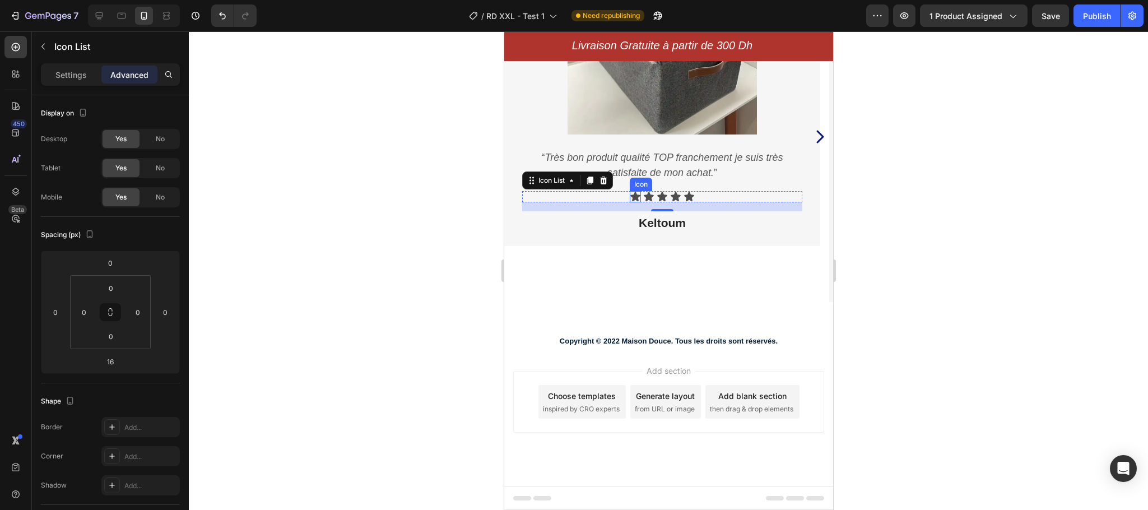
click at [631, 195] on icon at bounding box center [635, 197] width 10 height 10
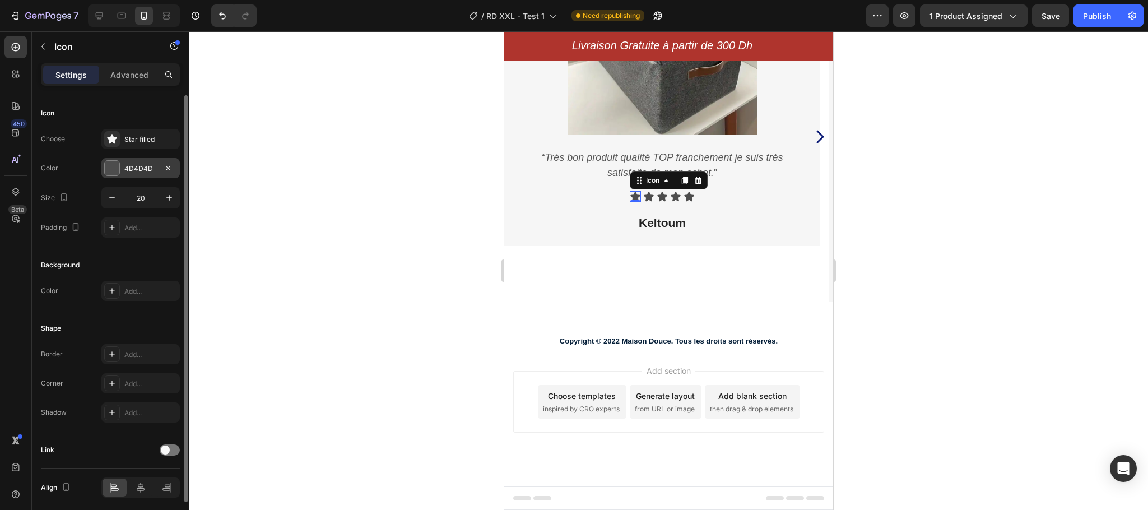
click at [145, 171] on div "4D4D4D" at bounding box center [140, 169] width 32 height 10
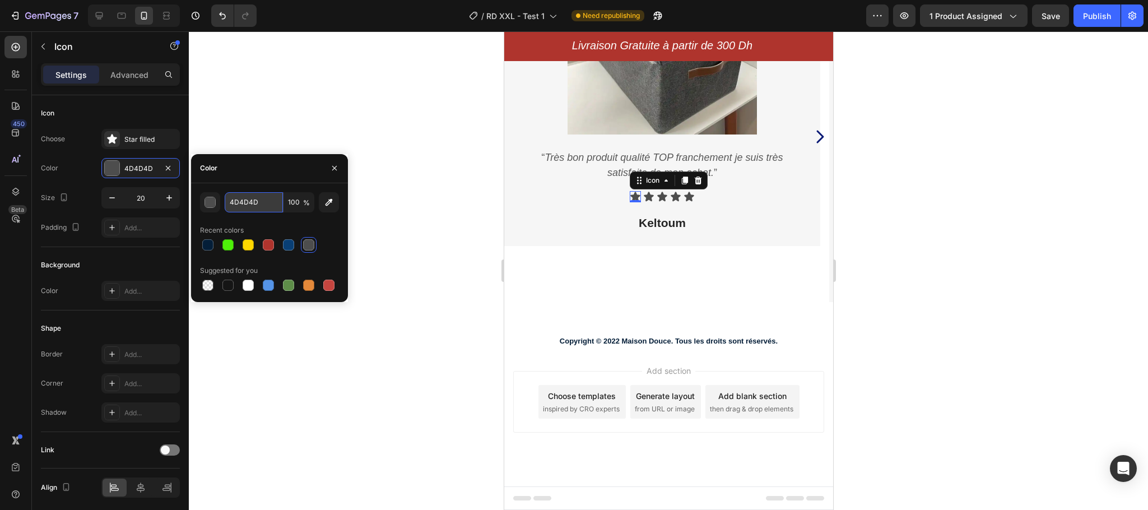
click at [251, 204] on input "4D4D4D" at bounding box center [254, 202] width 58 height 20
paste input "D4AF37"
paste input "FFD700"
type input "FFD700"
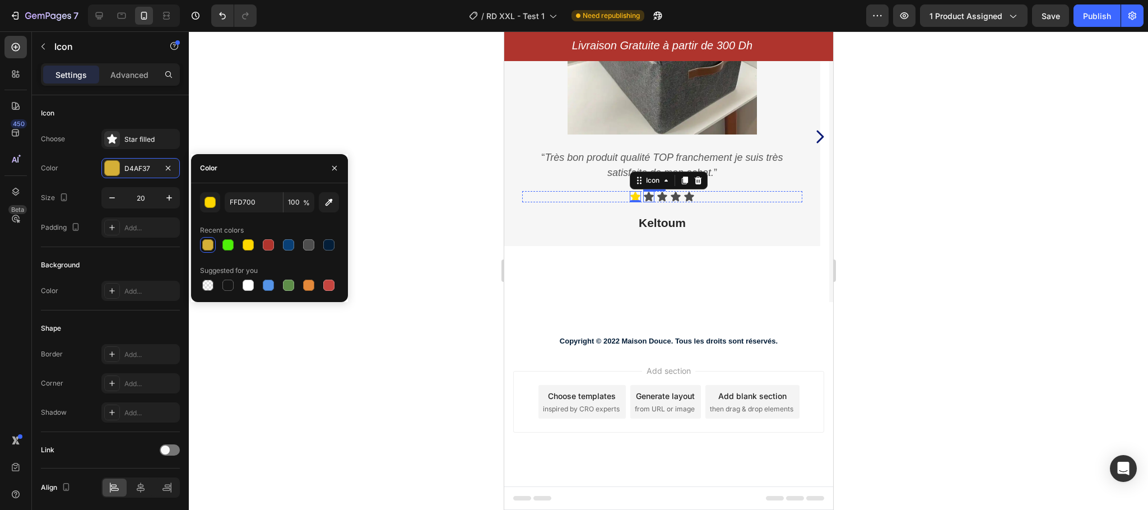
click at [650, 195] on icon at bounding box center [648, 197] width 10 height 10
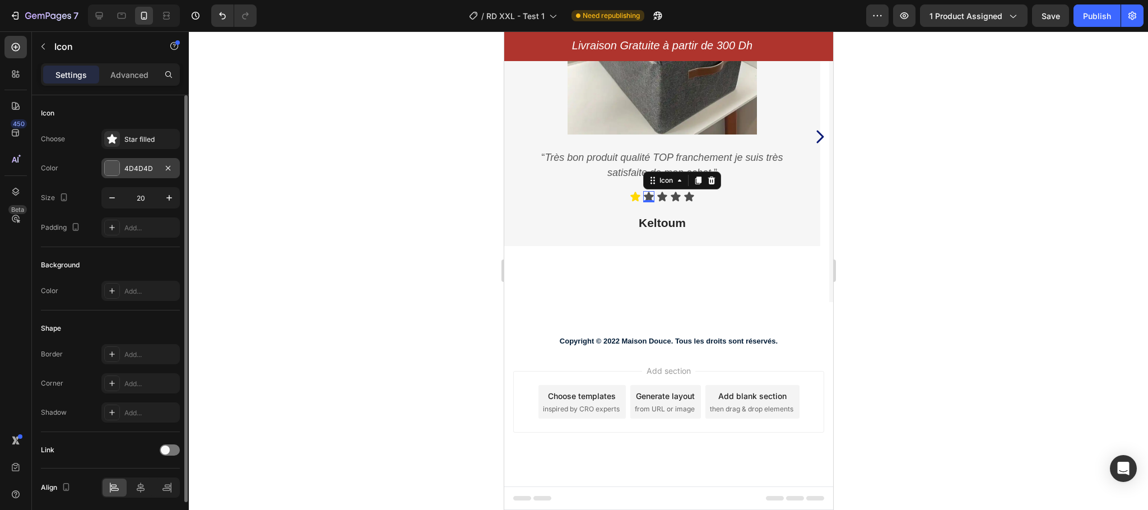
click at [139, 175] on div "4D4D4D" at bounding box center [140, 168] width 78 height 20
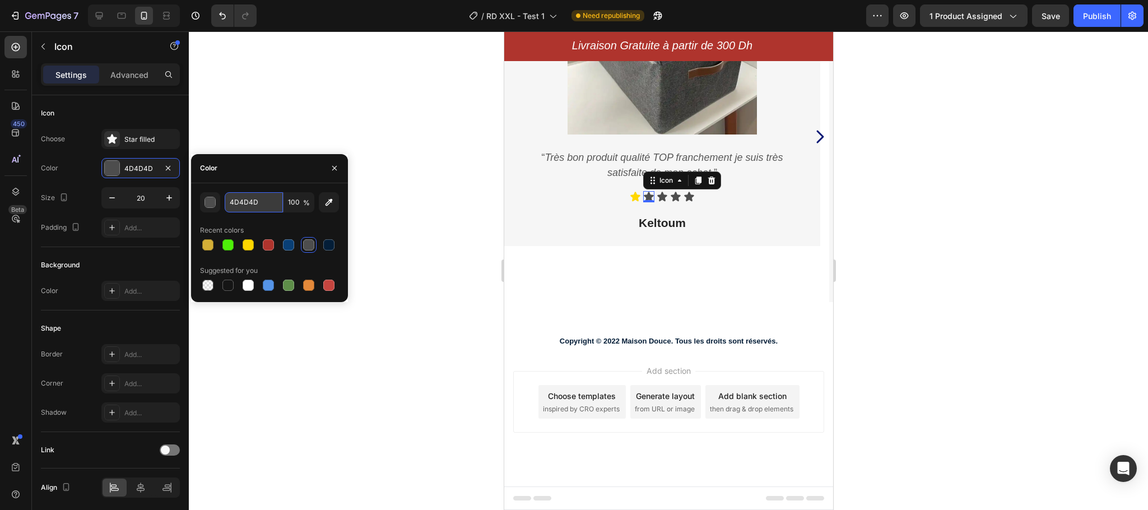
click at [249, 206] on input "4D4D4D" at bounding box center [254, 202] width 58 height 20
paste input "FFD700"
type input "FFD700"
click at [664, 195] on icon at bounding box center [661, 197] width 10 height 10
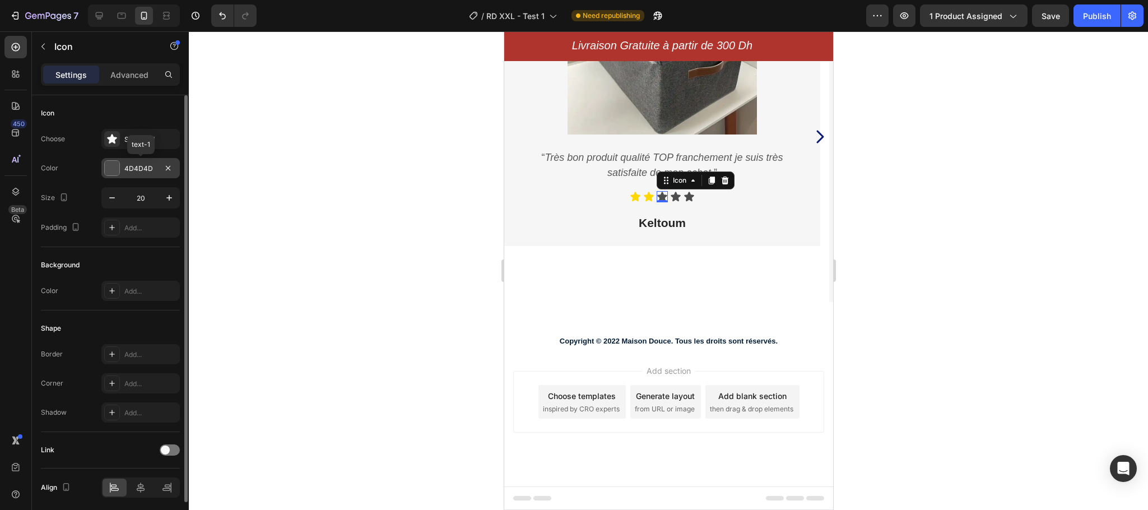
click at [141, 166] on div "4D4D4D" at bounding box center [140, 169] width 32 height 10
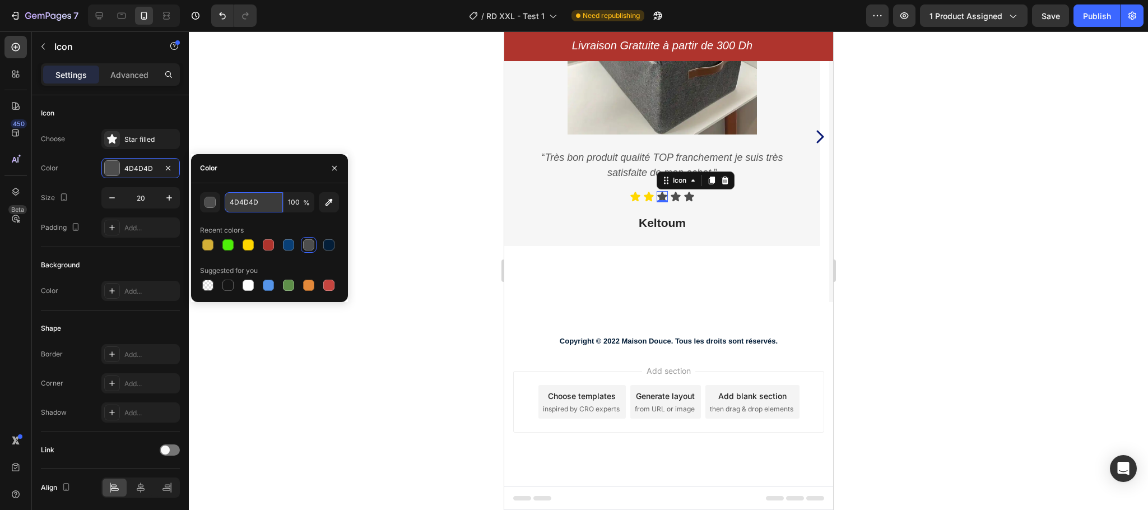
click at [254, 203] on input "4D4D4D" at bounding box center [254, 202] width 58 height 20
paste input "FFD700"
type input "FFD700"
click at [675, 197] on icon at bounding box center [675, 197] width 10 height 10
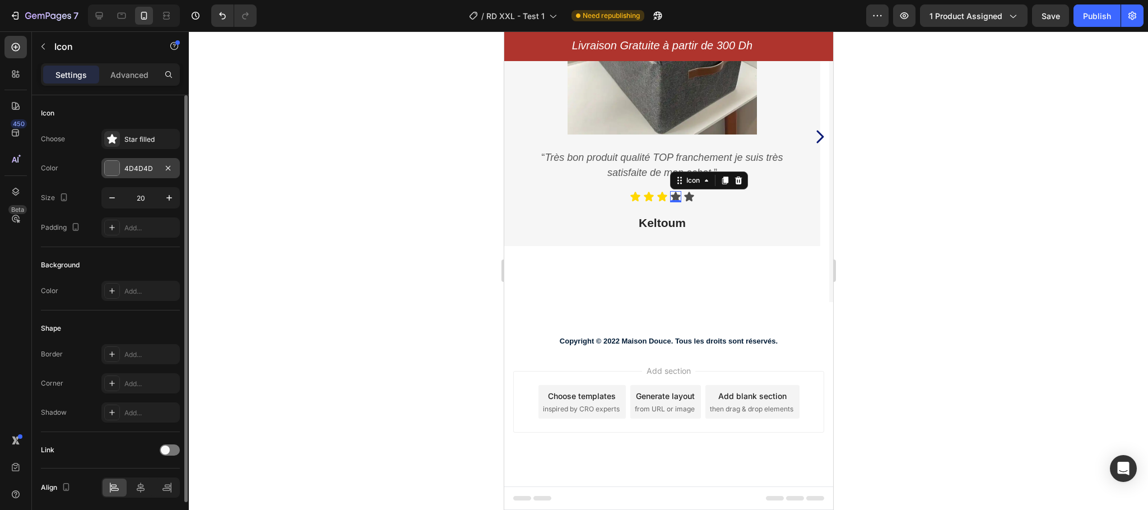
click at [145, 164] on div "4D4D4D" at bounding box center [140, 169] width 32 height 10
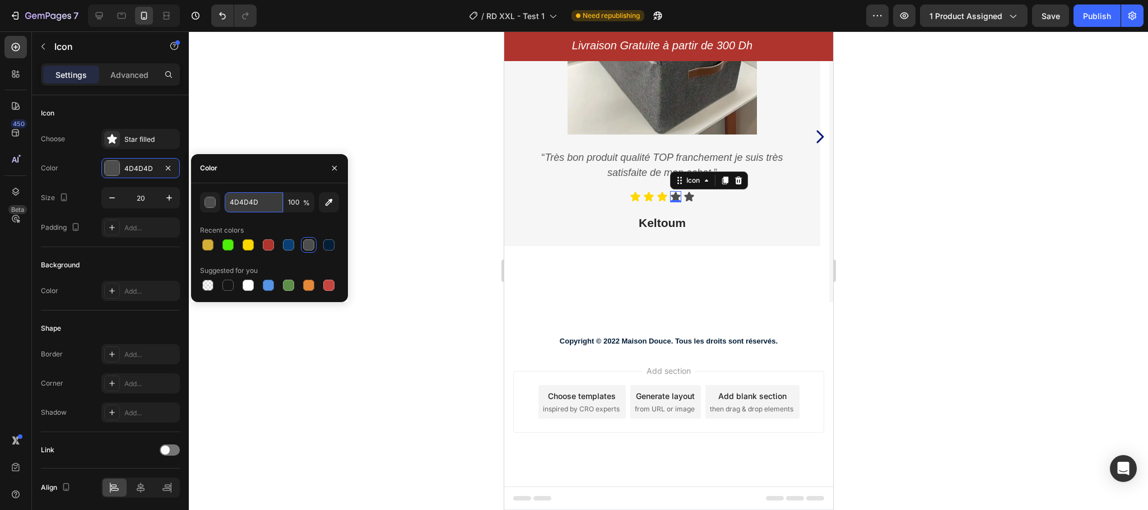
click at [244, 200] on input "4D4D4D" at bounding box center [254, 202] width 58 height 20
paste input "FFD700"
type input "FFD700"
click at [686, 194] on icon at bounding box center [688, 196] width 11 height 11
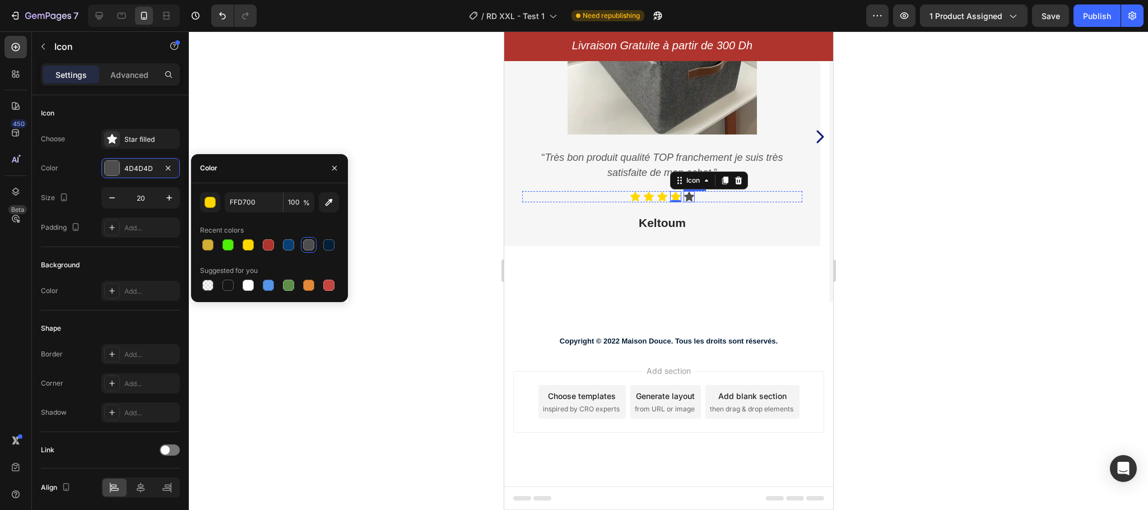
click at [686, 194] on icon at bounding box center [688, 196] width 11 height 11
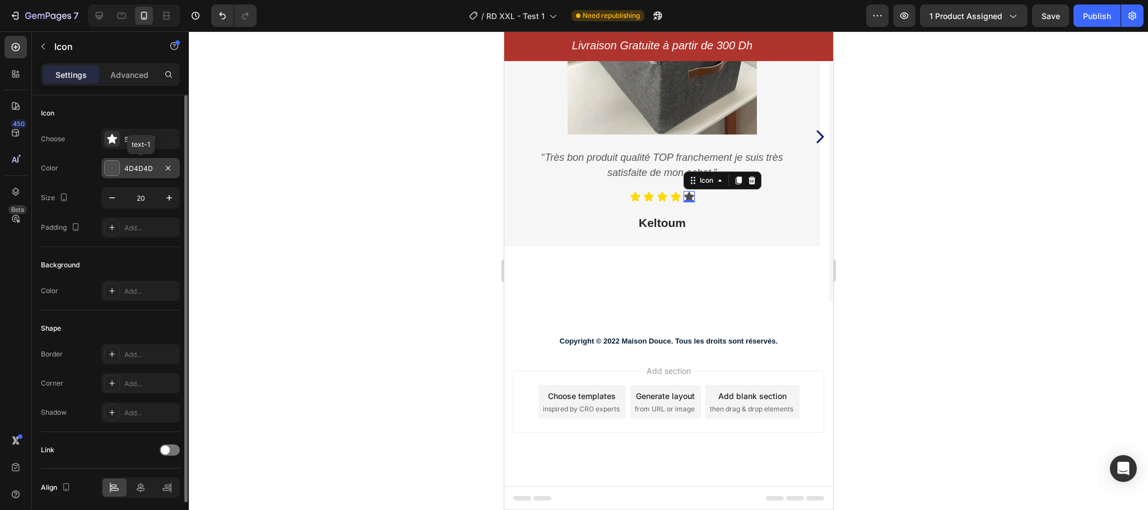
click at [142, 170] on div "4D4D4D" at bounding box center [140, 169] width 32 height 10
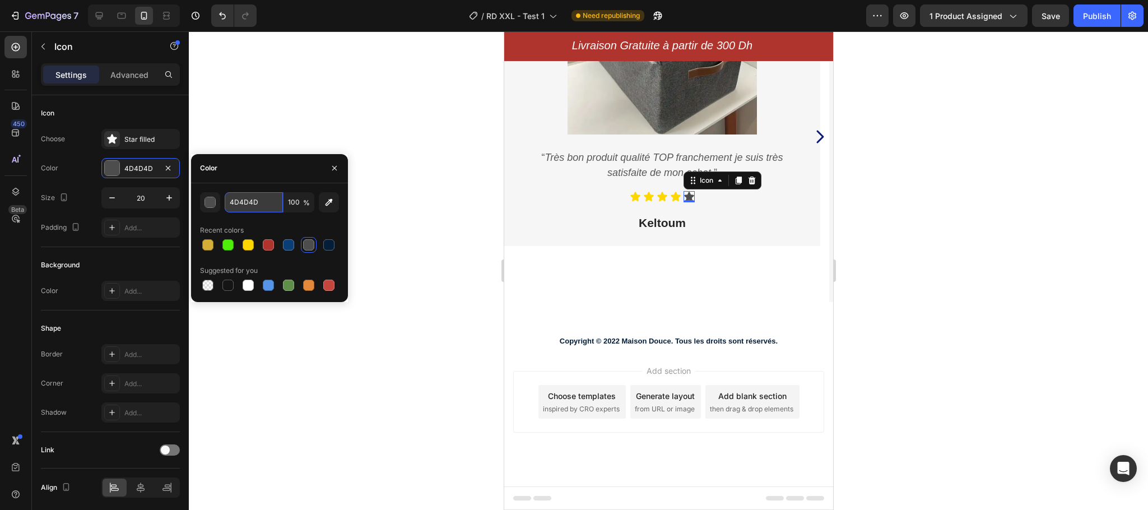
click at [244, 198] on input "4D4D4D" at bounding box center [254, 202] width 58 height 20
paste input "FFD700"
type input "FFD700"
click at [171, 195] on icon "button" at bounding box center [169, 197] width 11 height 11
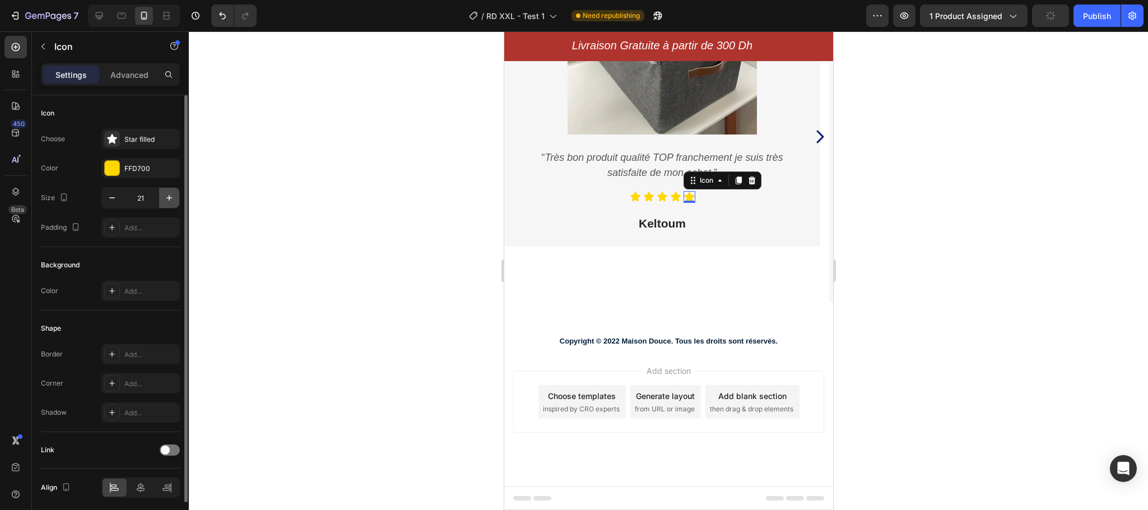
click at [171, 195] on icon "button" at bounding box center [169, 197] width 11 height 11
type input "22"
click at [676, 199] on icon at bounding box center [674, 197] width 10 height 10
click at [168, 201] on icon "button" at bounding box center [169, 197] width 11 height 11
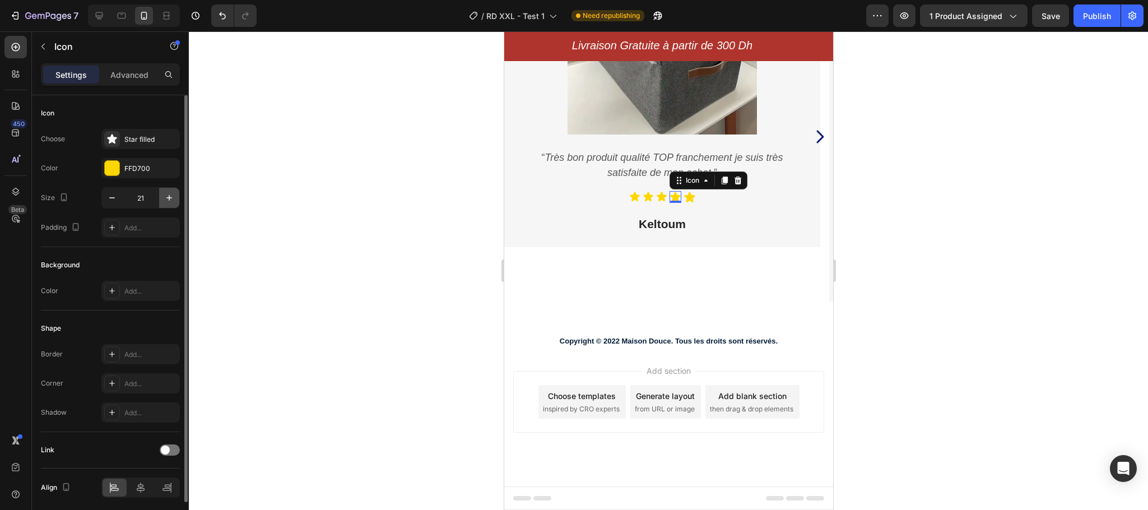
type input "22"
click at [656, 198] on icon at bounding box center [660, 196] width 11 height 11
click at [170, 197] on icon "button" at bounding box center [169, 197] width 11 height 11
type input "22"
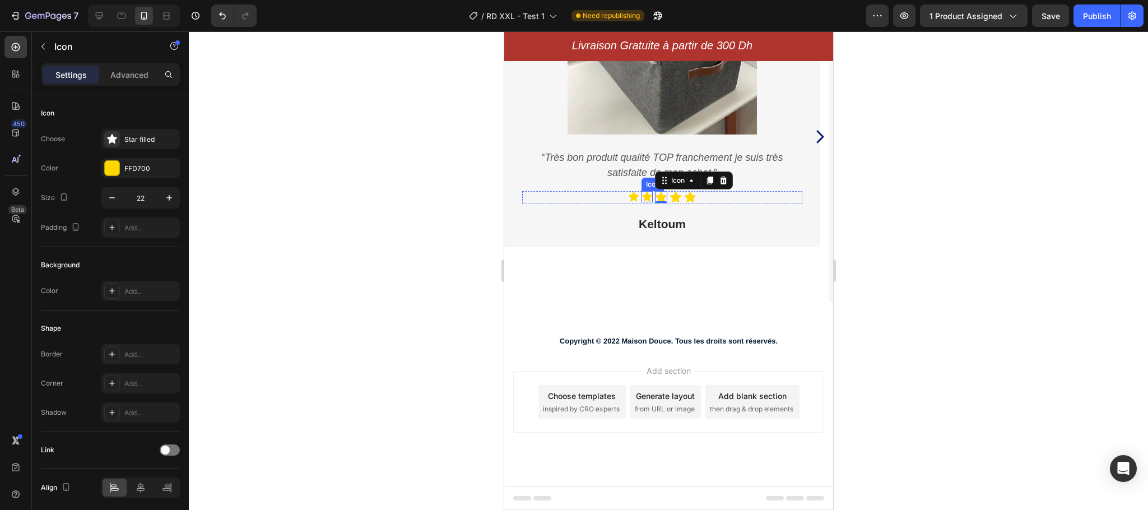
click at [644, 195] on icon at bounding box center [646, 197] width 10 height 10
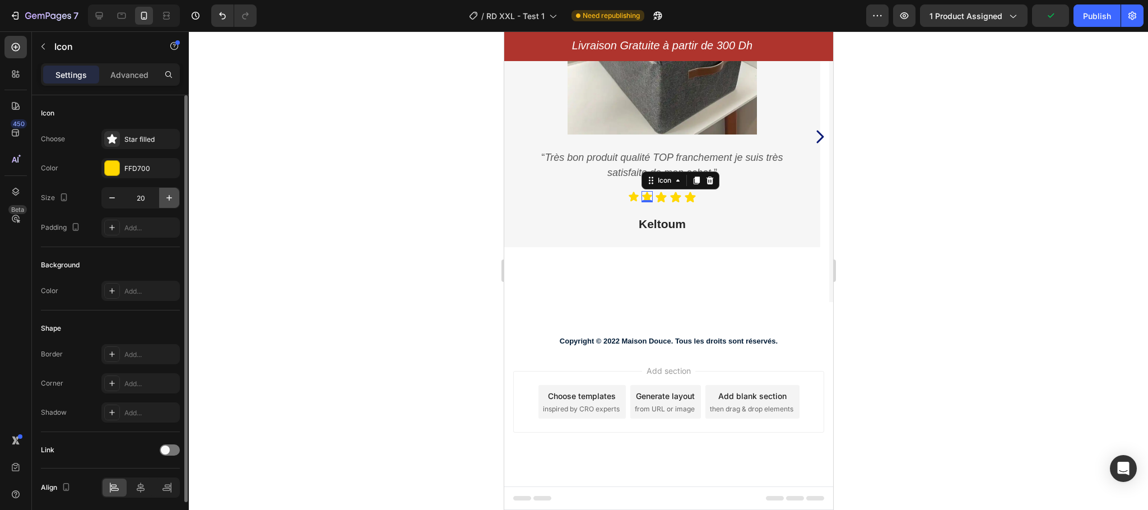
click at [170, 198] on icon "button" at bounding box center [169, 198] width 6 height 6
type input "22"
click at [632, 201] on icon at bounding box center [632, 196] width 11 height 11
click at [175, 194] on button "button" at bounding box center [169, 198] width 20 height 20
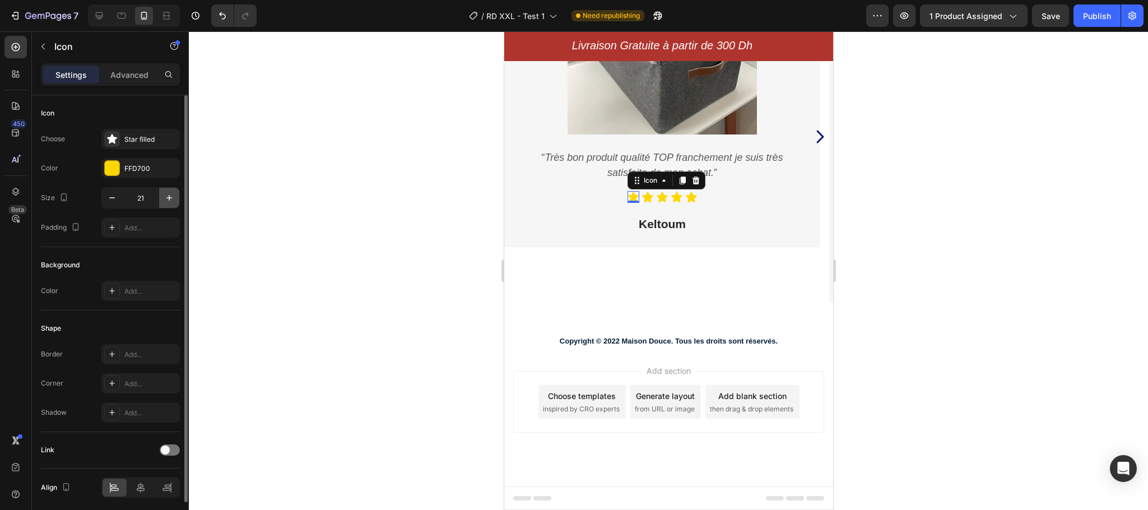
click at [175, 194] on button "button" at bounding box center [169, 198] width 20 height 20
type input "22"
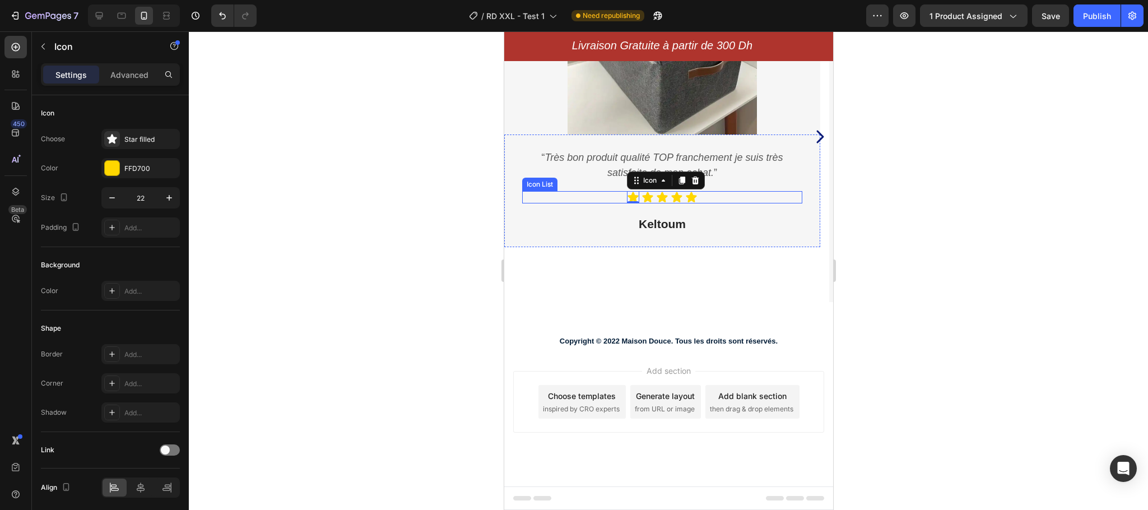
click at [722, 192] on div "Icon 0 Icon Icon Icon Icon" at bounding box center [661, 197] width 280 height 12
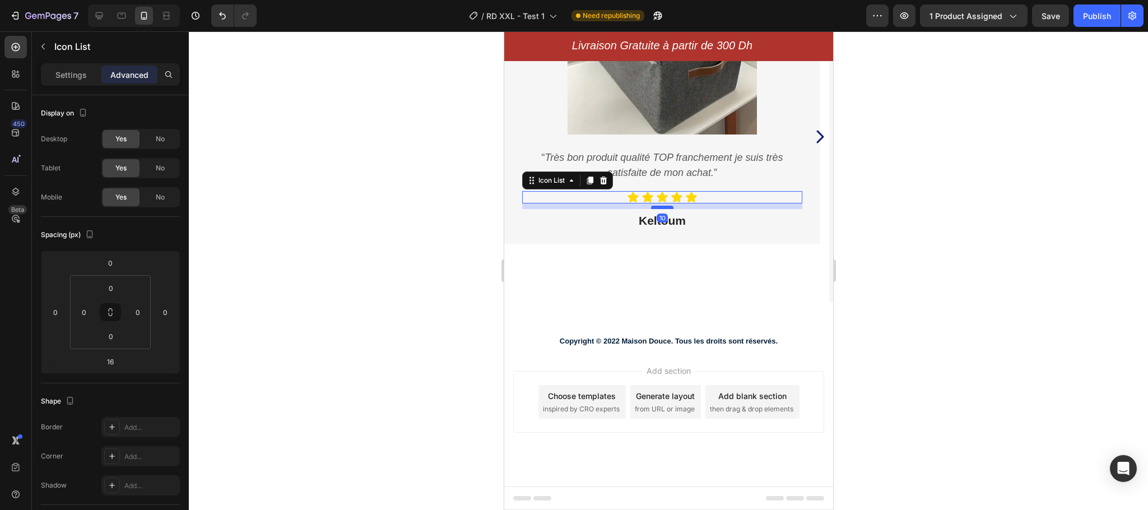
click at [666, 203] on div "10" at bounding box center [661, 203] width 280 height 0
type input "10"
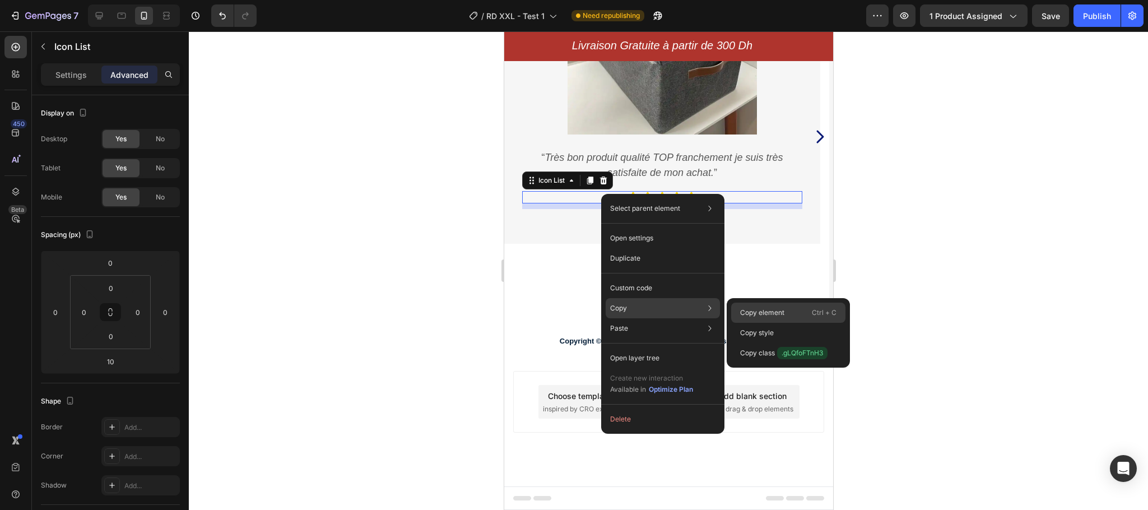
click at [772, 310] on p "Copy element" at bounding box center [762, 312] width 44 height 10
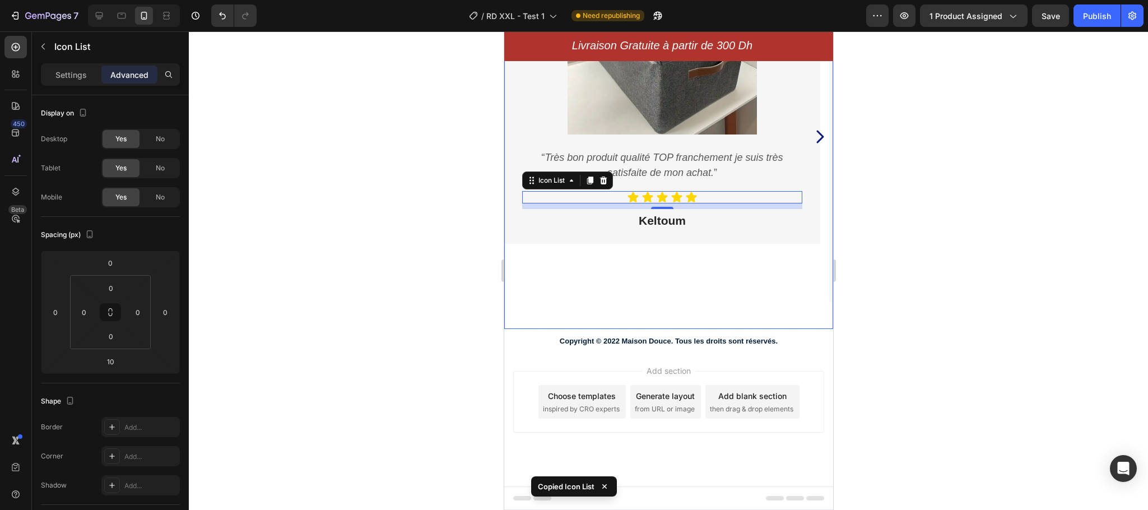
click at [810, 137] on icon "Carousel Next Arrow" at bounding box center [819, 136] width 18 height 21
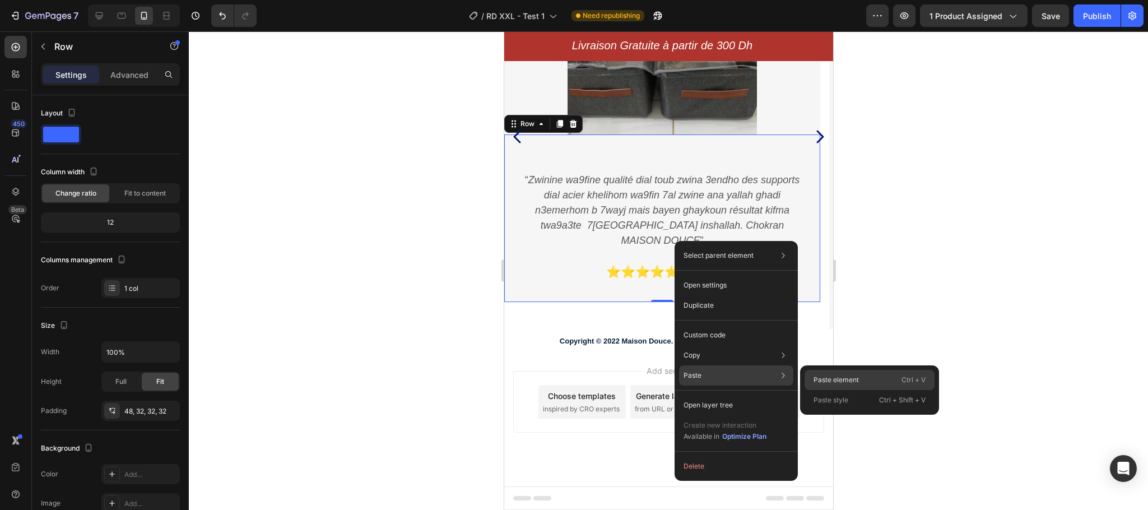
click at [844, 375] on p "Paste element" at bounding box center [835, 380] width 45 height 10
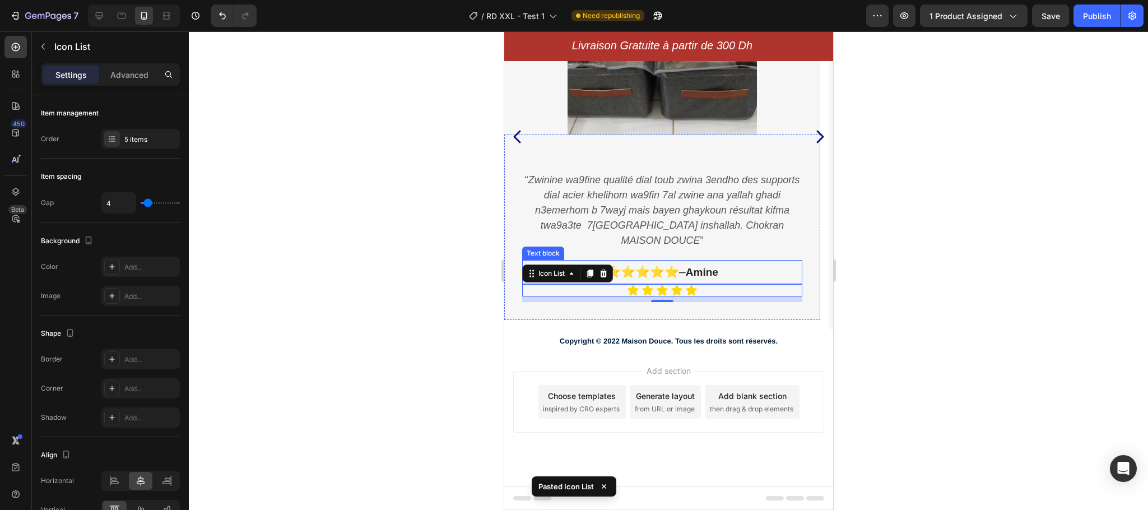
click at [685, 265] on icon "–" at bounding box center [681, 271] width 7 height 13
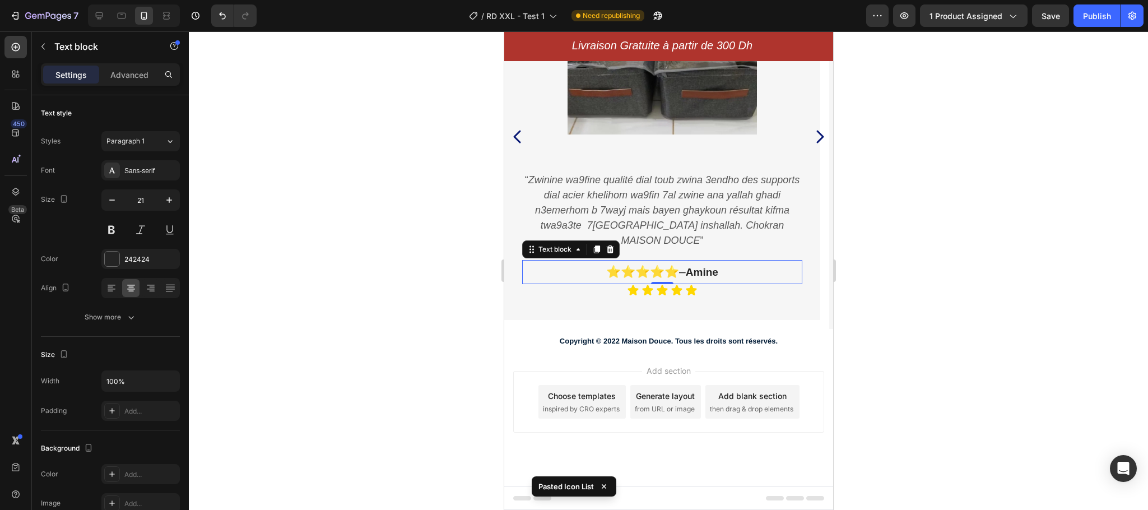
click at [685, 265] on icon "–" at bounding box center [681, 271] width 7 height 13
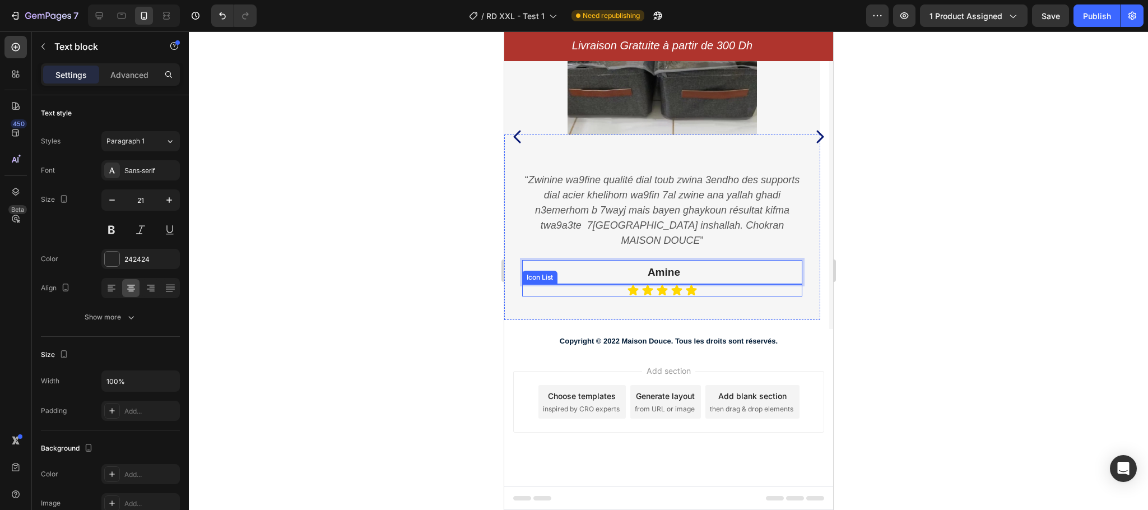
click at [707, 284] on div "Icon Icon Icon Icon Icon" at bounding box center [661, 290] width 280 height 12
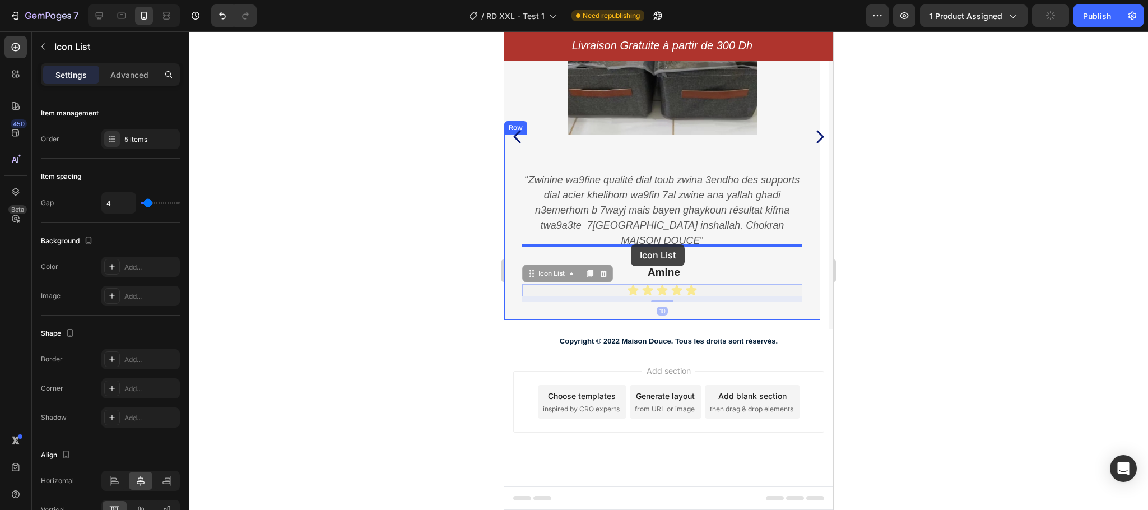
drag, startPoint x: 530, startPoint y: 259, endPoint x: 631, endPoint y: 244, distance: 101.3
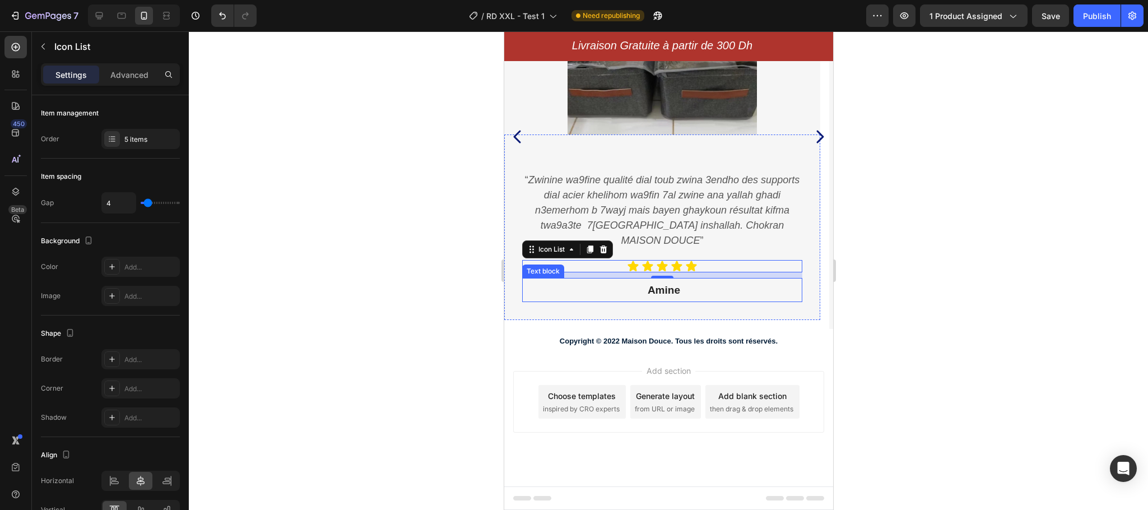
click at [646, 283] on icon "Rich Text Editor. Editing area: main" at bounding box center [645, 289] width 3 height 13
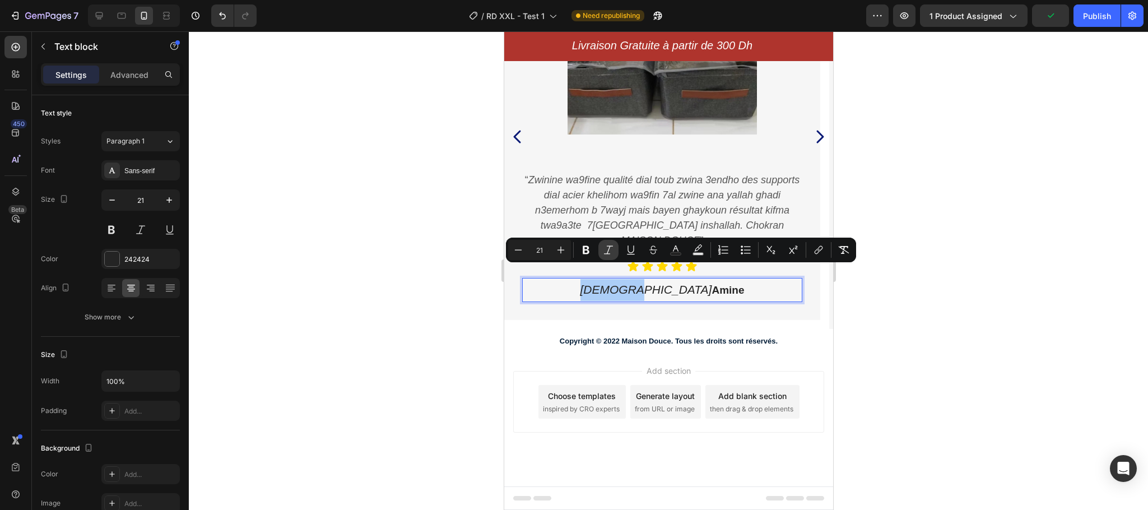
click at [612, 245] on icon "Editor contextual toolbar" at bounding box center [608, 249] width 11 height 11
click at [590, 250] on icon "Editor contextual toolbar" at bounding box center [585, 249] width 11 height 11
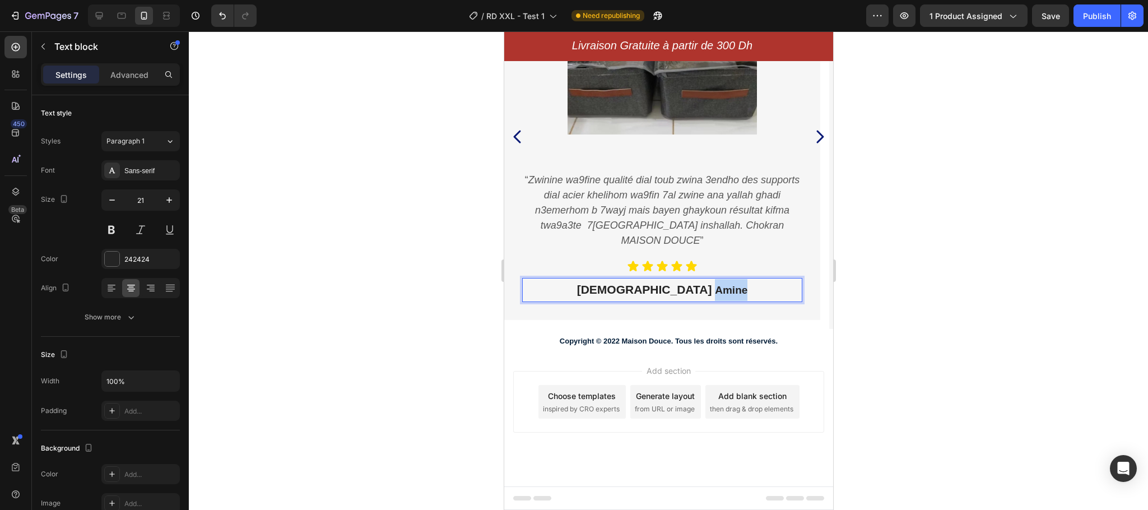
click at [711, 283] on icon "Rich Text Editor. Editing area: main" at bounding box center [712, 289] width 3 height 13
click at [672, 283] on strong "[DEMOGRAPHIC_DATA]" at bounding box center [643, 289] width 135 height 13
click at [672, 283] on strong "[DEMOGRAPHIC_DATA]" at bounding box center [661, 289] width 135 height 13
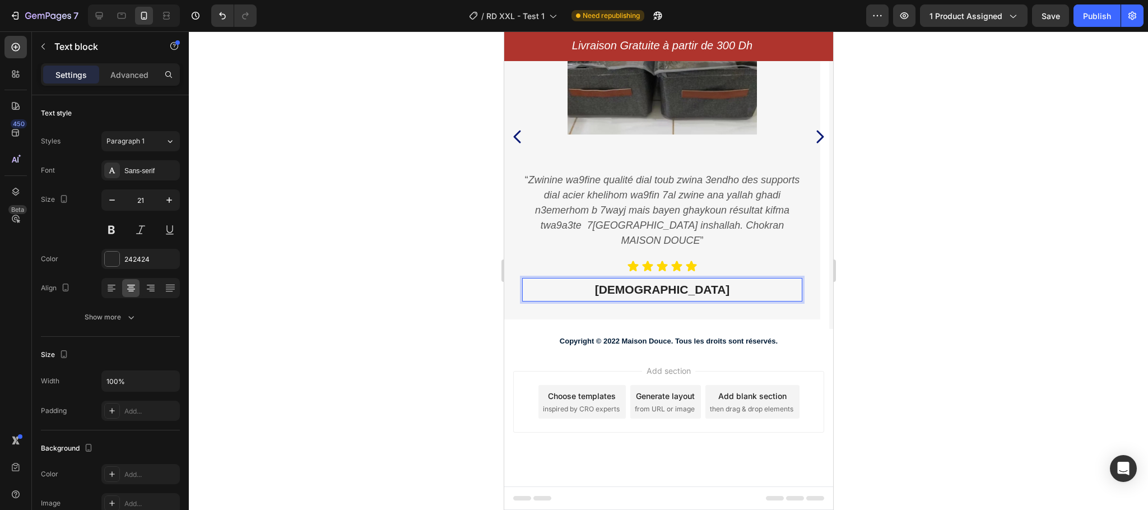
click at [658, 283] on strong "[DEMOGRAPHIC_DATA]" at bounding box center [661, 289] width 135 height 13
click at [714, 284] on strong "Amine" at bounding box center [730, 290] width 32 height 12
click at [118, 229] on button at bounding box center [111, 230] width 20 height 20
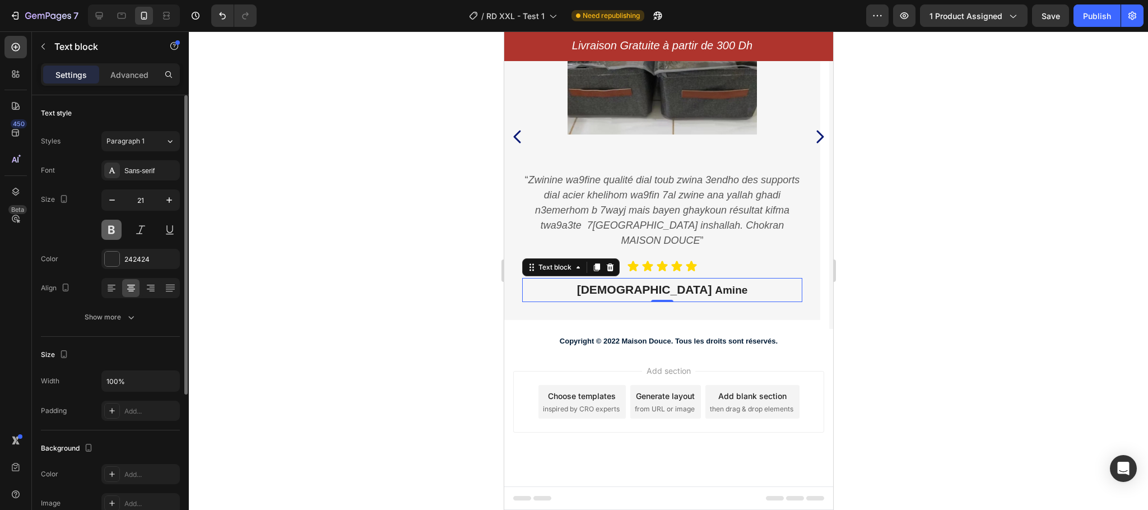
click at [118, 229] on button at bounding box center [111, 230] width 20 height 20
click at [714, 284] on strong "Amine" at bounding box center [730, 290] width 32 height 12
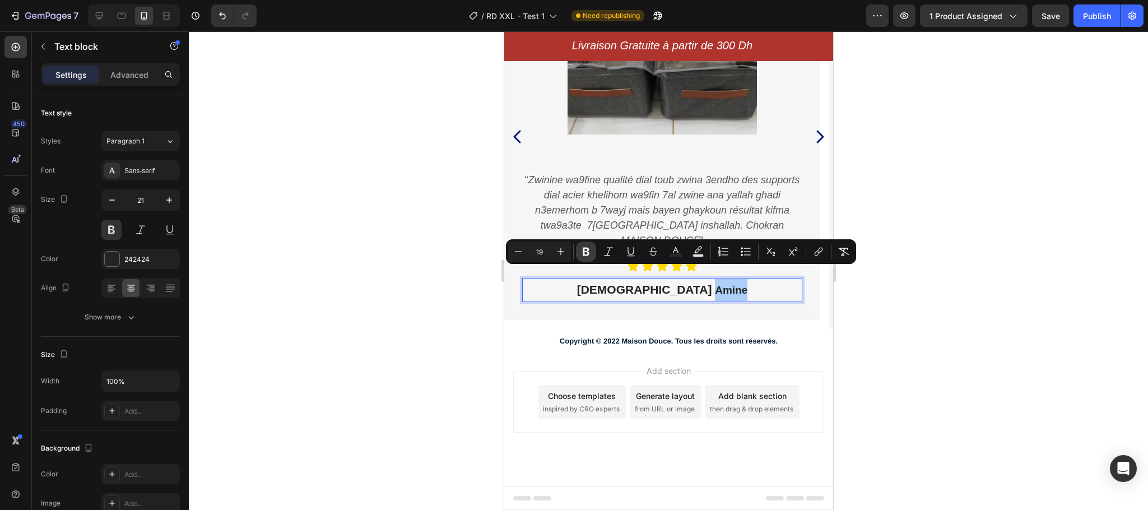
click at [581, 257] on icon "Editor contextual toolbar" at bounding box center [585, 251] width 11 height 11
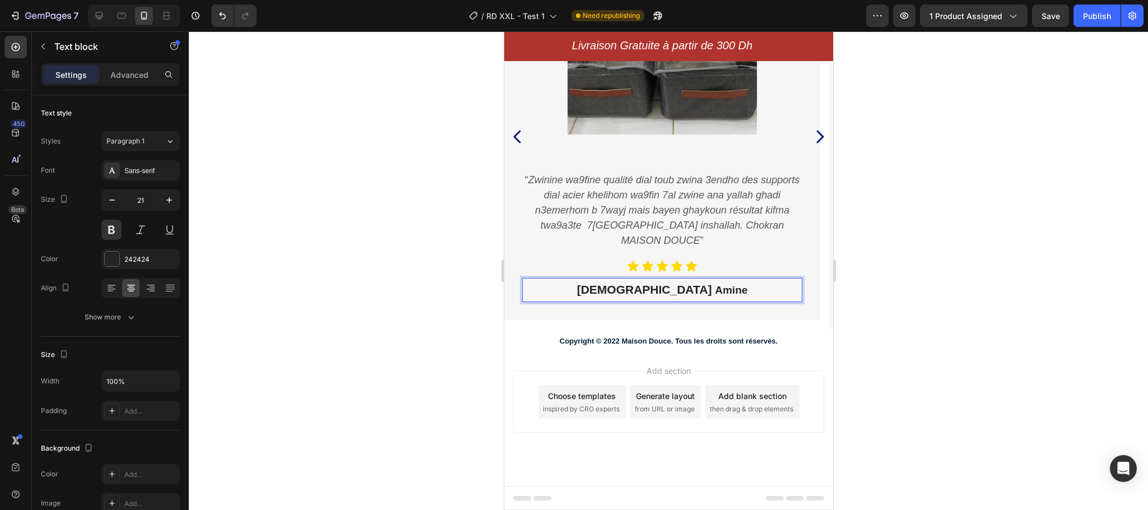
click at [714, 284] on span "Amine" at bounding box center [730, 290] width 32 height 12
click at [671, 283] on strong "[DEMOGRAPHIC_DATA]" at bounding box center [661, 289] width 135 height 13
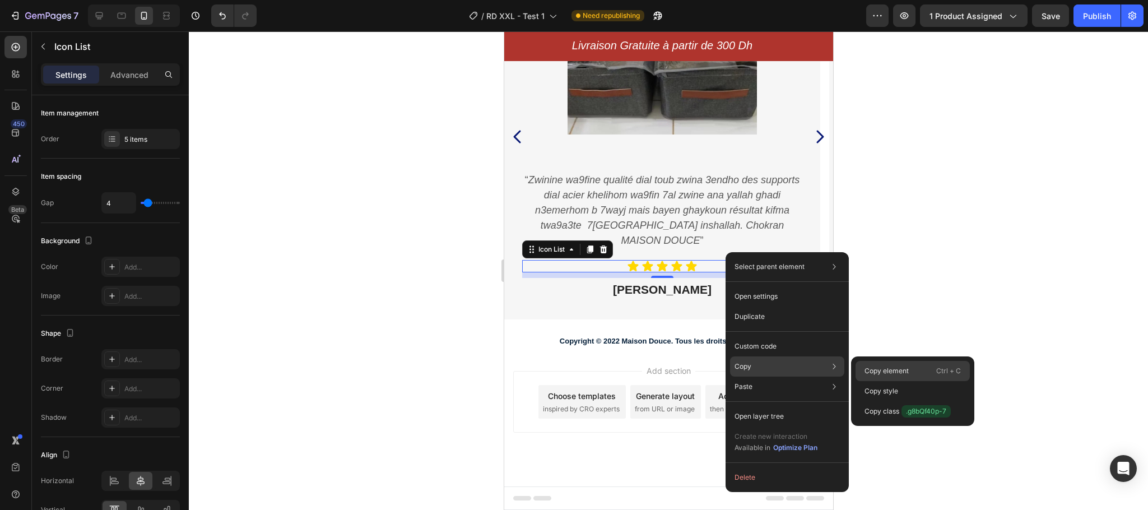
click at [878, 375] on p "Copy element" at bounding box center [886, 371] width 44 height 10
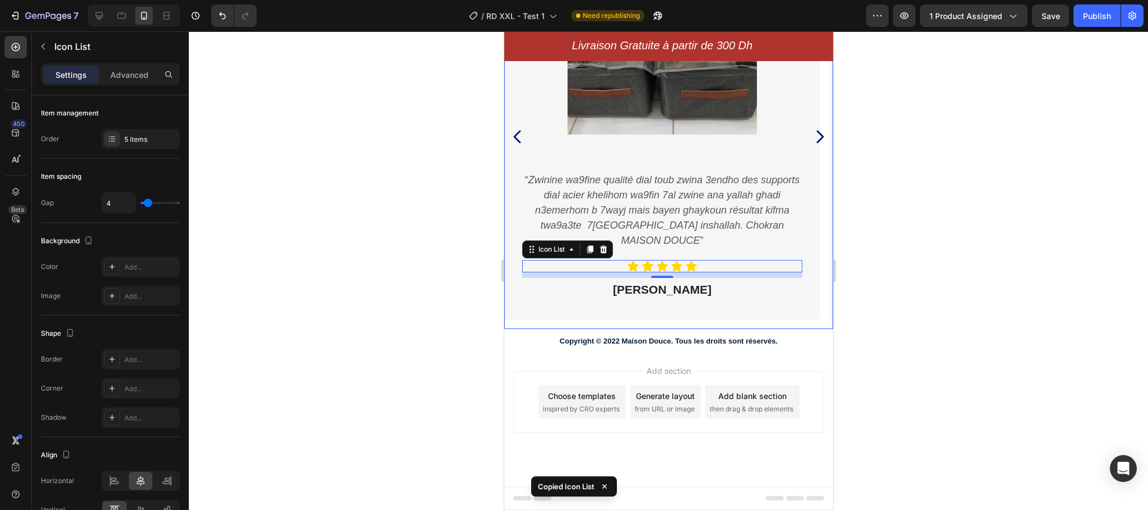
click at [810, 135] on icon "Carousel Next Arrow" at bounding box center [819, 136] width 18 height 21
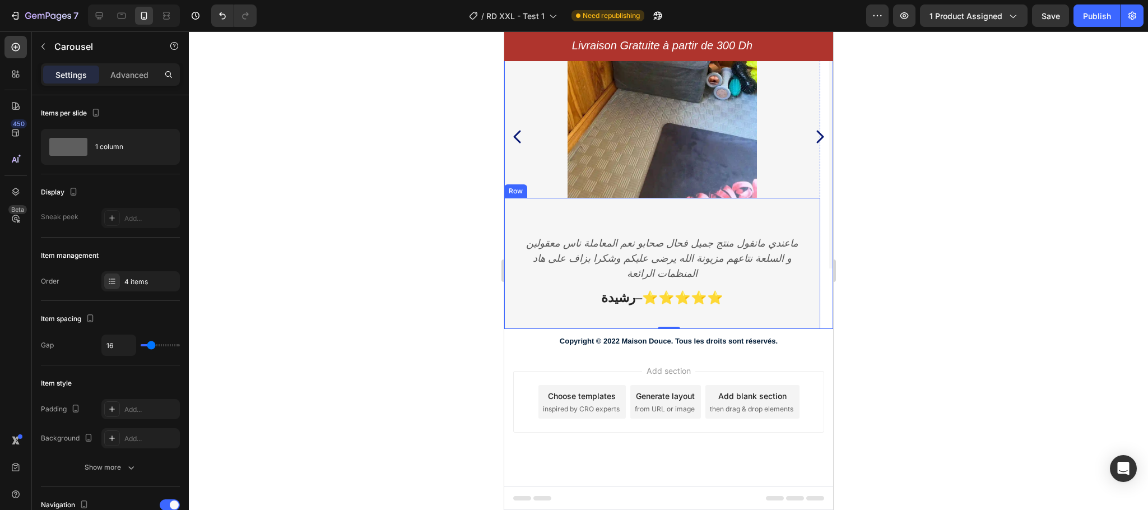
click at [644, 283] on div "ماعندي [PERSON_NAME] منتج جميل فحال صحابو نعم المعاملة ناس معقولين و السلعة نتا…" at bounding box center [661, 268] width 280 height 86
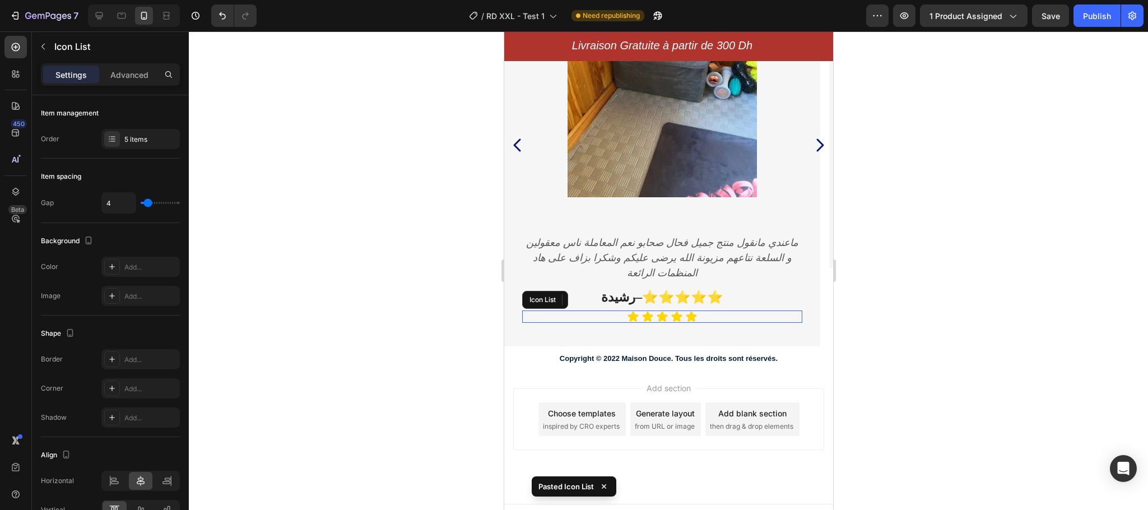
scroll to position [3074, 0]
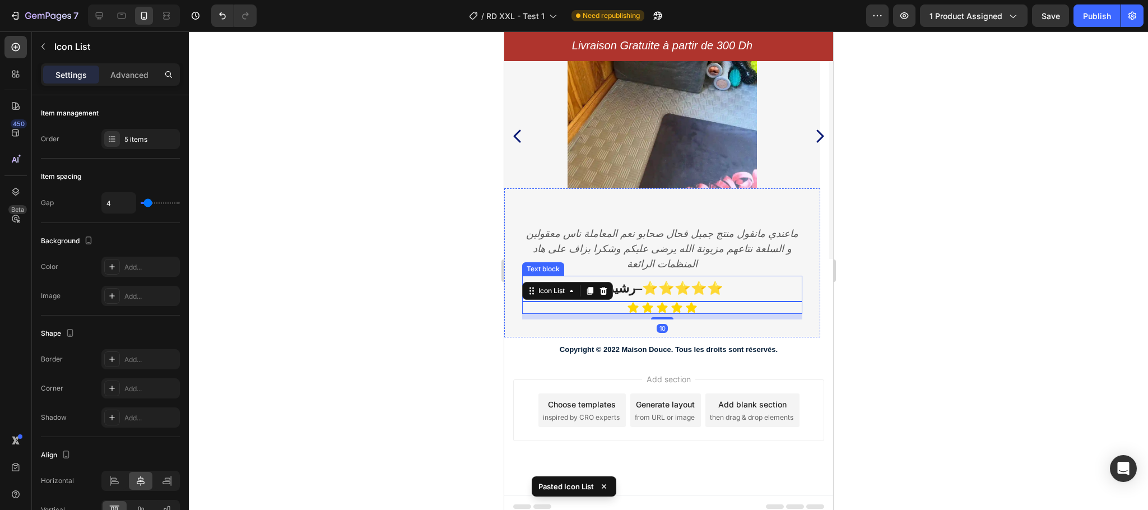
click at [663, 286] on p "رشيدة – ⭐⭐⭐⭐⭐" at bounding box center [662, 288] width 278 height 23
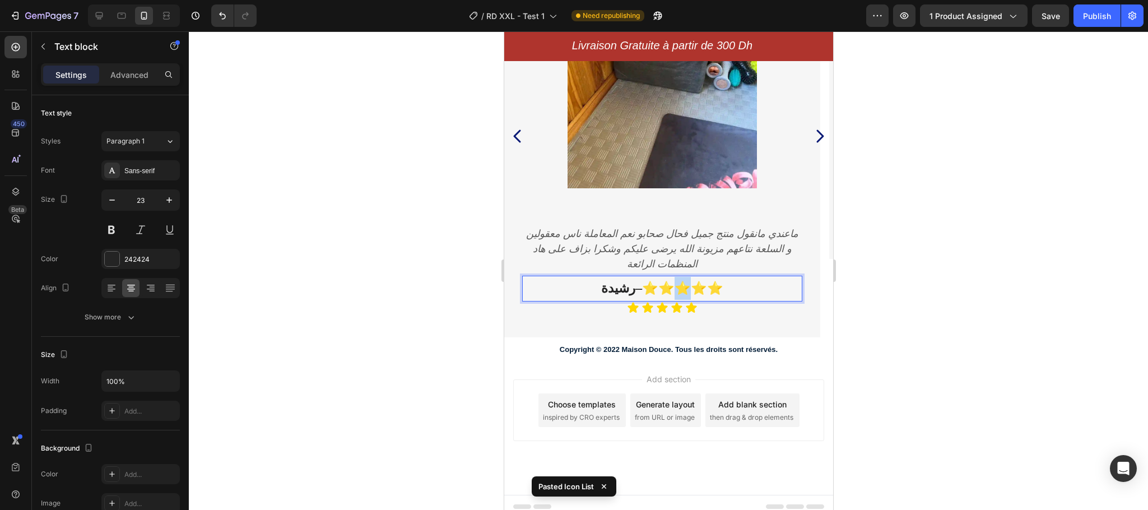
click at [663, 286] on p "رشيدة – ⭐⭐⭐⭐⭐" at bounding box center [662, 288] width 278 height 23
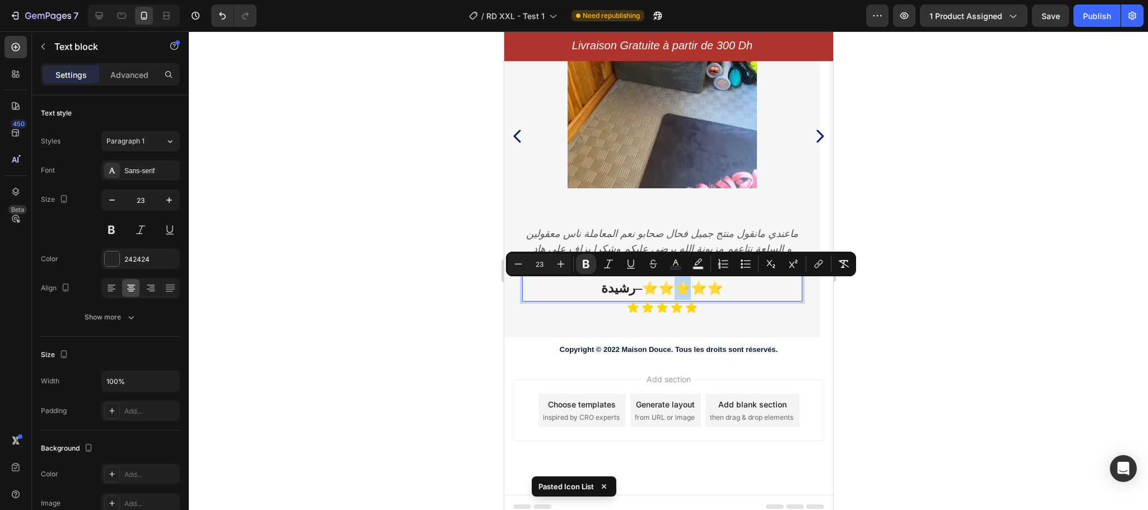
click at [663, 286] on p "رشيدة – ⭐⭐⭐⭐⭐" at bounding box center [662, 288] width 278 height 23
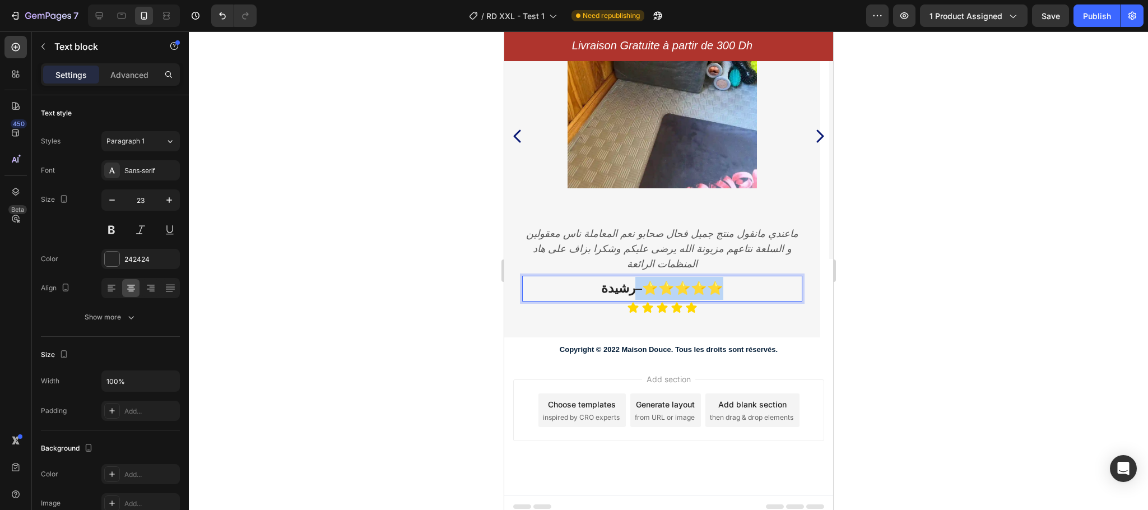
drag, startPoint x: 626, startPoint y: 288, endPoint x: 721, endPoint y: 288, distance: 95.8
click at [721, 288] on p "رشيدة – ⭐⭐⭐⭐⭐" at bounding box center [662, 288] width 278 height 23
click at [707, 305] on div "Icon Icon Icon Icon Icon" at bounding box center [661, 307] width 280 height 12
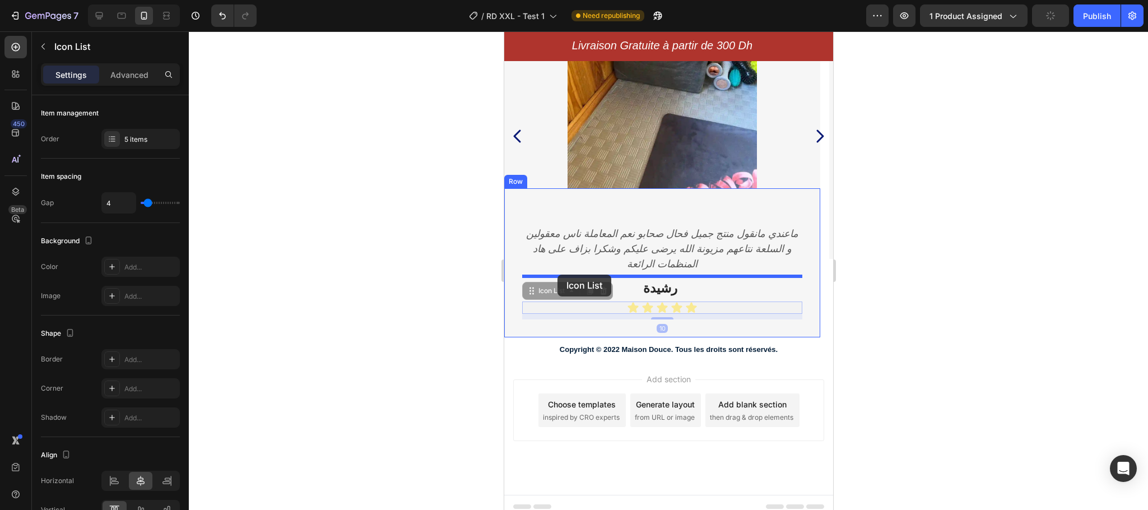
drag, startPoint x: 535, startPoint y: 292, endPoint x: 557, endPoint y: 274, distance: 28.7
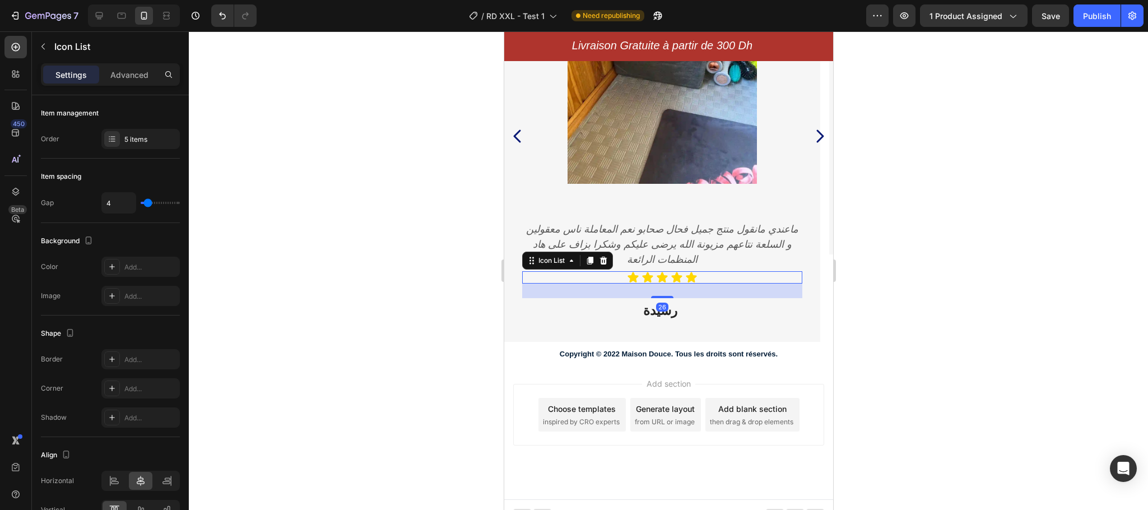
scroll to position [3079, 0]
drag, startPoint x: 658, startPoint y: 291, endPoint x: 659, endPoint y: 301, distance: 10.7
click at [659, 301] on div "ماعندي [PERSON_NAME] منتج جميل فحال صحابو نعم المعاملة ناس معقولين و السلعة نتا…" at bounding box center [661, 266] width 280 height 113
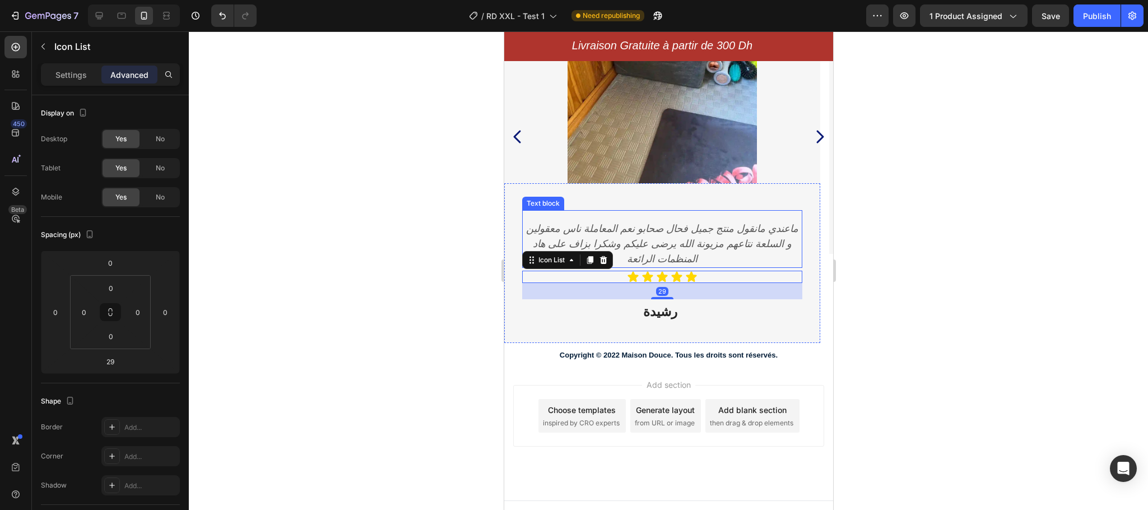
click at [735, 254] on p "ماعندي مانقول منتج جميل فحال صحابو نعم المعاملة ناس معقولين و السلعة نتاعهم مزي…" at bounding box center [662, 243] width 278 height 45
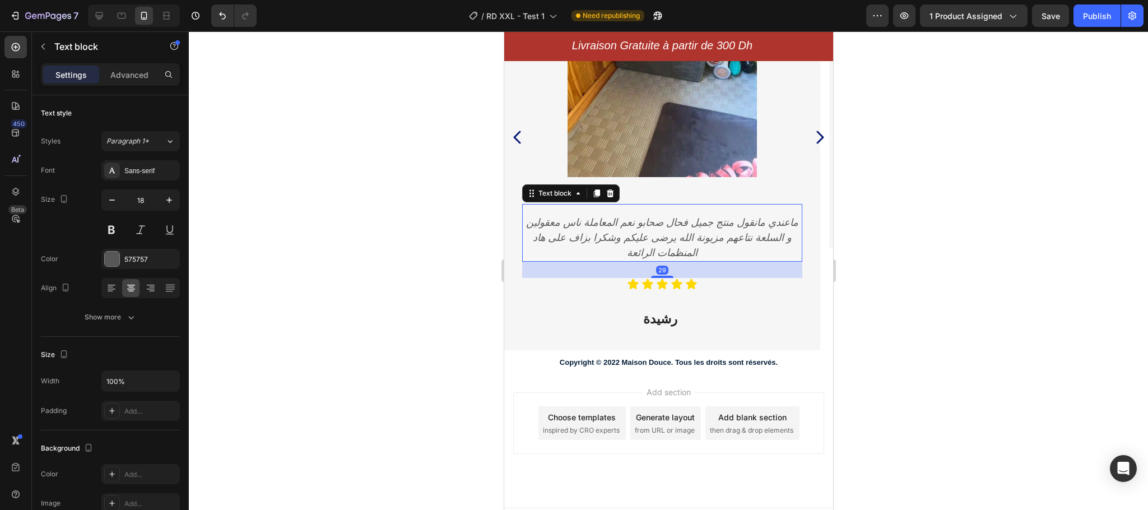
scroll to position [3086, 0]
drag, startPoint x: 667, startPoint y: 269, endPoint x: 668, endPoint y: 283, distance: 13.5
click at [668, 283] on div "ماعندي [PERSON_NAME] منتج جميل فحال صحابو نعم المعاملة ناس معقولين و السلعة نتا…" at bounding box center [661, 267] width 280 height 128
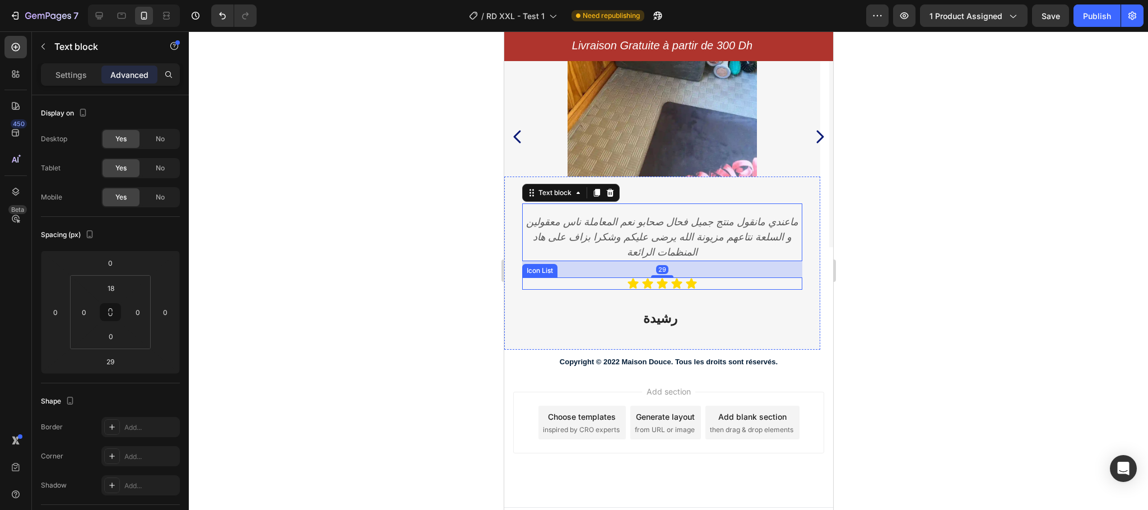
click at [700, 281] on div "Icon Icon Icon Icon Icon" at bounding box center [661, 283] width 280 height 12
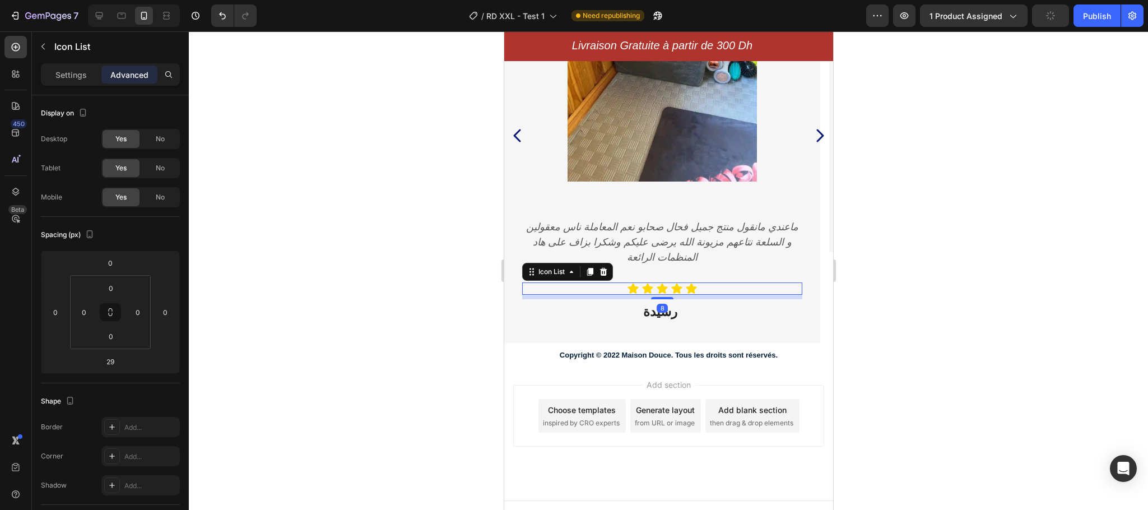
scroll to position [3080, 0]
drag, startPoint x: 667, startPoint y: 305, endPoint x: 670, endPoint y: 293, distance: 12.2
click at [670, 293] on div "Icon Icon Icon Icon Icon Icon List 8" at bounding box center [661, 289] width 280 height 12
type input "8"
click at [816, 138] on icon "Carousel Next Arrow" at bounding box center [819, 136] width 7 height 13
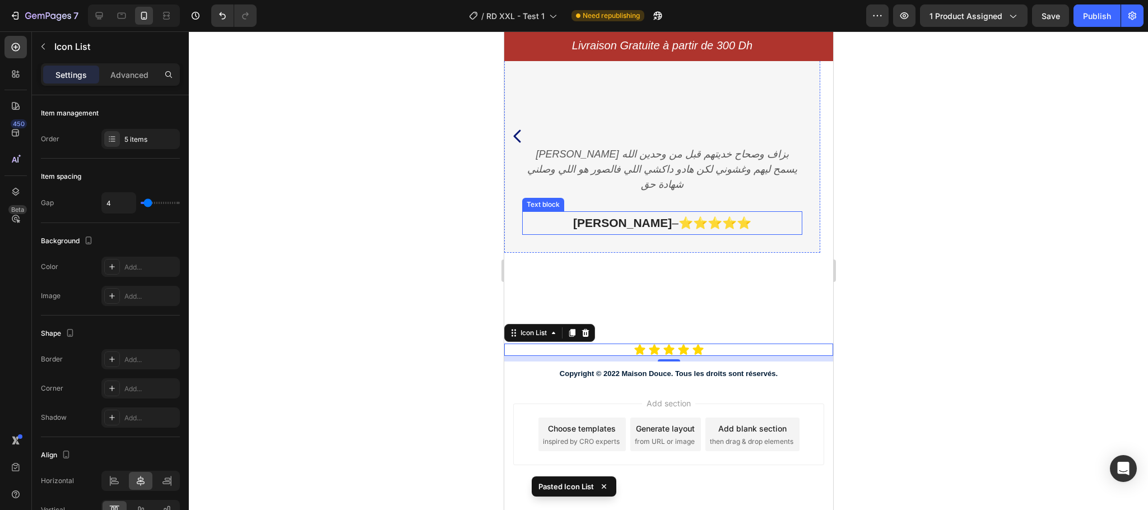
click at [671, 221] on icon "–" at bounding box center [674, 222] width 7 height 13
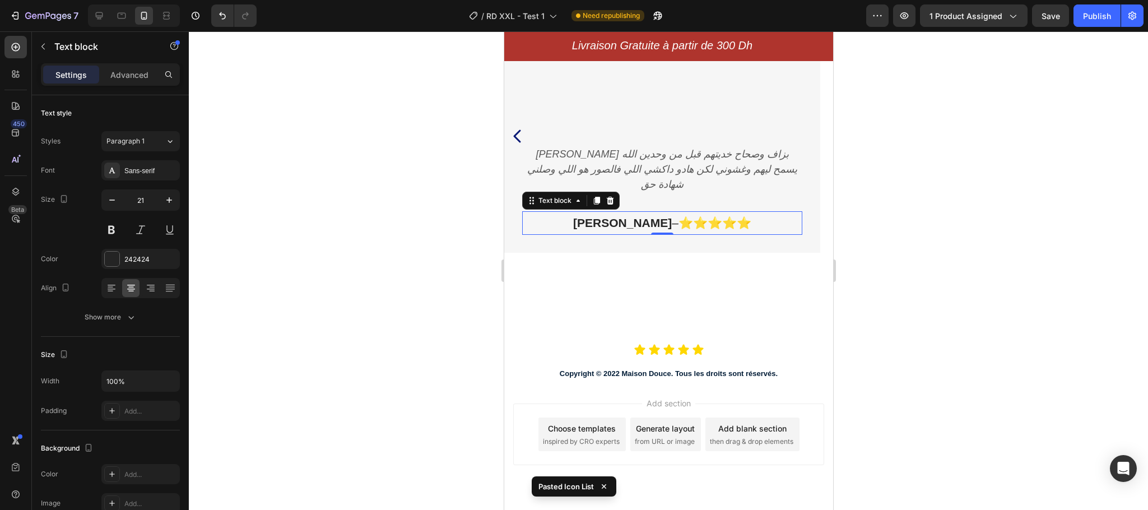
click at [671, 222] on icon "–" at bounding box center [674, 222] width 7 height 13
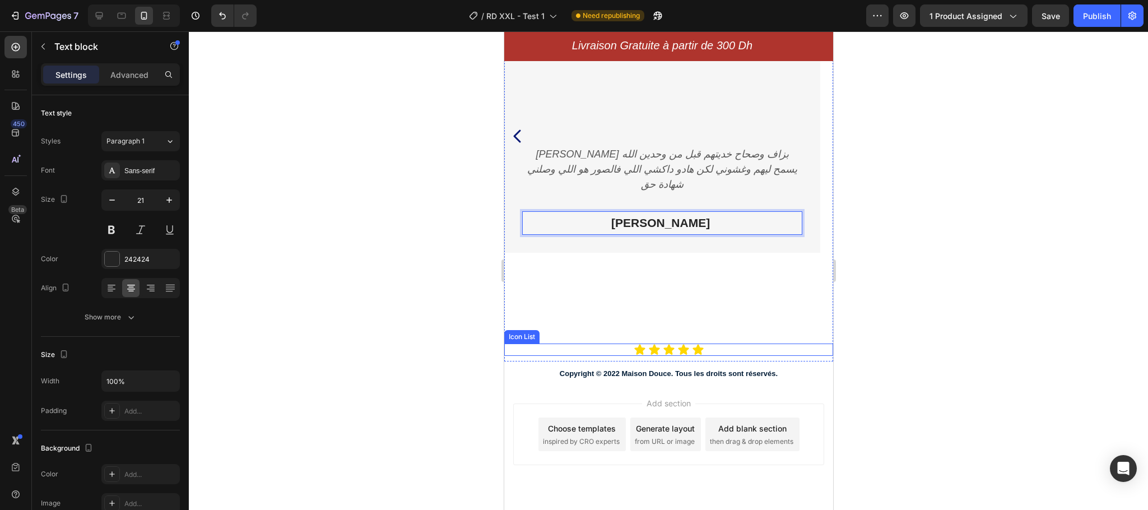
click at [735, 350] on div "Icon Icon Icon Icon Icon" at bounding box center [668, 349] width 329 height 12
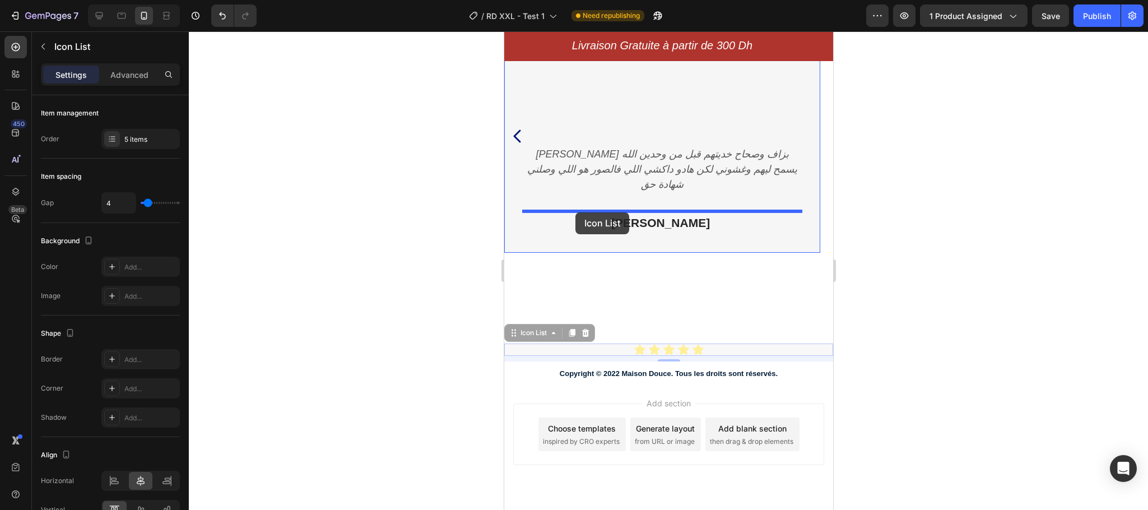
drag, startPoint x: 513, startPoint y: 332, endPoint x: 575, endPoint y: 212, distance: 134.5
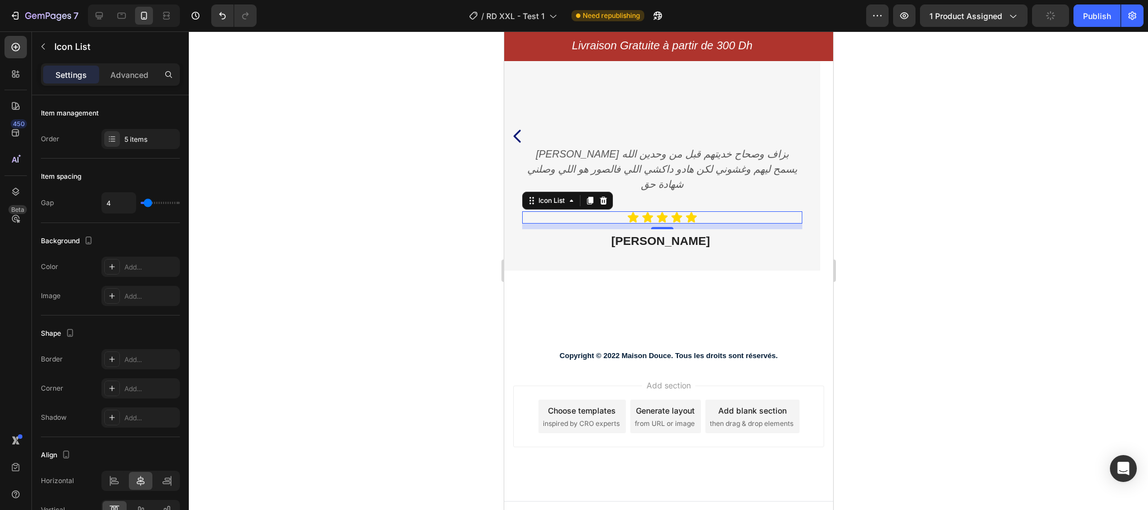
click at [388, 296] on div at bounding box center [668, 270] width 959 height 478
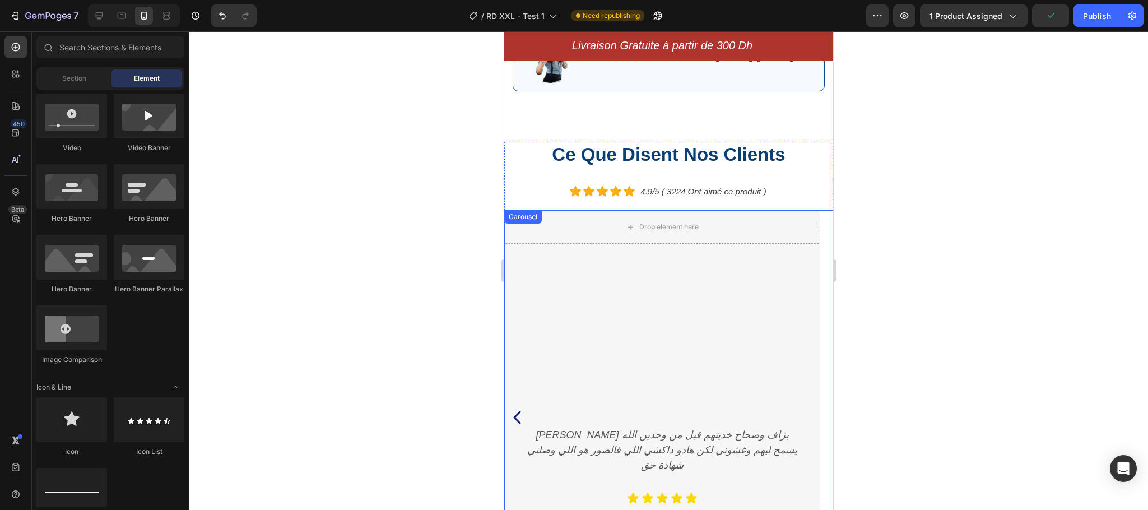
scroll to position [2842, 0]
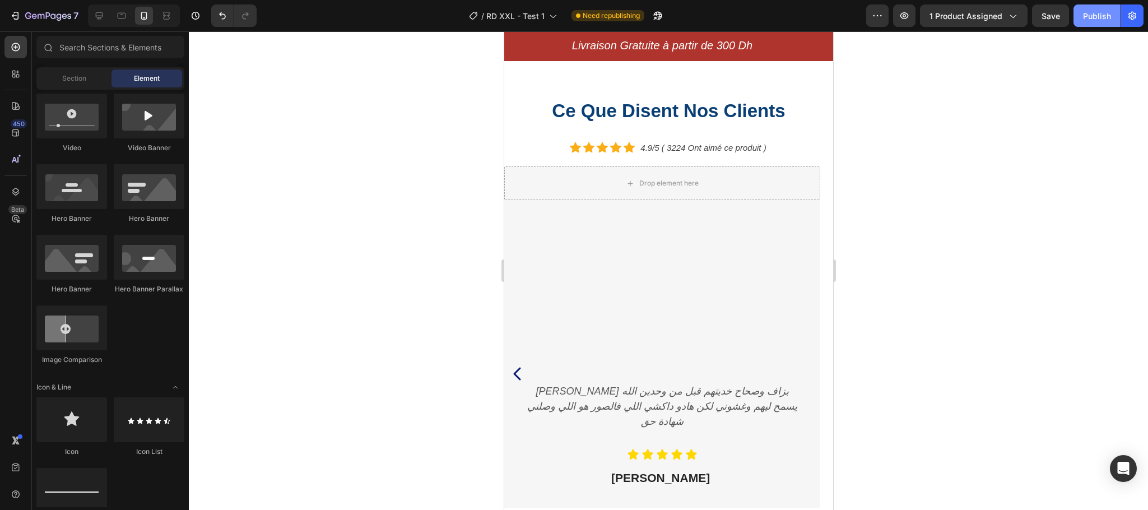
click at [1091, 19] on div "Publish" at bounding box center [1097, 16] width 28 height 12
click at [659, 400] on icon "[PERSON_NAME] بزاف وصحاح خديتهم قبل من وحدين الله يسمح ليهم وغشوني لكن هادو داك…" at bounding box center [661, 405] width 270 height 41
